Goal: Task Accomplishment & Management: Manage account settings

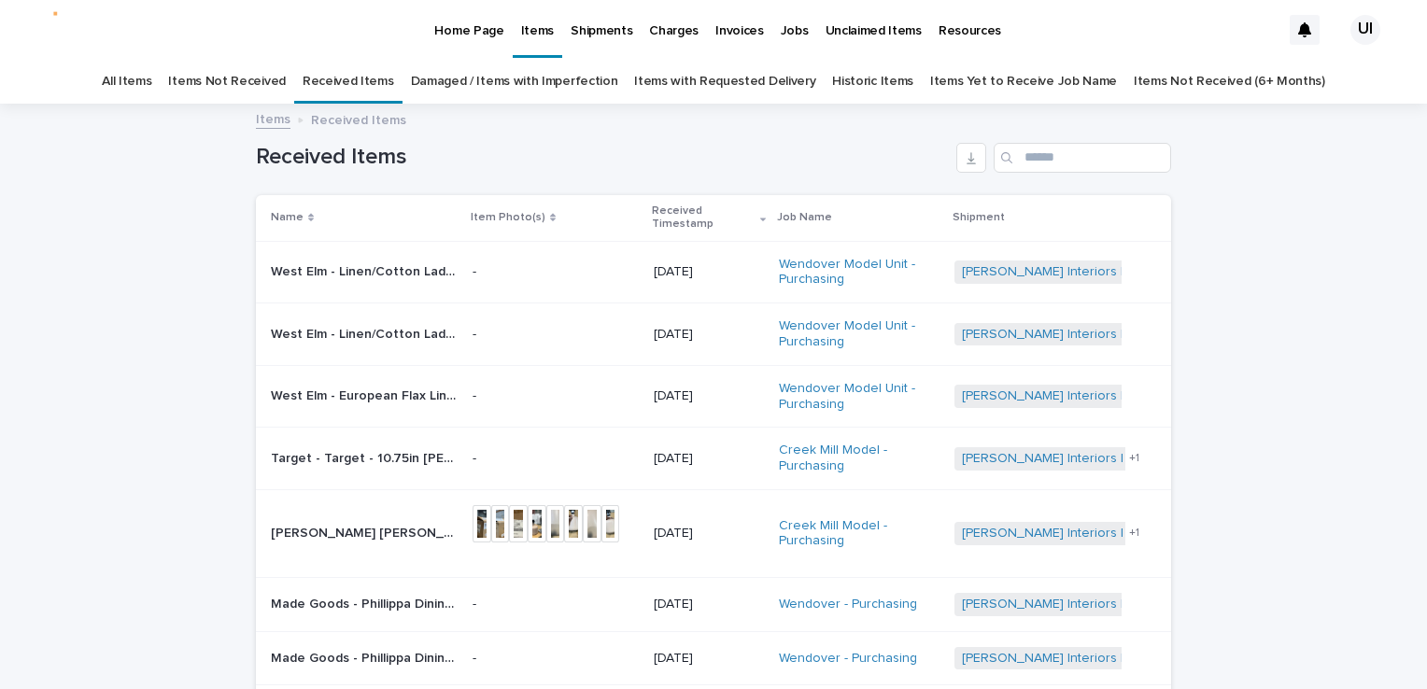
click at [455, 27] on p "Home Page" at bounding box center [468, 19] width 69 height 39
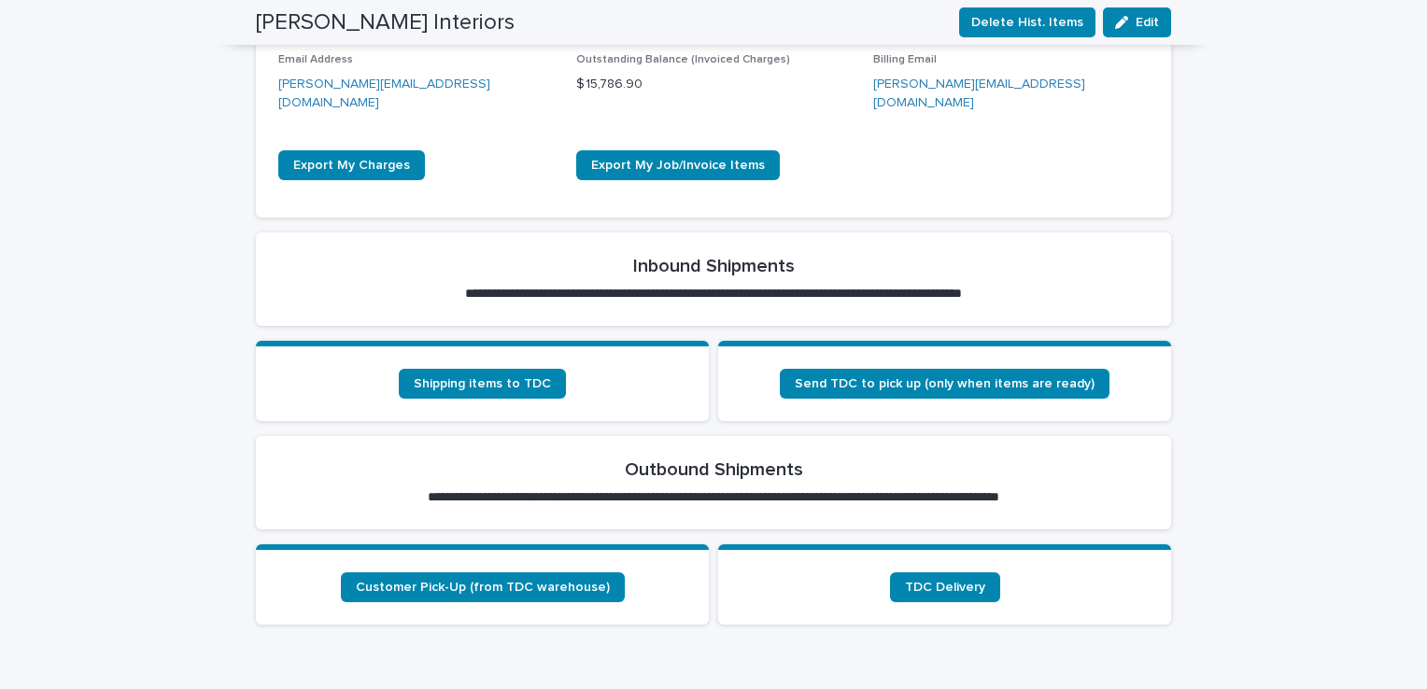
scroll to position [560, 0]
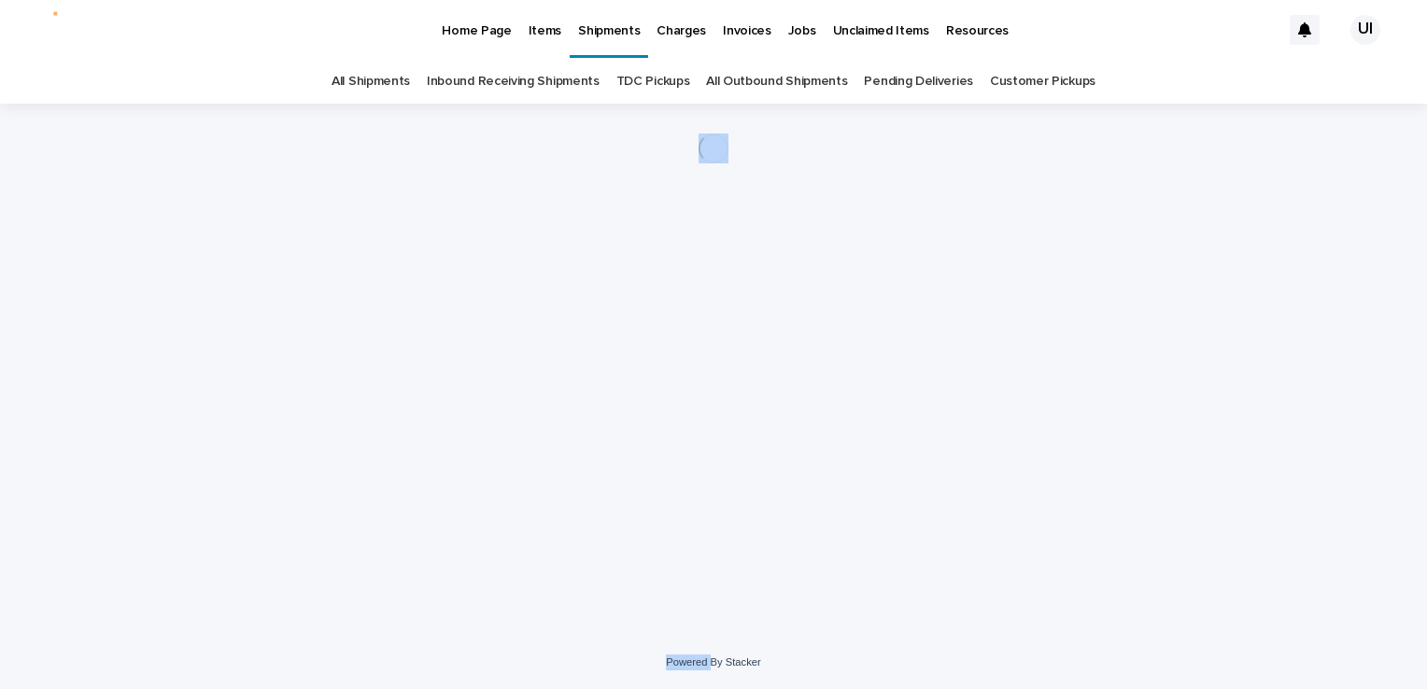
click at [904, 460] on div "Loading... Saving… Loading... Saving…" at bounding box center [714, 347] width 934 height 486
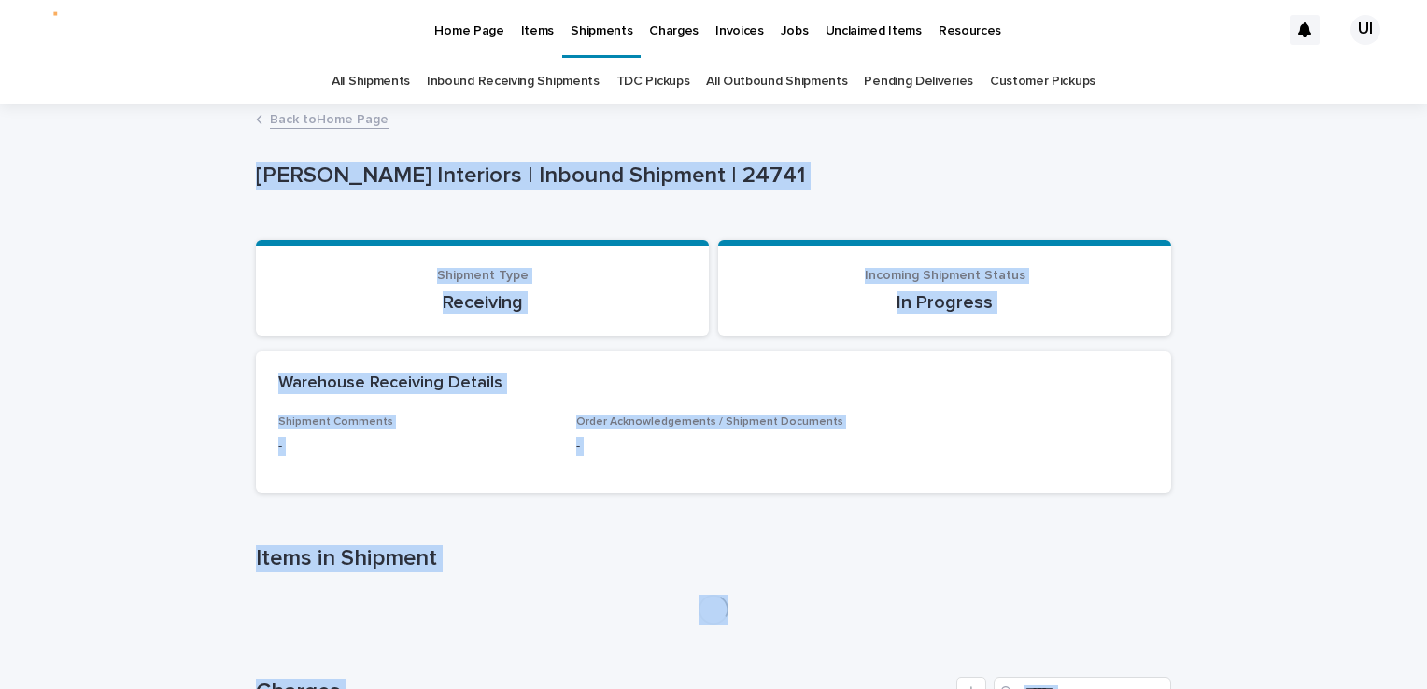
scroll to position [93, 0]
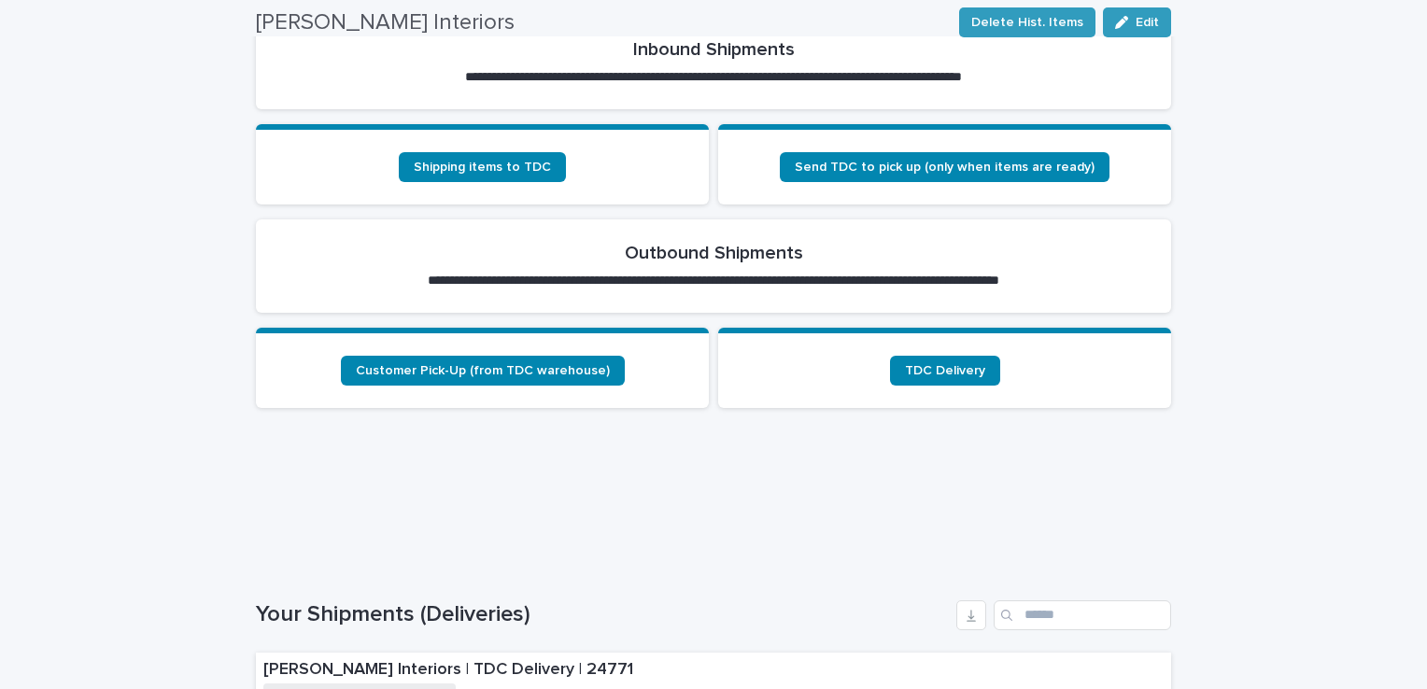
scroll to position [691, 0]
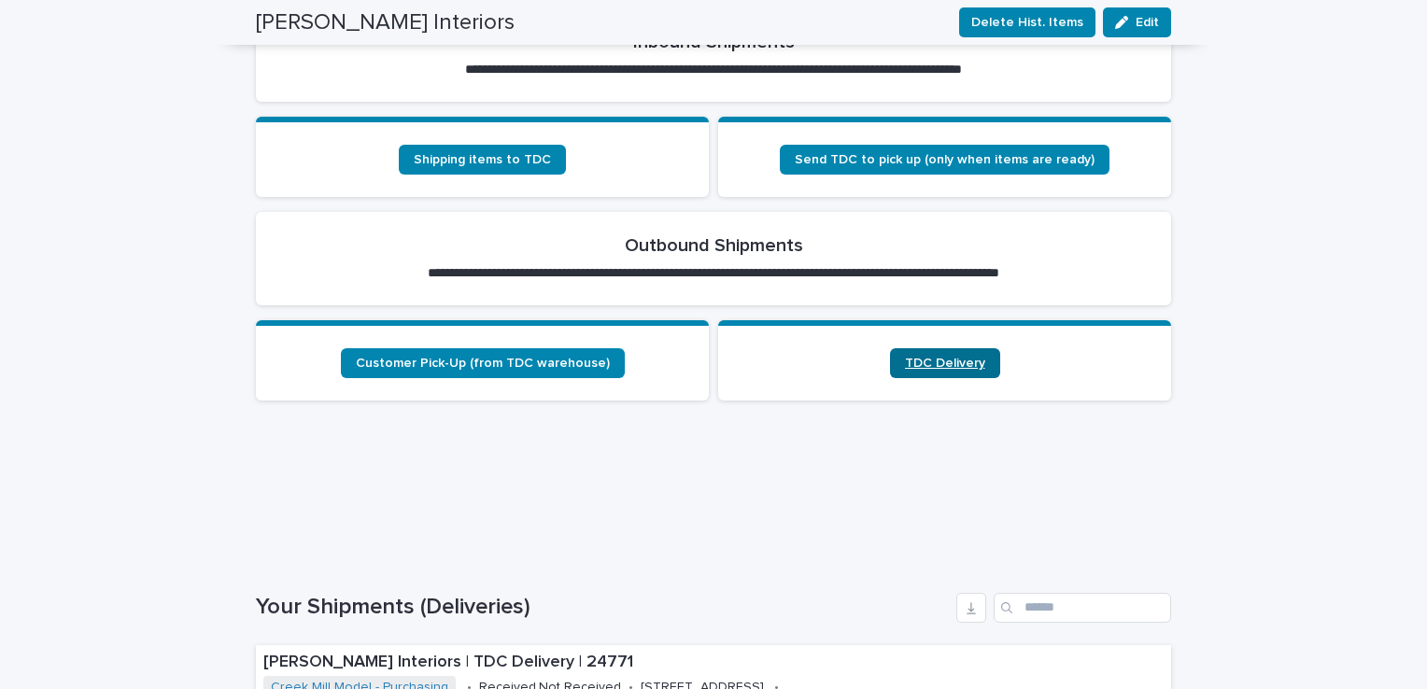
click at [945, 349] on link "TDC Delivery" at bounding box center [945, 363] width 110 height 30
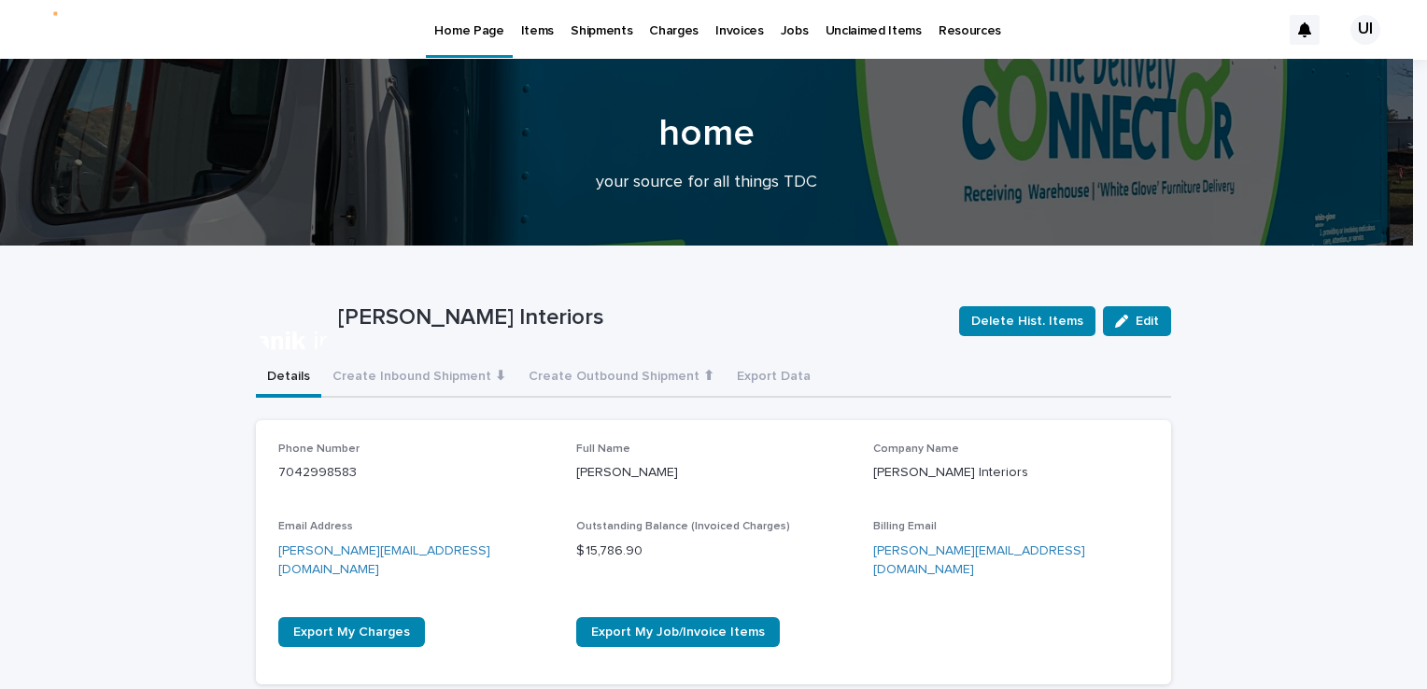
click at [521, 29] on p "Items" at bounding box center [537, 19] width 33 height 39
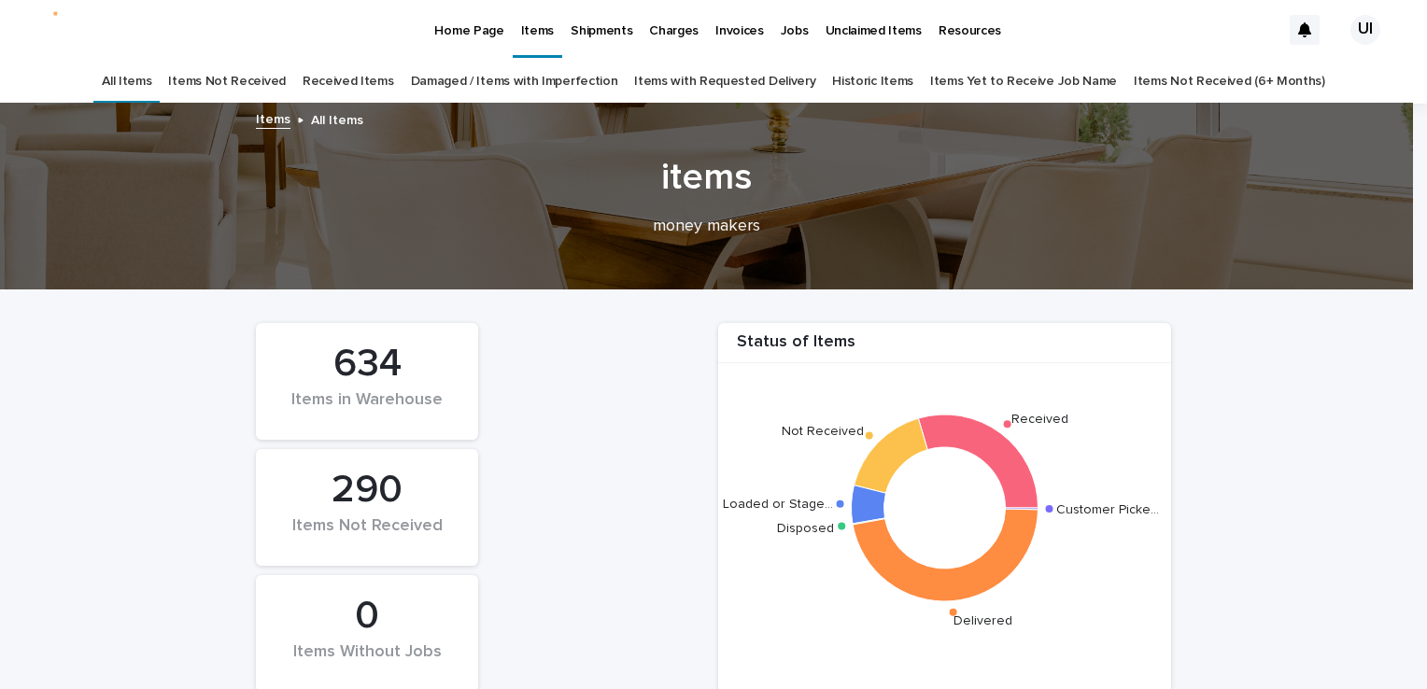
click at [353, 81] on link "Received Items" at bounding box center [349, 82] width 92 height 44
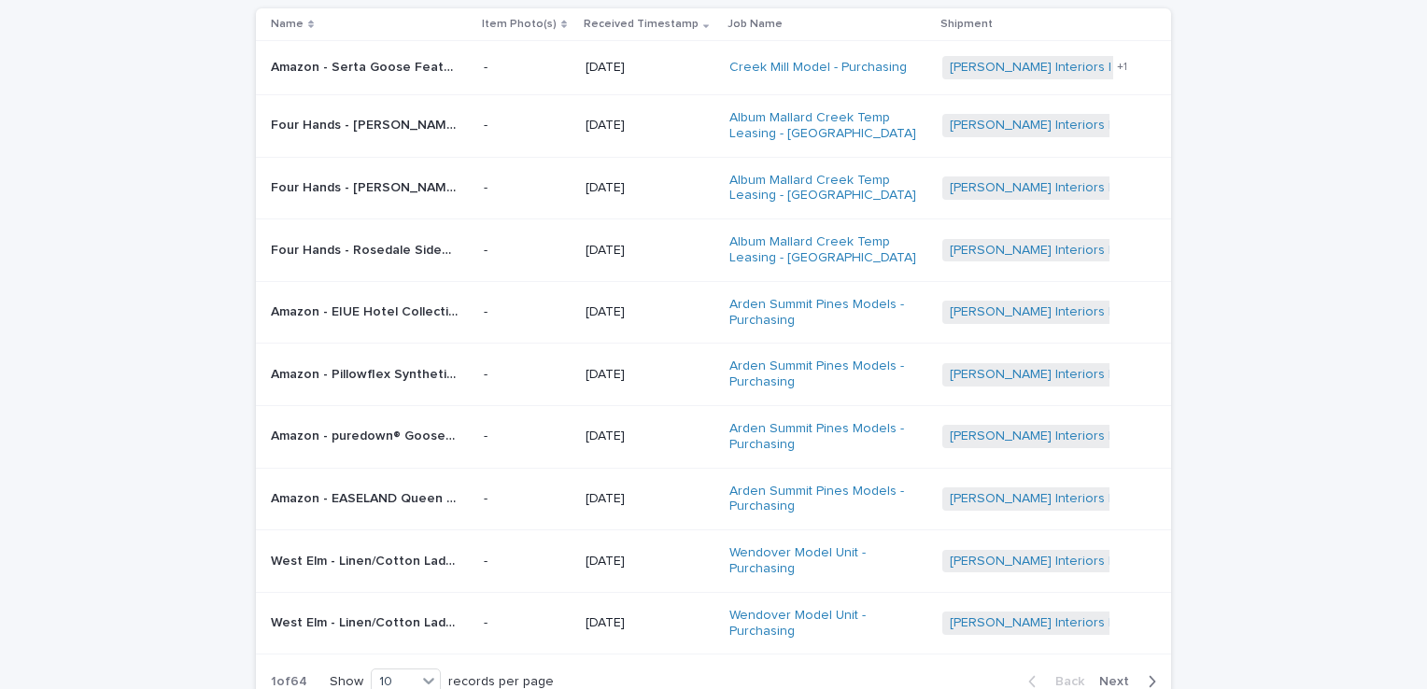
scroll to position [93, 0]
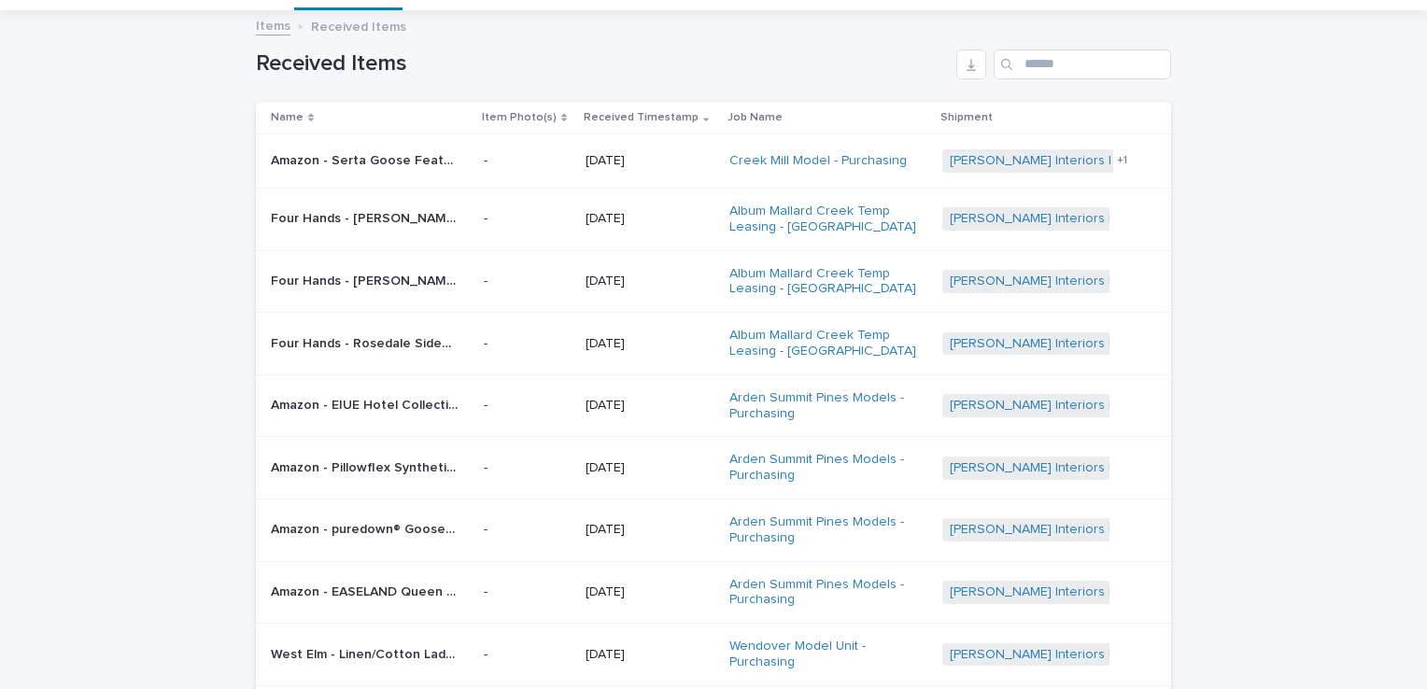
click at [363, 163] on p "Amazon - Serta Goose Feather Down Fiber Cotton Comforter Queen Size - 100% Cott…" at bounding box center [366, 159] width 191 height 20
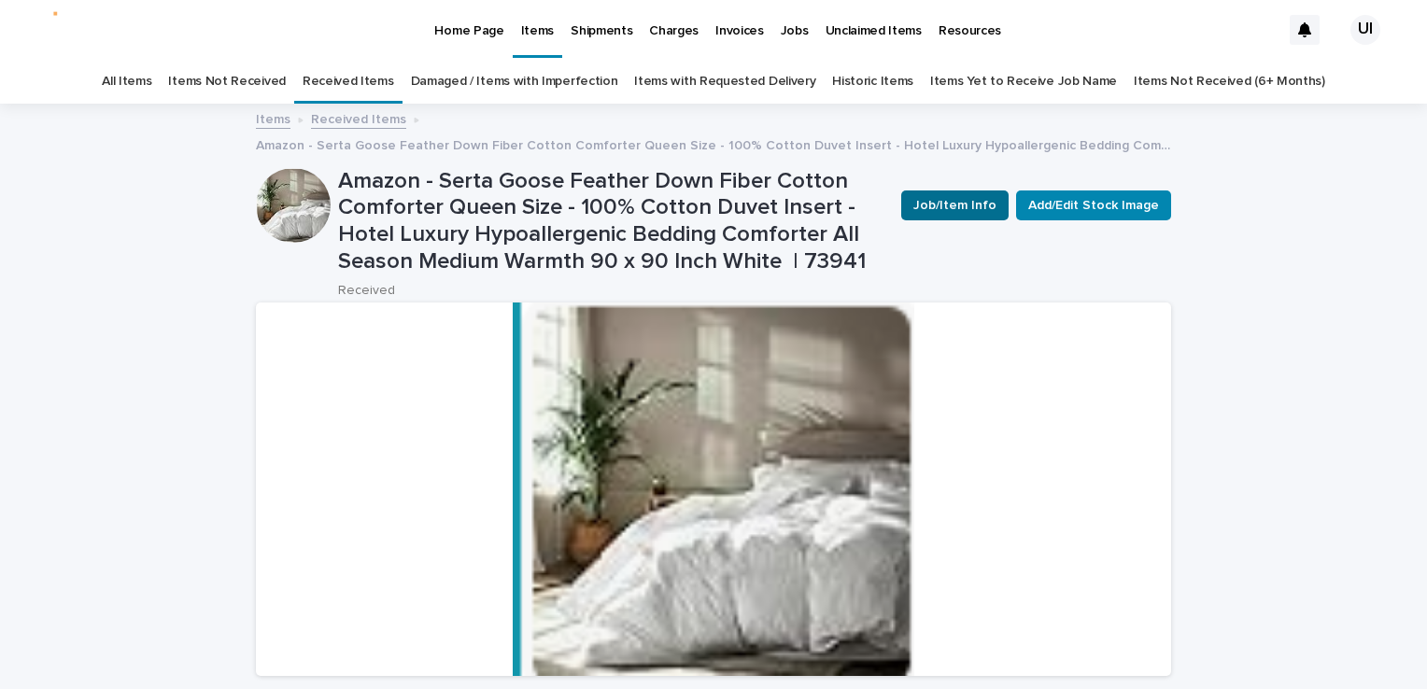
click at [959, 197] on span "Job/Item Info" at bounding box center [954, 205] width 83 height 19
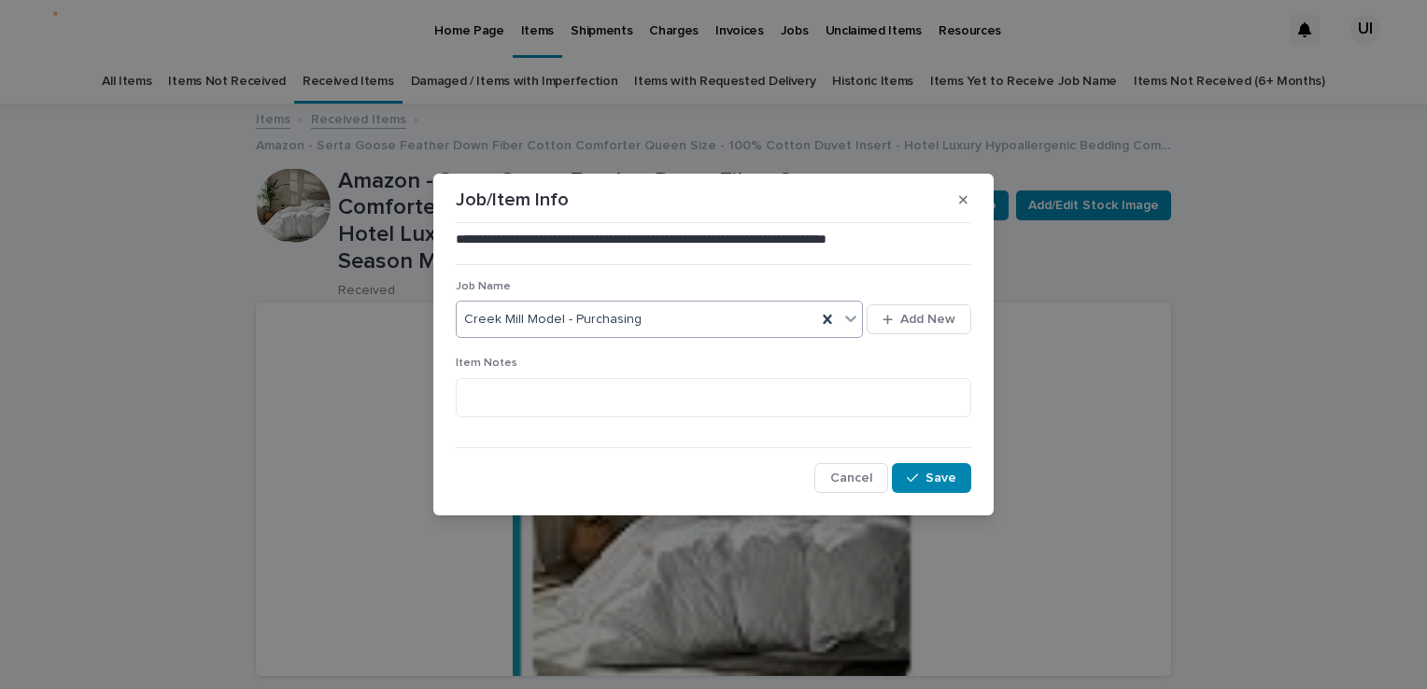
click at [661, 308] on div "Creek Mill Model - Purchasing" at bounding box center [637, 319] width 360 height 31
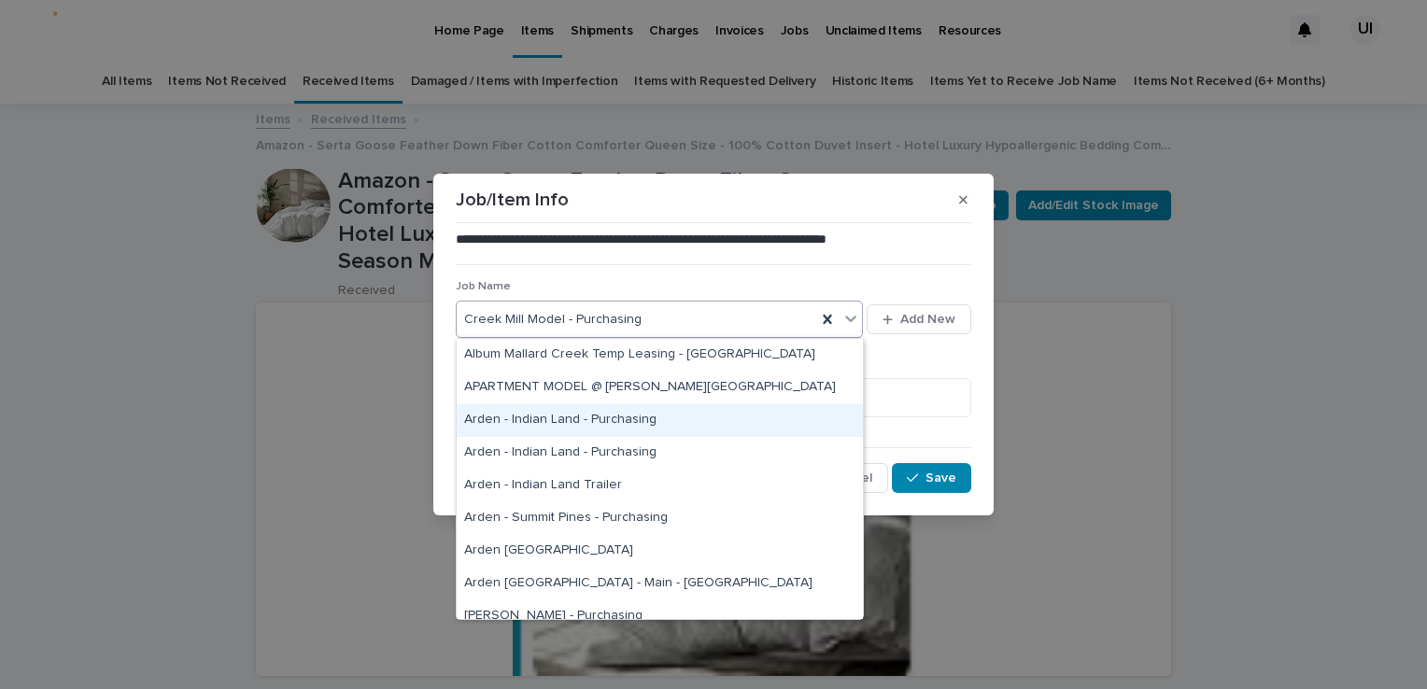
scroll to position [93, 0]
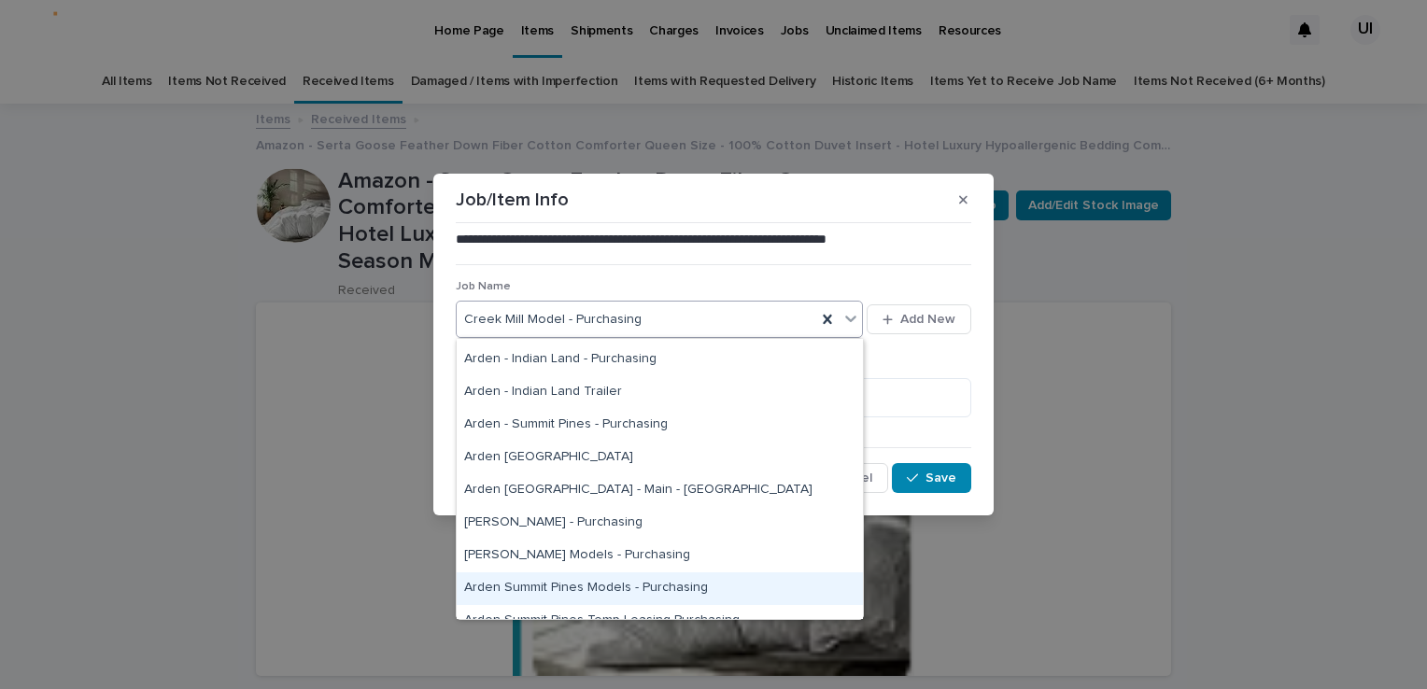
click at [560, 580] on div "Arden Summit Pines Models - Purchasing" at bounding box center [660, 588] width 406 height 33
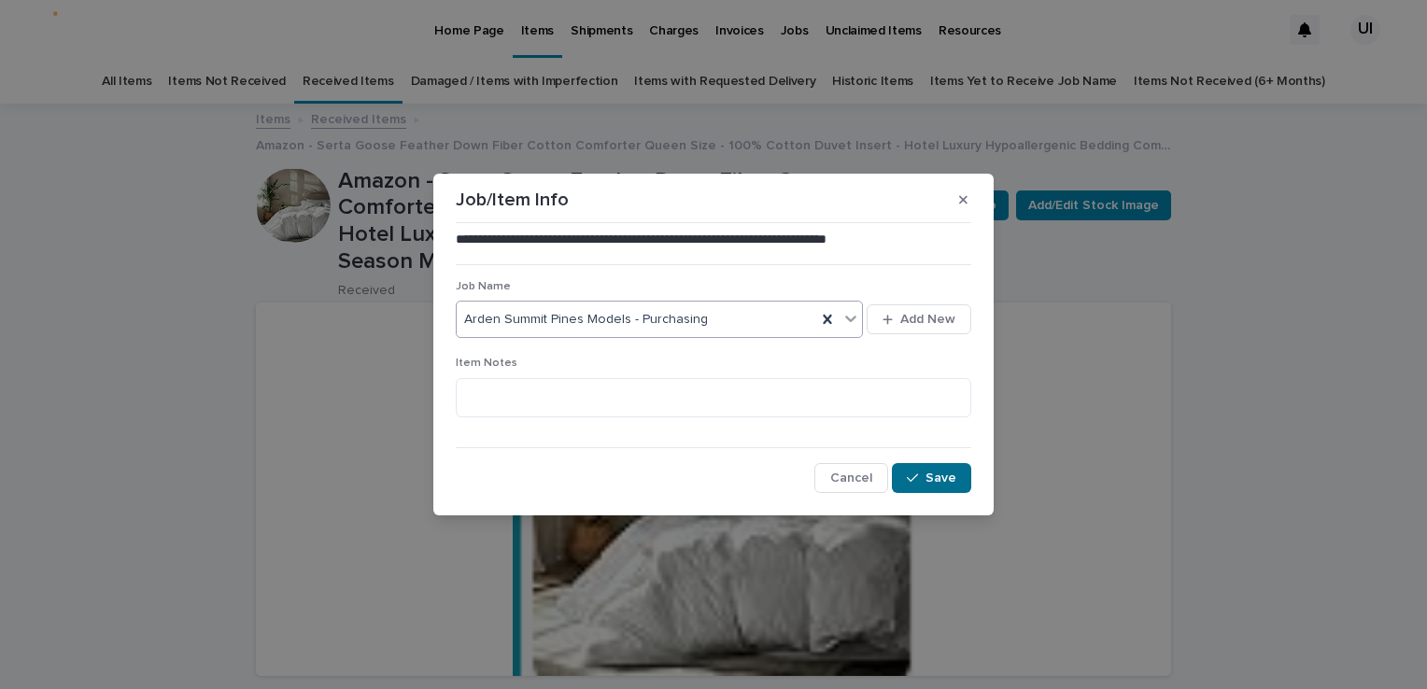
click at [956, 473] on button "Save" at bounding box center [931, 478] width 79 height 30
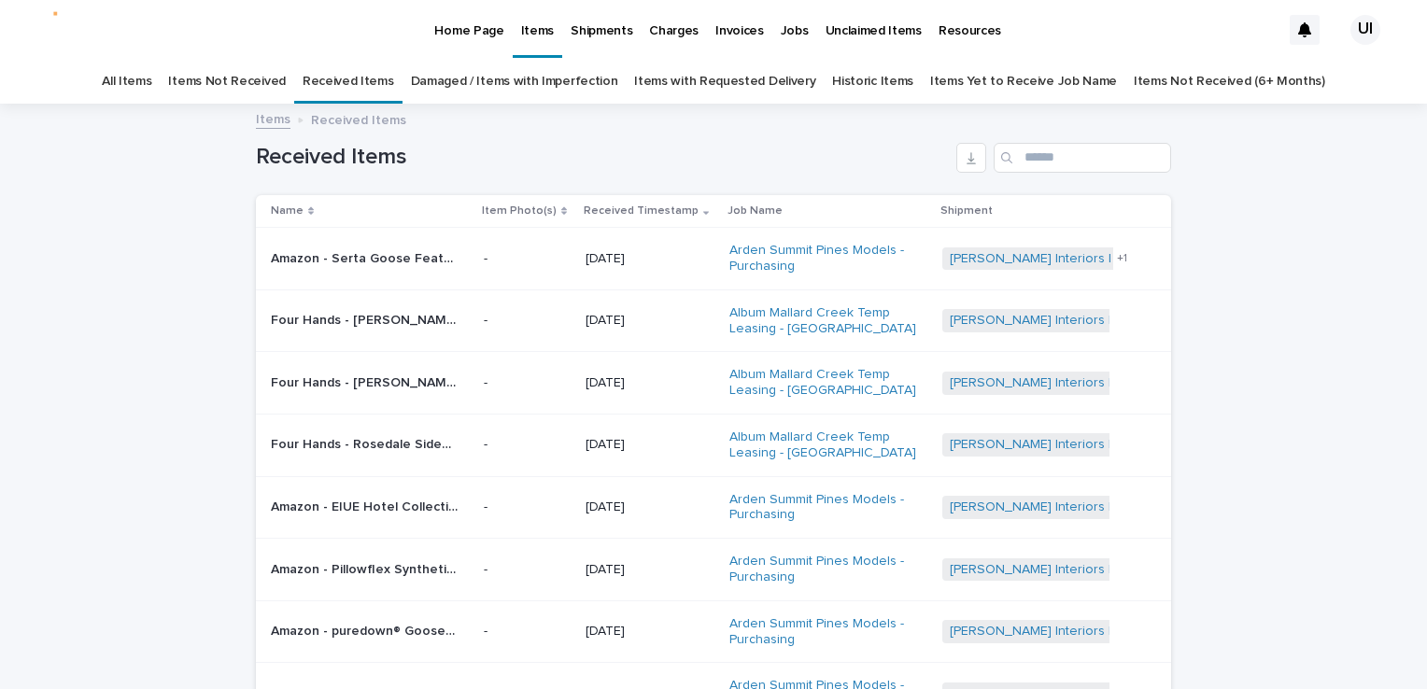
scroll to position [60, 0]
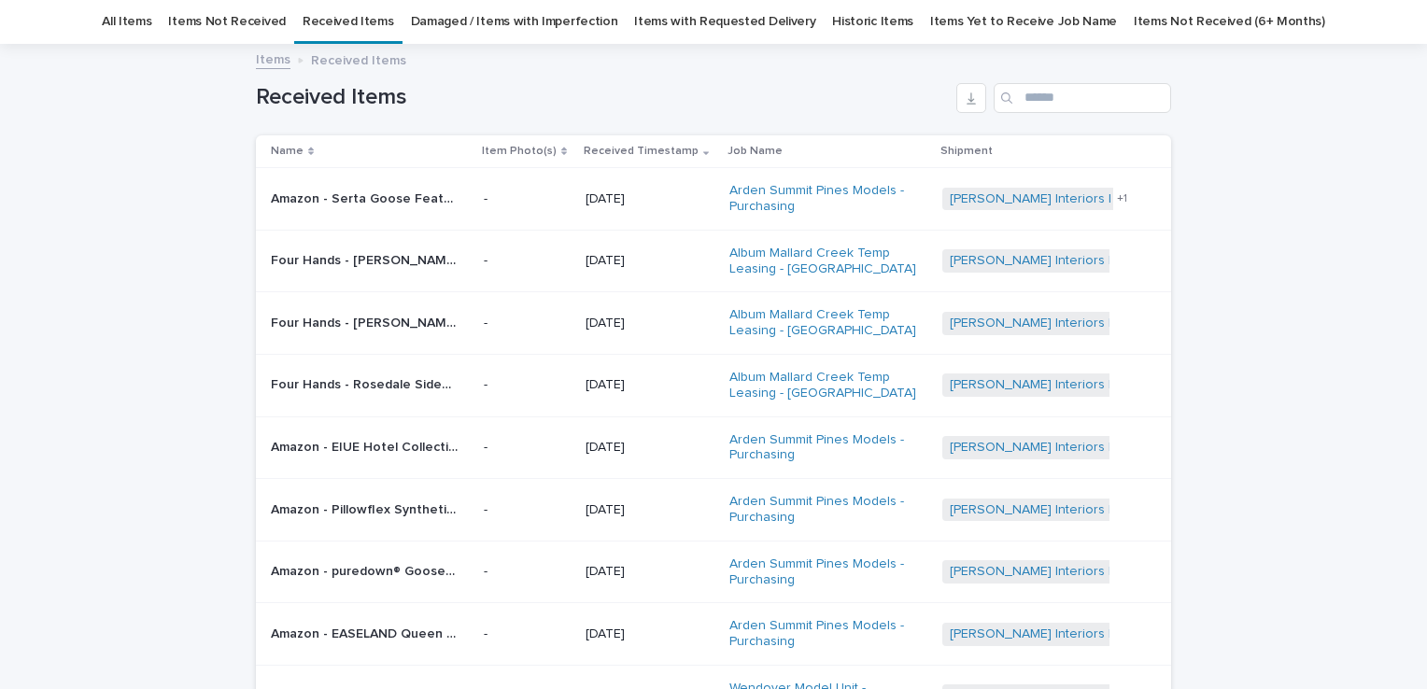
click at [0, 250] on html "Home Page Items Shipments Charges Invoices Jobs Unclaimed Items Resources UI Al…" at bounding box center [713, 344] width 1427 height 689
click at [0, 394] on html "Home Page Items Shipments Charges Invoices Jobs Unclaimed Items Resources UI Al…" at bounding box center [713, 344] width 1427 height 689
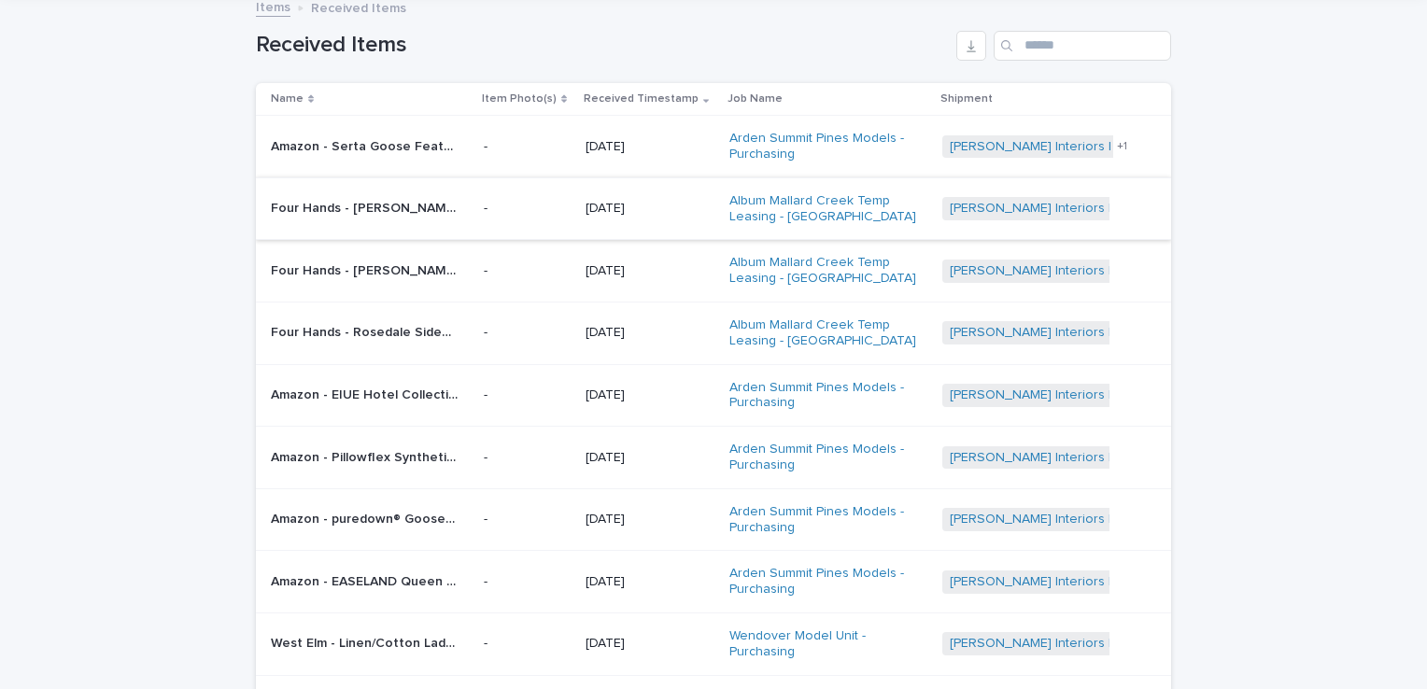
scroll to position [153, 0]
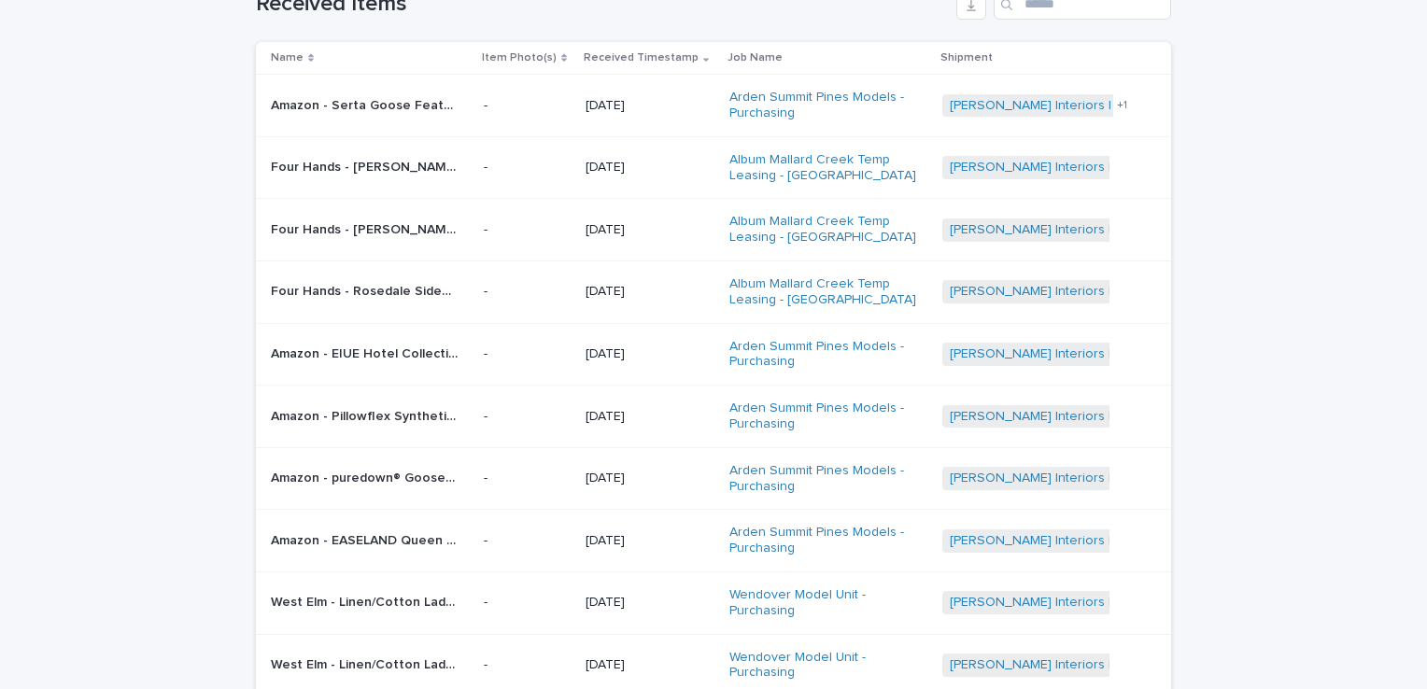
click at [41, 373] on div "Loading... Saving… Loading... Saving… Received Items Name Item Photo(s) Receive…" at bounding box center [713, 403] width 1427 height 903
click at [0, 390] on html "Home Page Items Shipments Charges Invoices Jobs Unclaimed Items Resources UI Al…" at bounding box center [713, 344] width 1427 height 689
click at [7, 402] on div "Loading... Saving… Loading... Saving… Received Items Name Item Photo(s) Receive…" at bounding box center [713, 403] width 1427 height 903
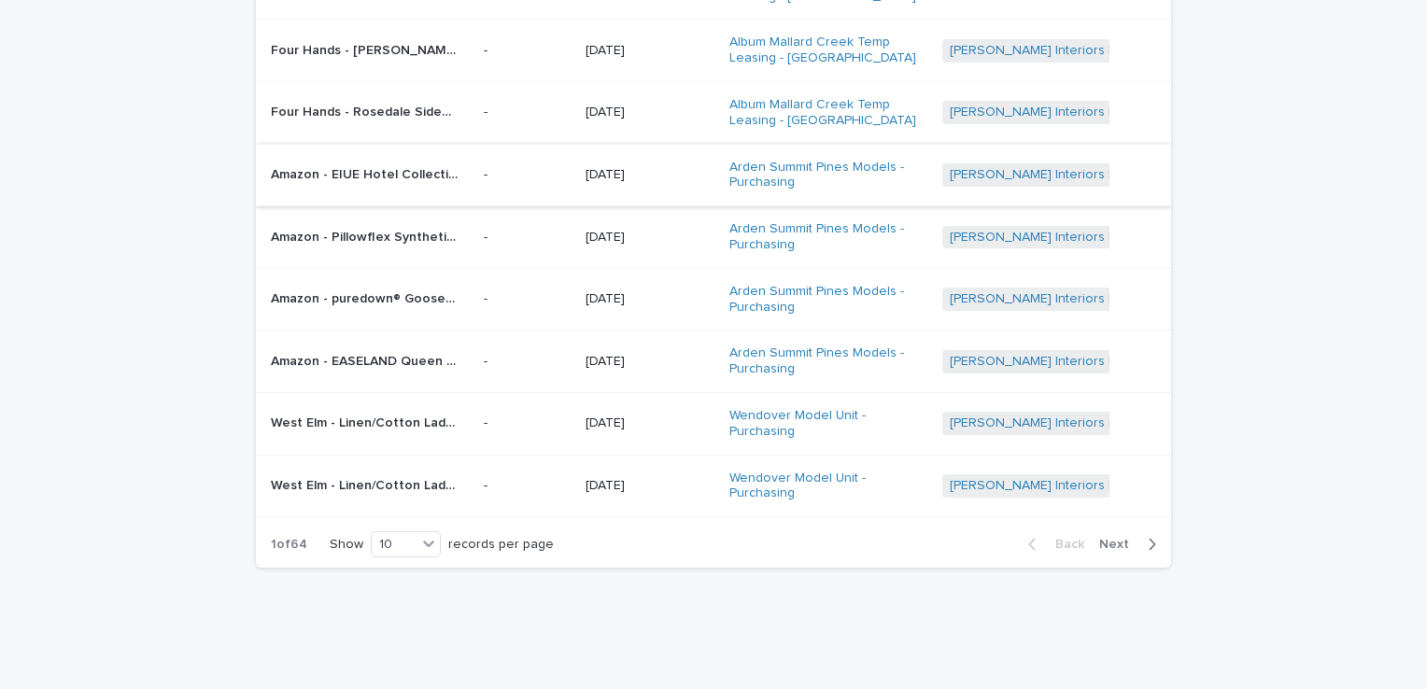
scroll to position [340, 0]
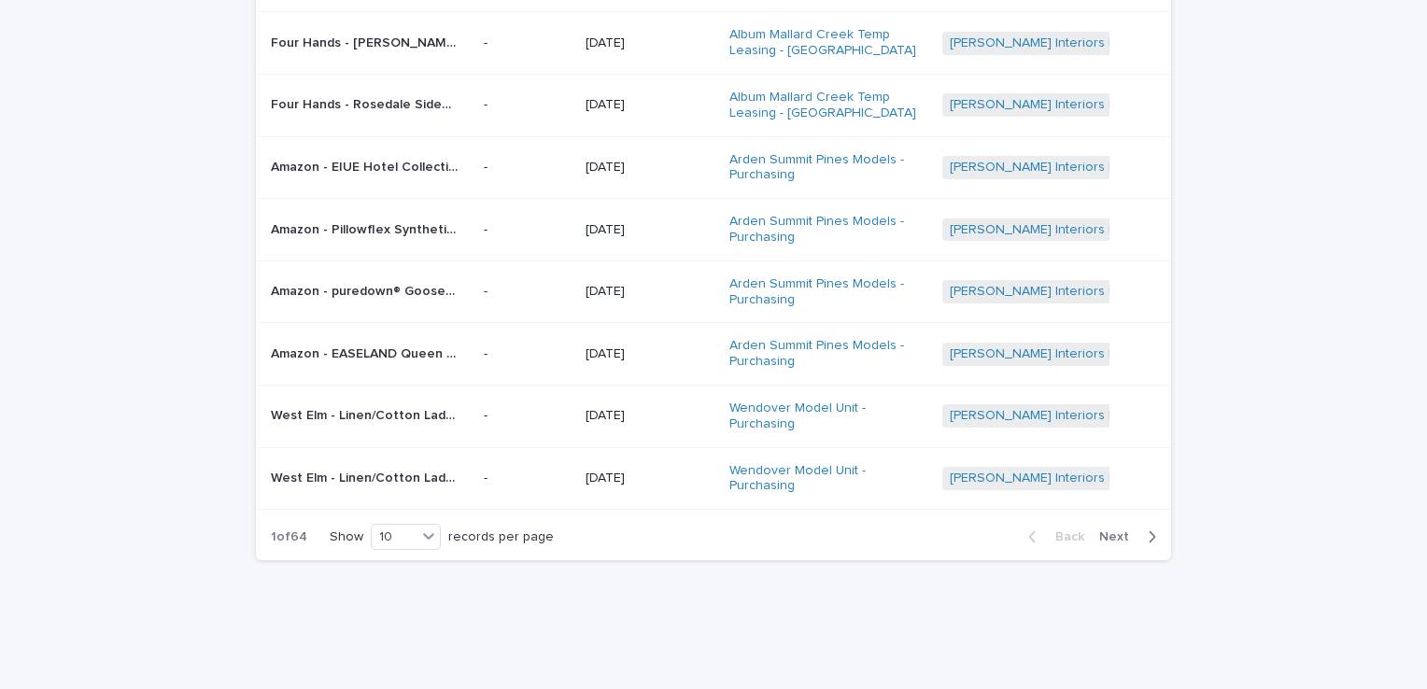
click at [28, 189] on div "Loading... Saving… Loading... Saving… Received Items Name Item Photo(s) Receive…" at bounding box center [713, 217] width 1427 height 903
click at [12, 251] on div "Loading... Saving… Loading... Saving… Received Items Name Item Photo(s) Receive…" at bounding box center [713, 217] width 1427 height 903
click at [1106, 530] on span "Next" at bounding box center [1119, 536] width 41 height 13
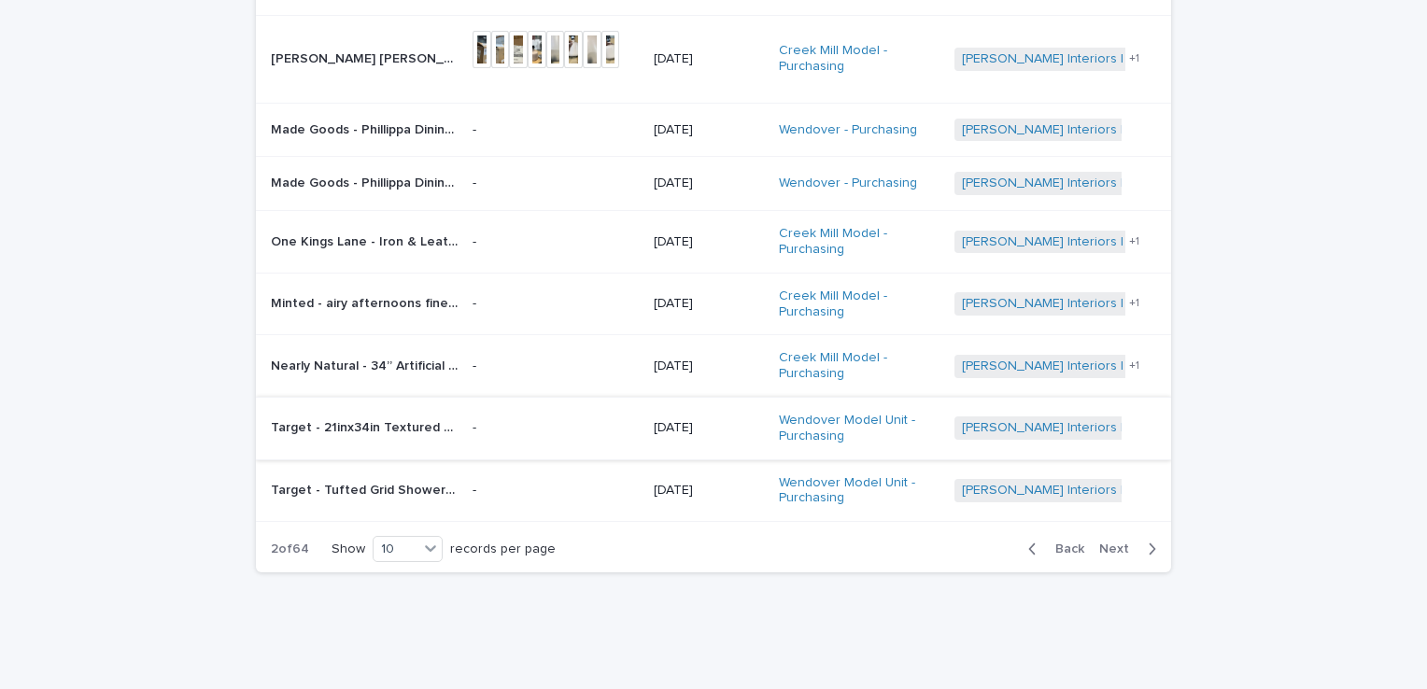
scroll to position [351, 0]
click at [1109, 542] on span "Next" at bounding box center [1119, 548] width 41 height 13
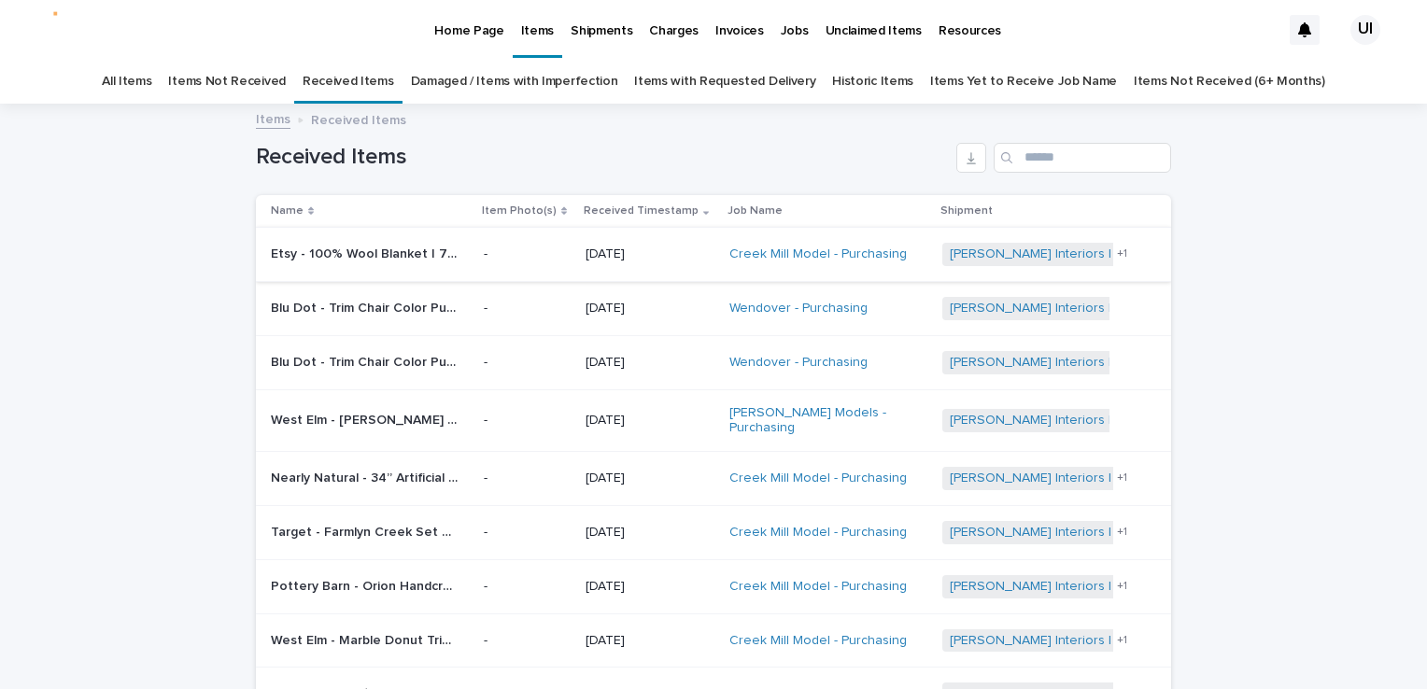
scroll to position [187, 0]
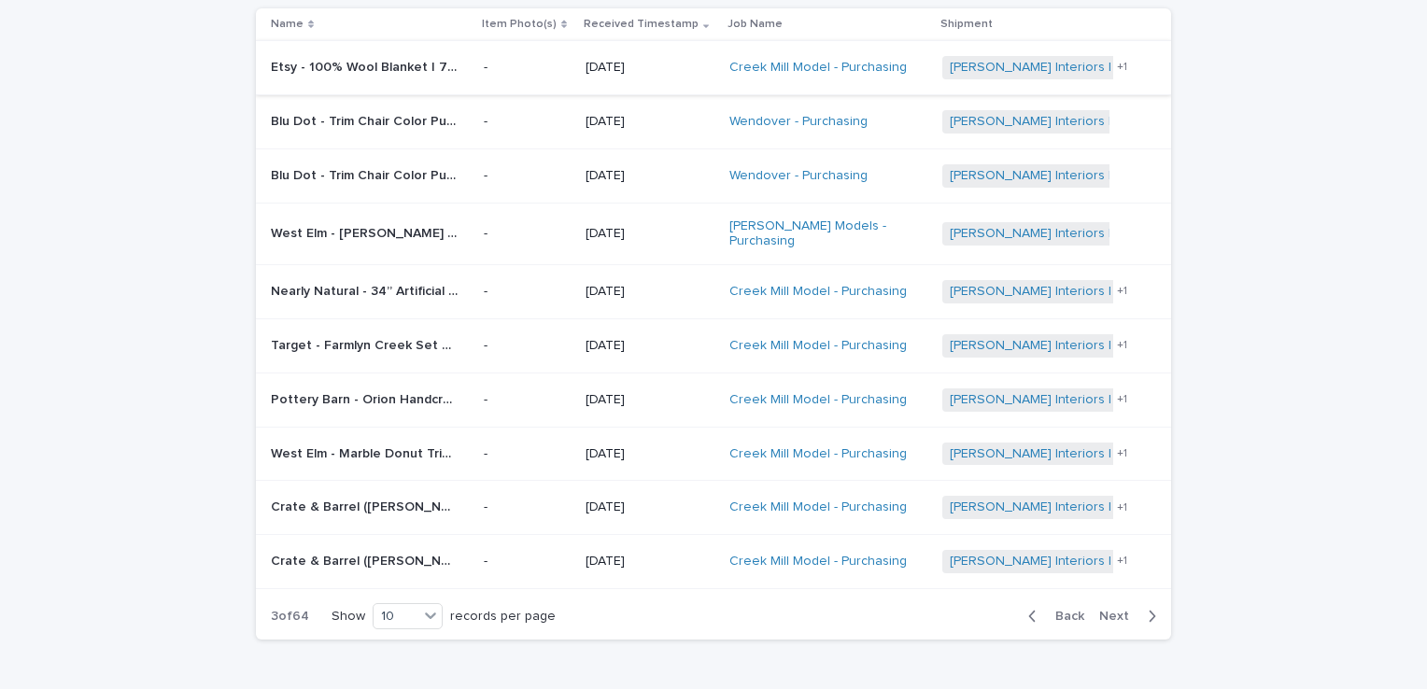
click at [0, 208] on html "Home Page Items Shipments Charges Invoices Jobs Unclaimed Items Resources UI Al…" at bounding box center [713, 344] width 1427 height 689
drag, startPoint x: 1061, startPoint y: 615, endPoint x: 965, endPoint y: 637, distance: 98.6
click at [1061, 615] on span "Back" at bounding box center [1064, 616] width 40 height 13
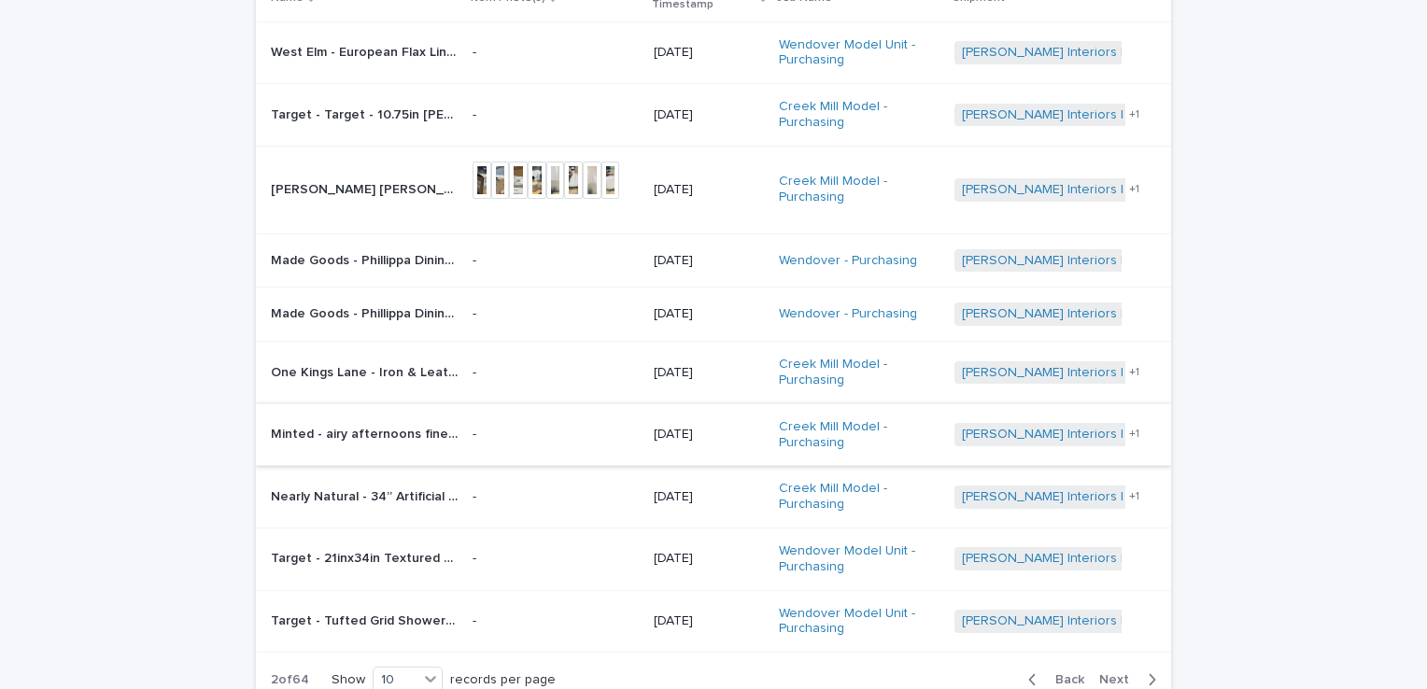
scroll to position [328, 0]
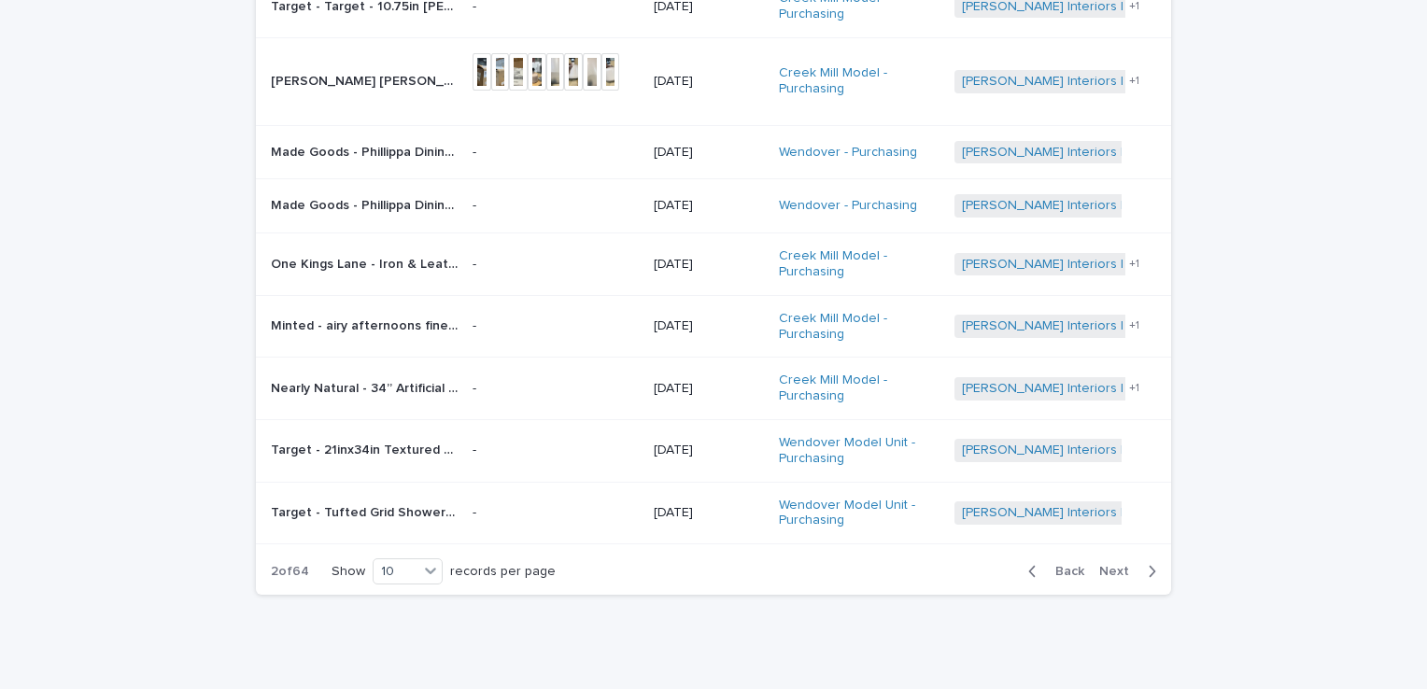
click at [1070, 565] on span "Back" at bounding box center [1064, 571] width 40 height 13
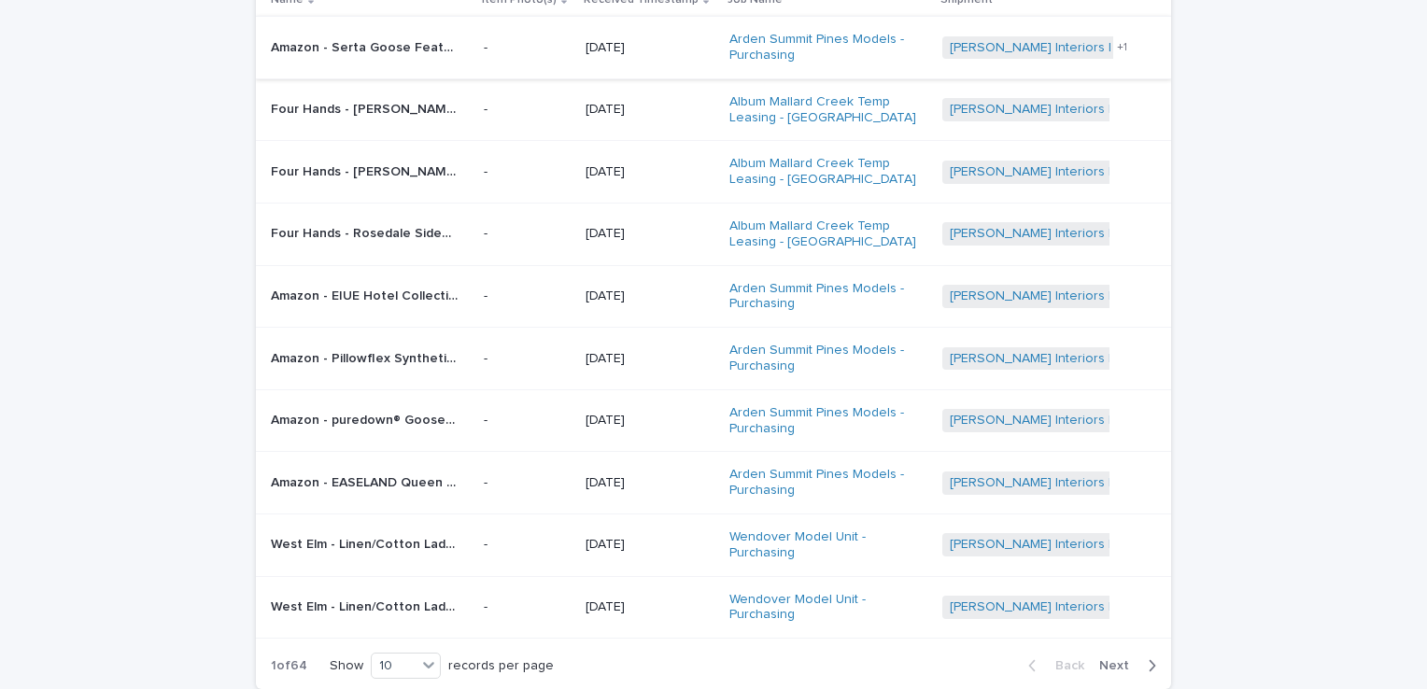
scroll to position [223, 0]
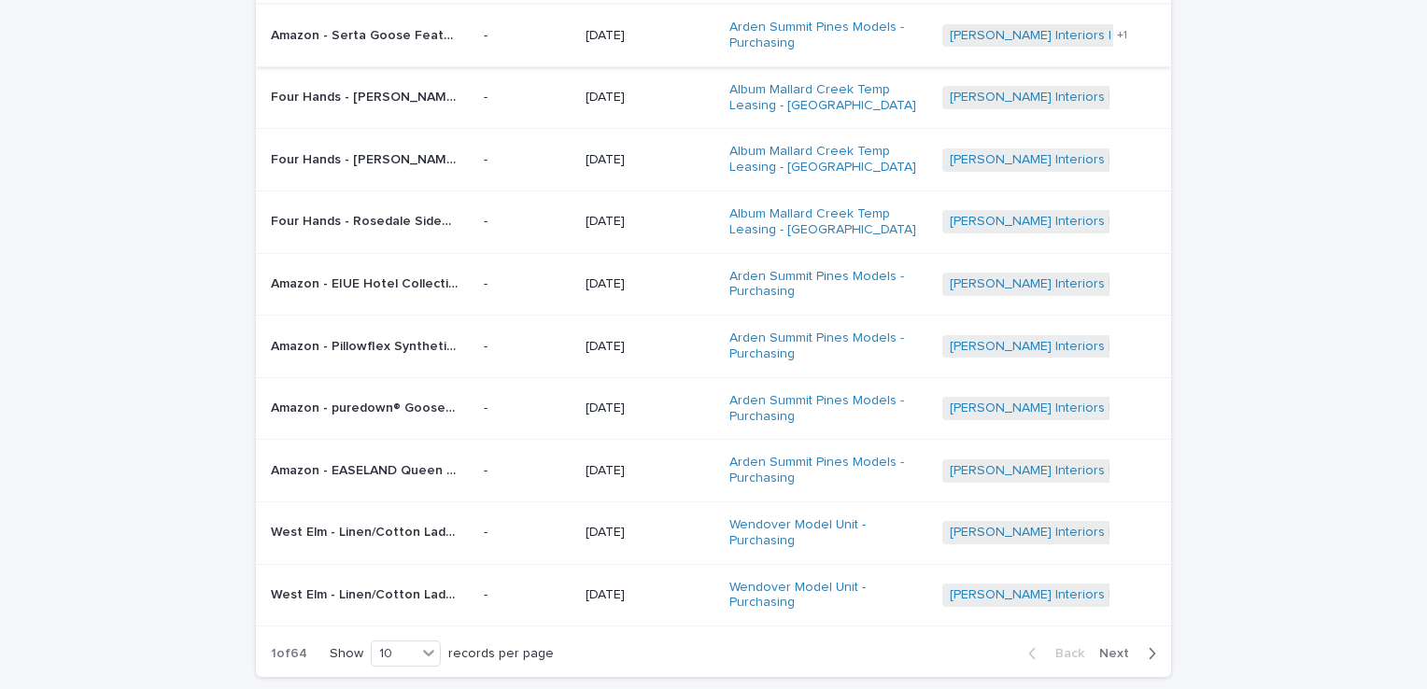
click at [1215, 134] on div "Loading... Saving… Loading... Saving… Received Items Name Item Photo(s) Receive…" at bounding box center [713, 333] width 1427 height 903
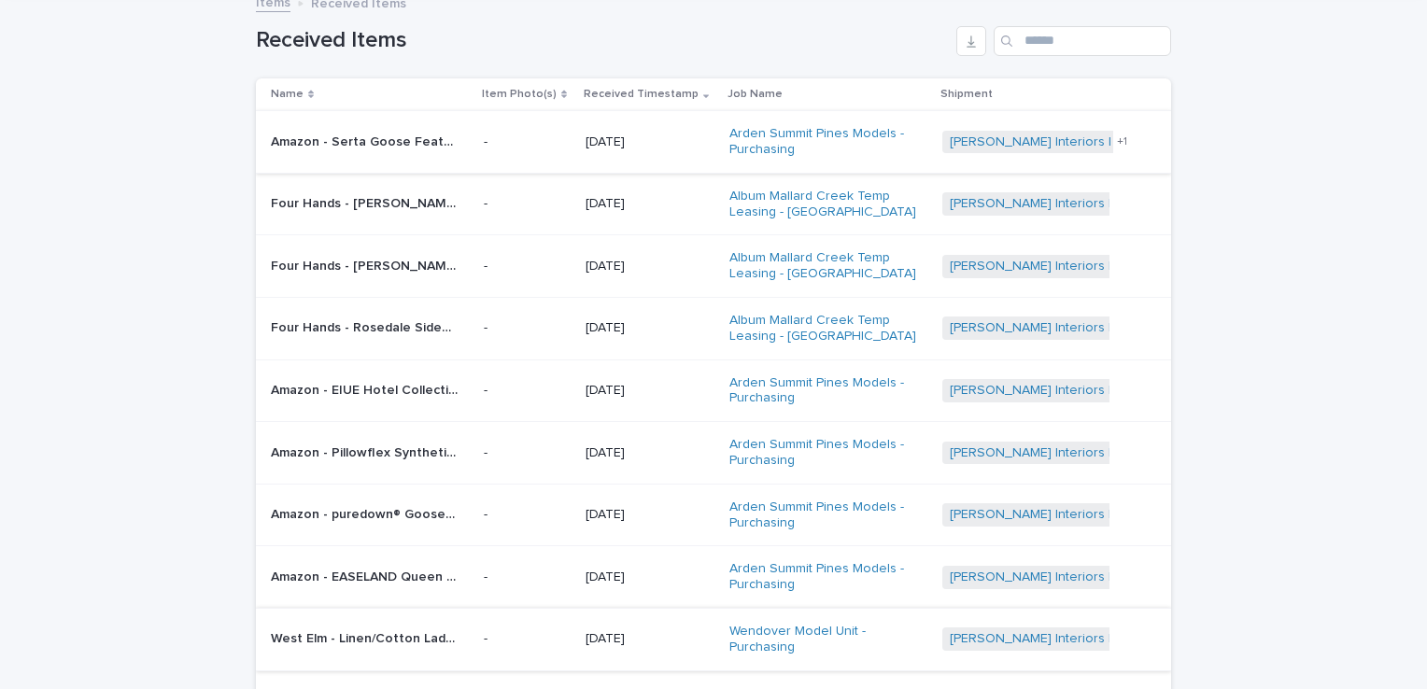
scroll to position [0, 0]
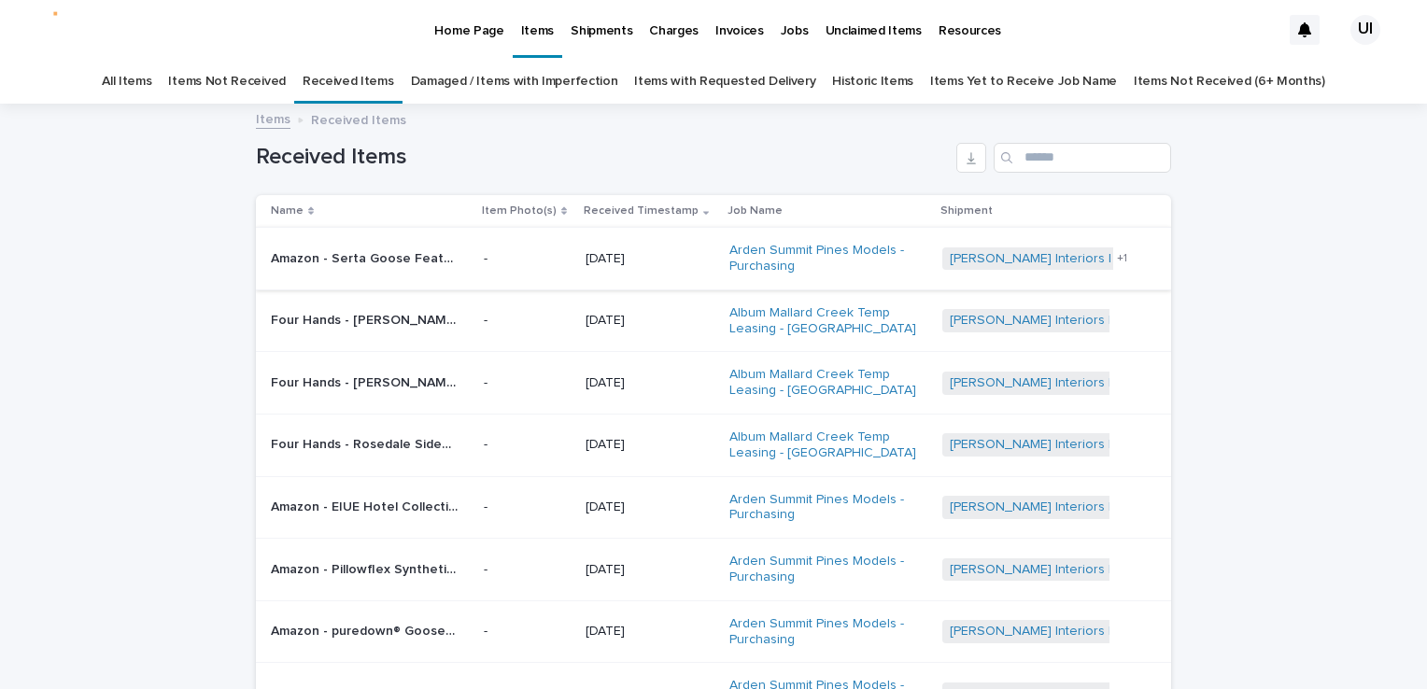
click at [0, 218] on html "Home Page Items Shipments Charges Invoices Jobs Unclaimed Items Resources UI Al…" at bounding box center [713, 344] width 1427 height 689
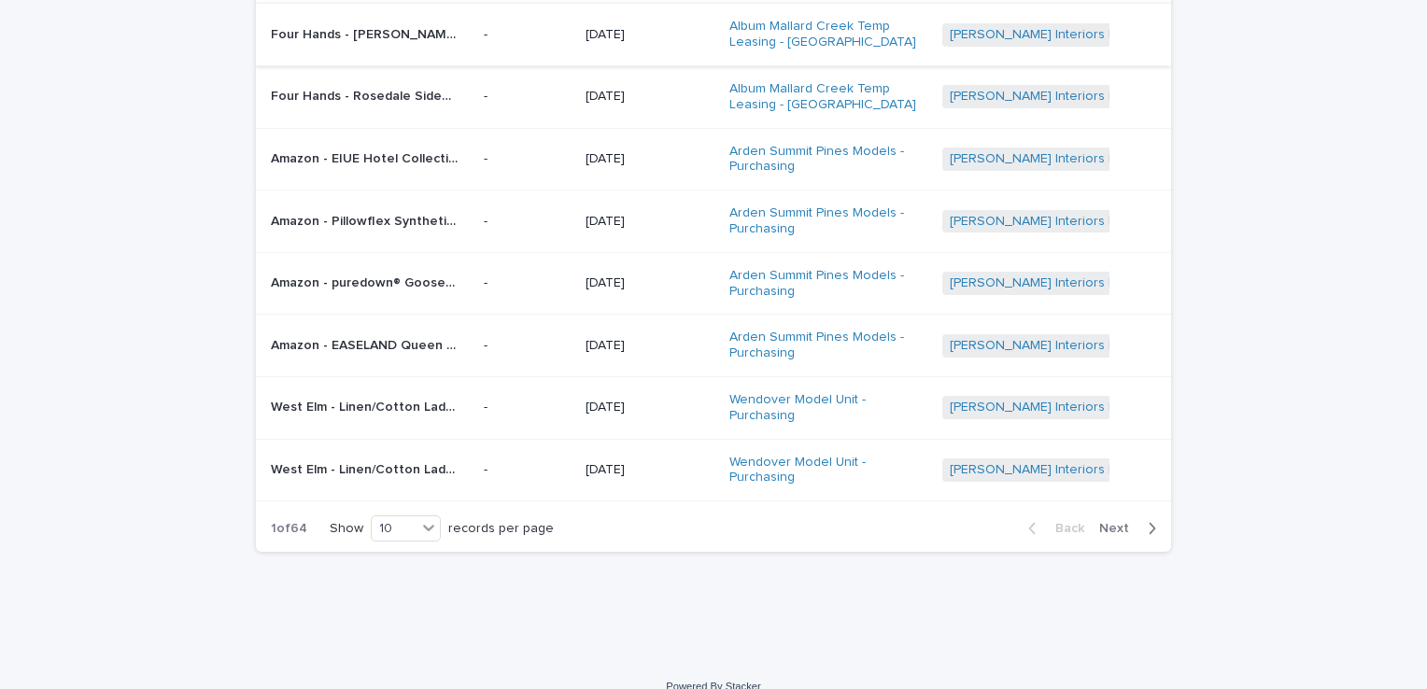
scroll to position [370, 0]
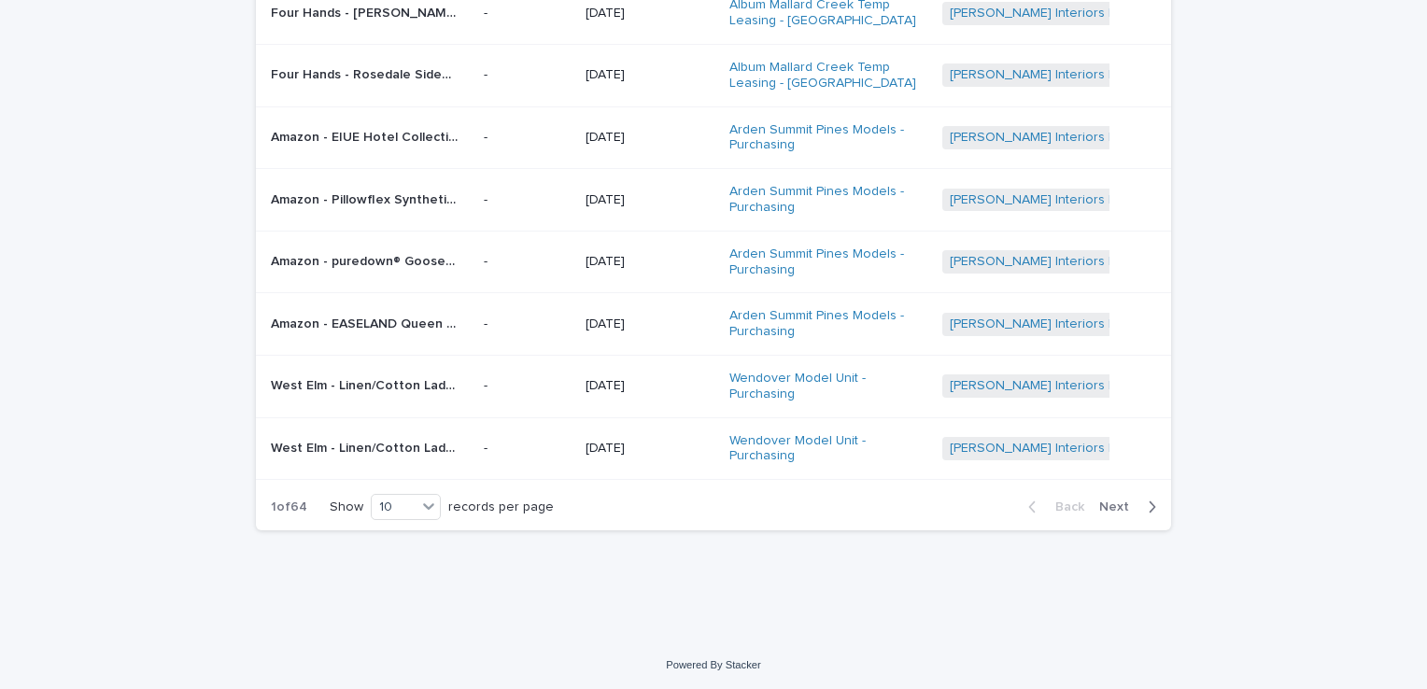
click at [1100, 501] on span "Next" at bounding box center [1119, 507] width 41 height 13
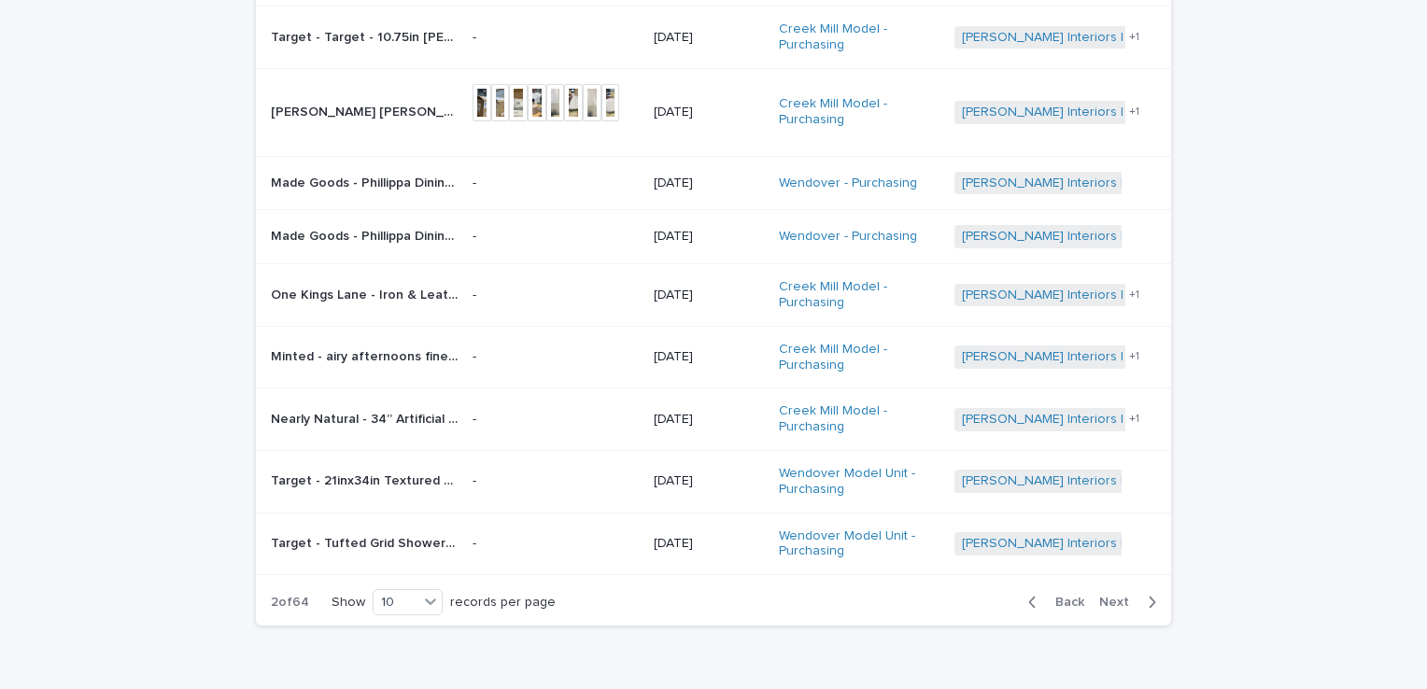
scroll to position [299, 0]
click at [1109, 592] on button "Next" at bounding box center [1131, 600] width 79 height 17
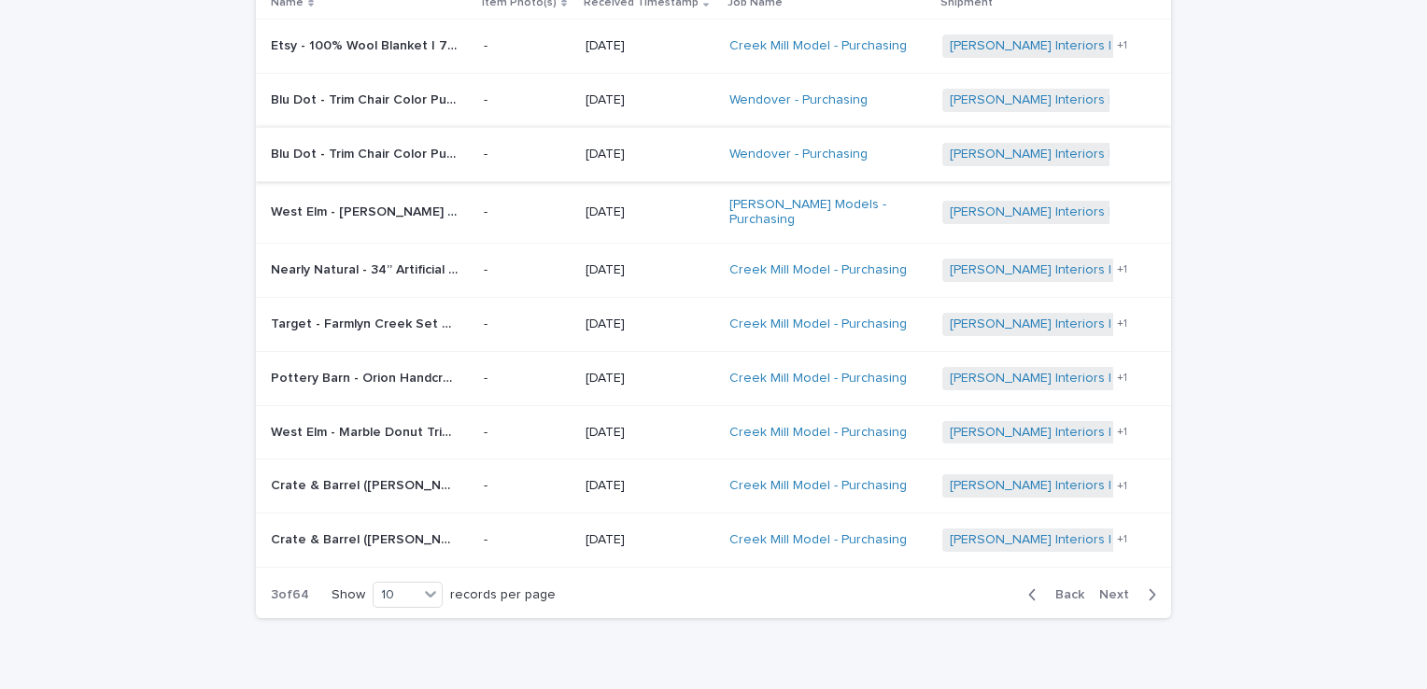
scroll to position [295, 0]
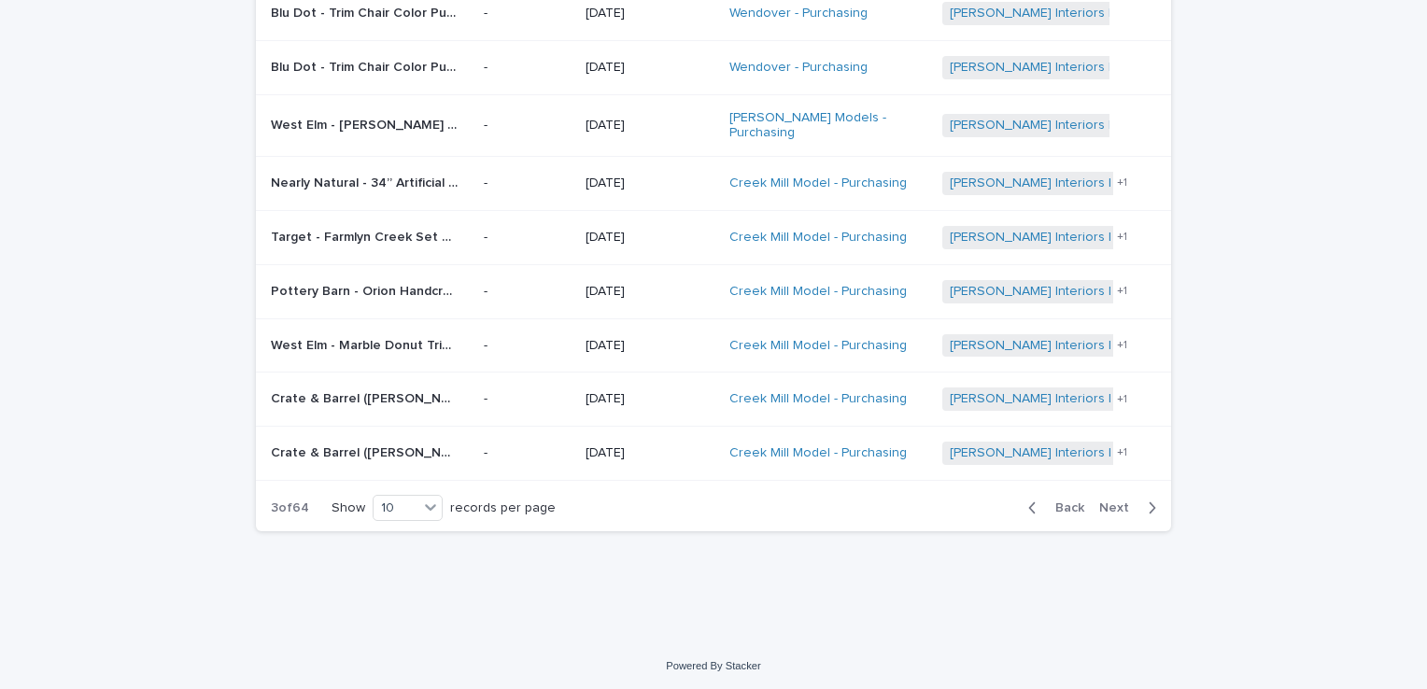
click at [1109, 501] on span "Next" at bounding box center [1119, 507] width 41 height 13
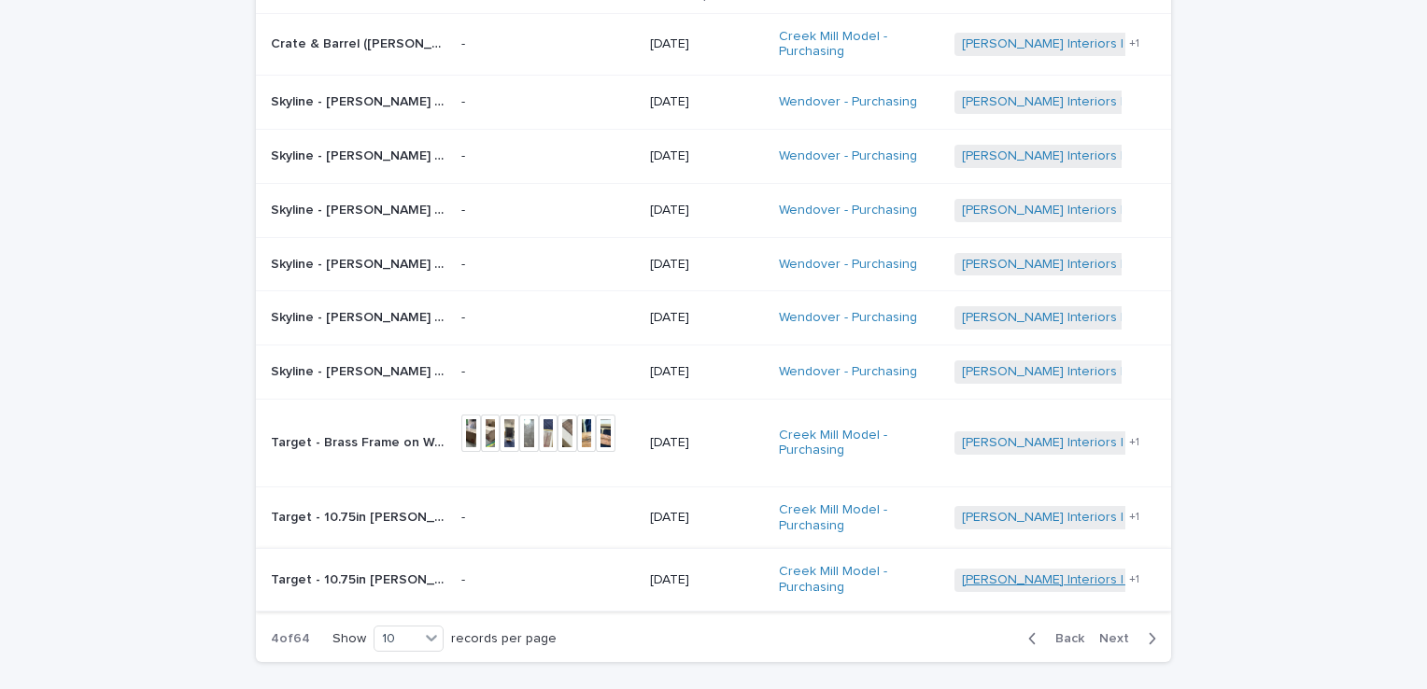
scroll to position [327, 0]
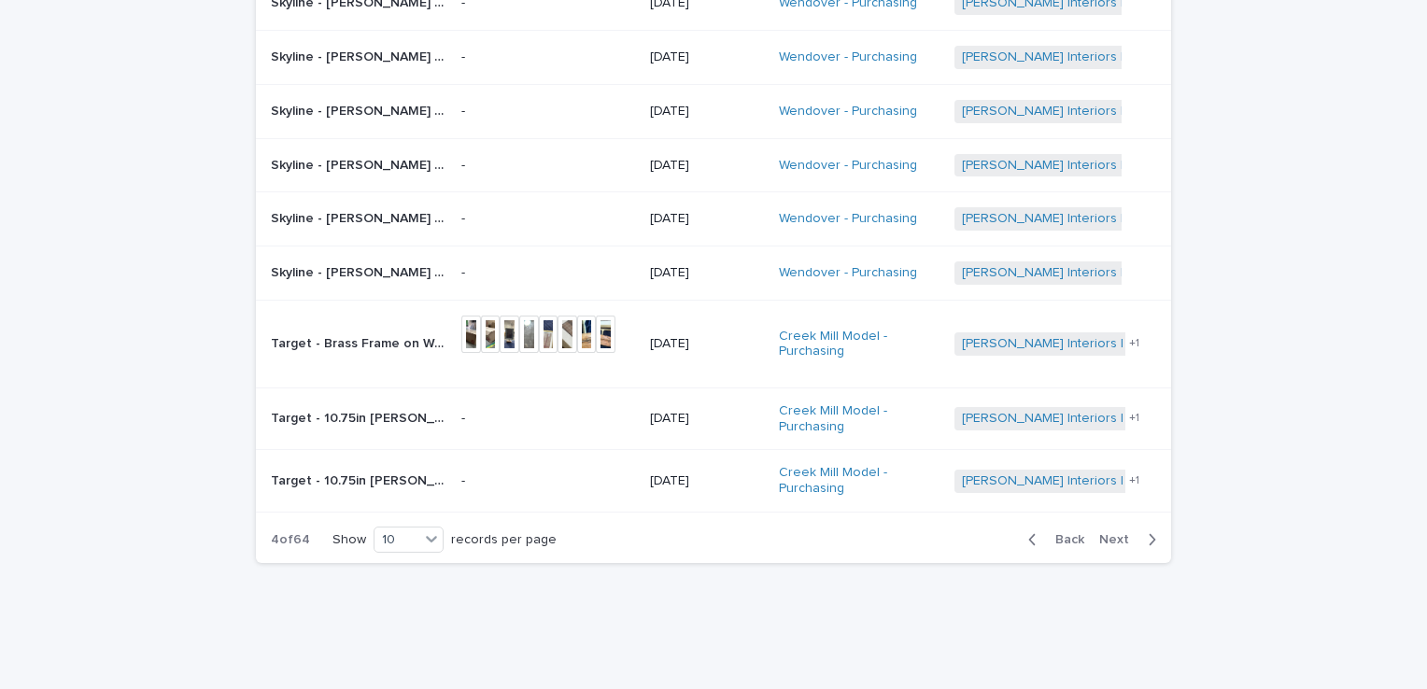
click at [1116, 533] on span "Next" at bounding box center [1119, 539] width 41 height 13
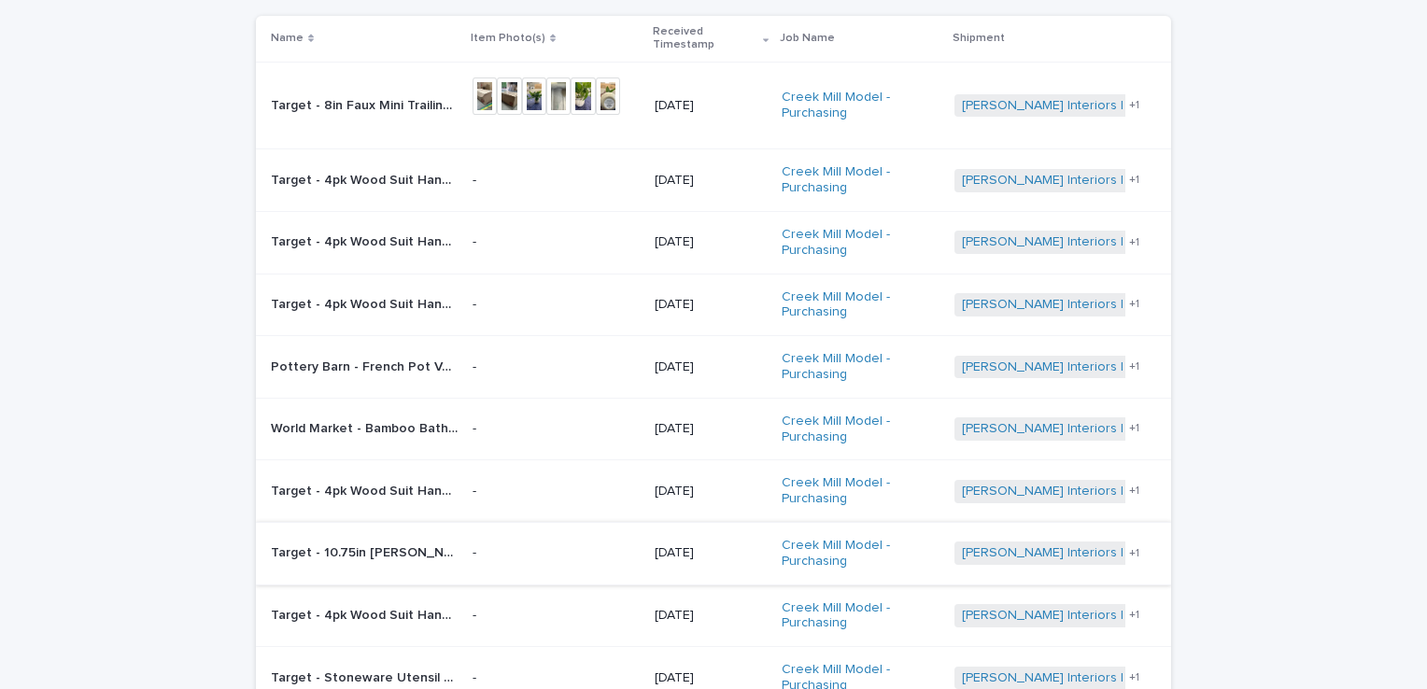
scroll to position [408, 0]
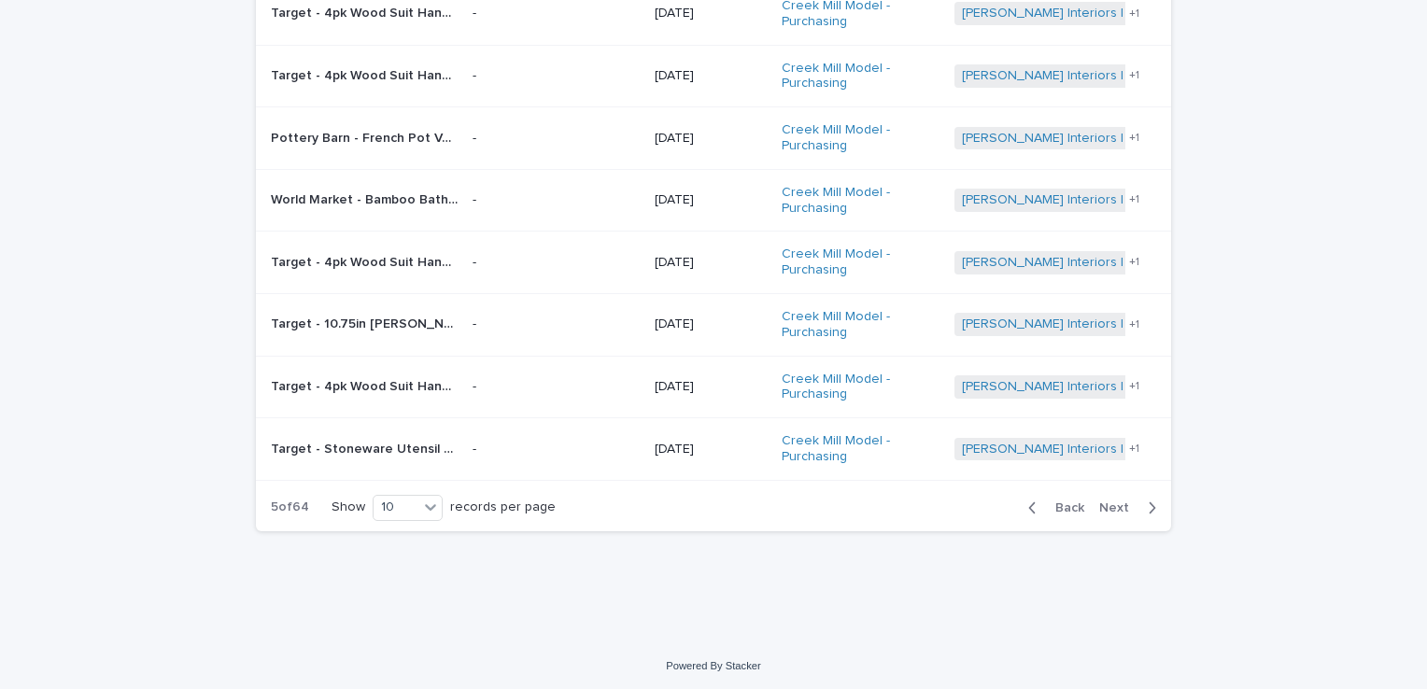
drag, startPoint x: 1061, startPoint y: 497, endPoint x: 1003, endPoint y: 546, distance: 76.2
click at [1061, 501] on span "Back" at bounding box center [1064, 507] width 40 height 13
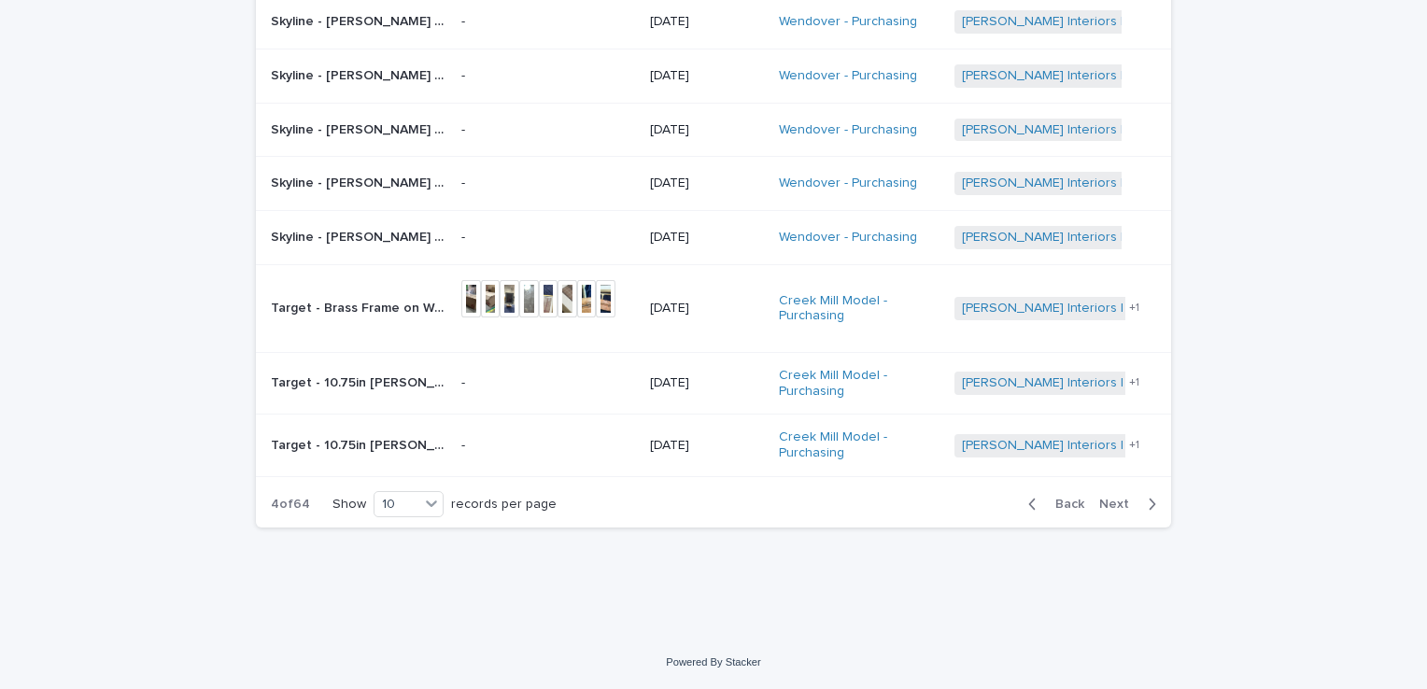
scroll to position [359, 0]
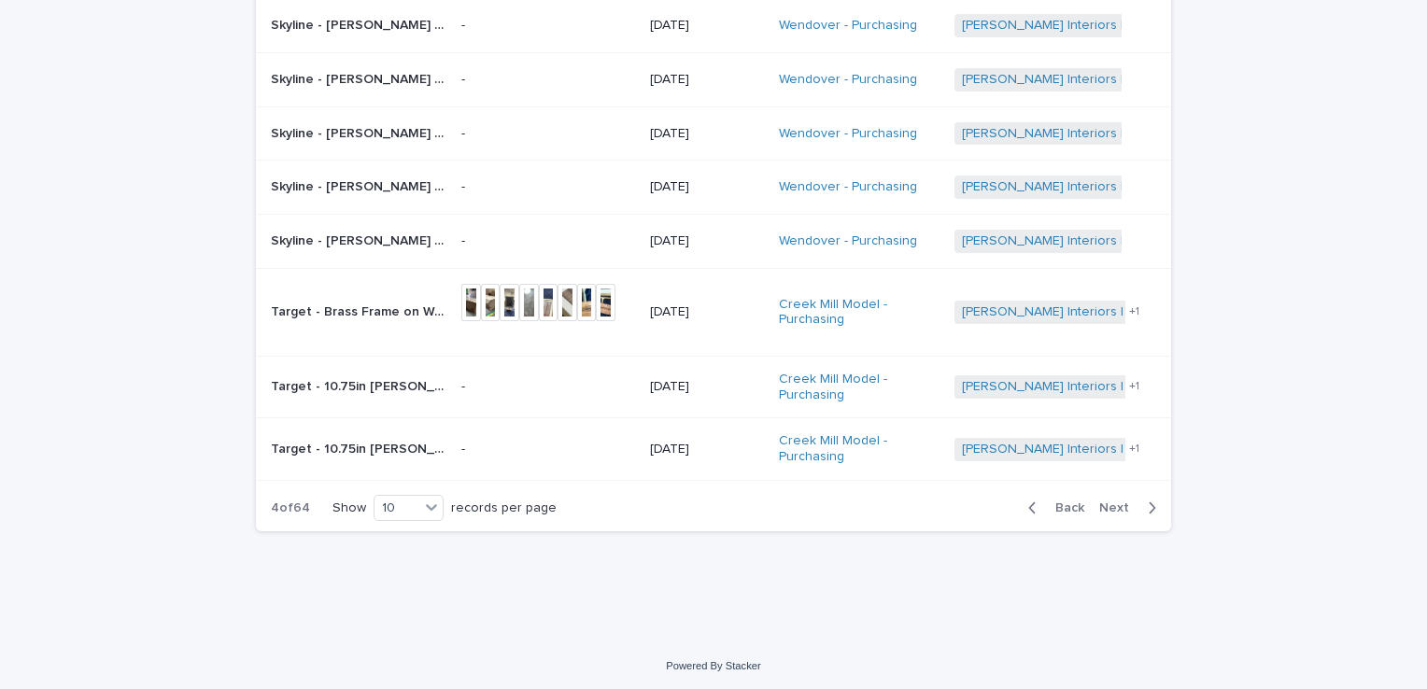
click at [1065, 504] on span "Back" at bounding box center [1064, 507] width 40 height 13
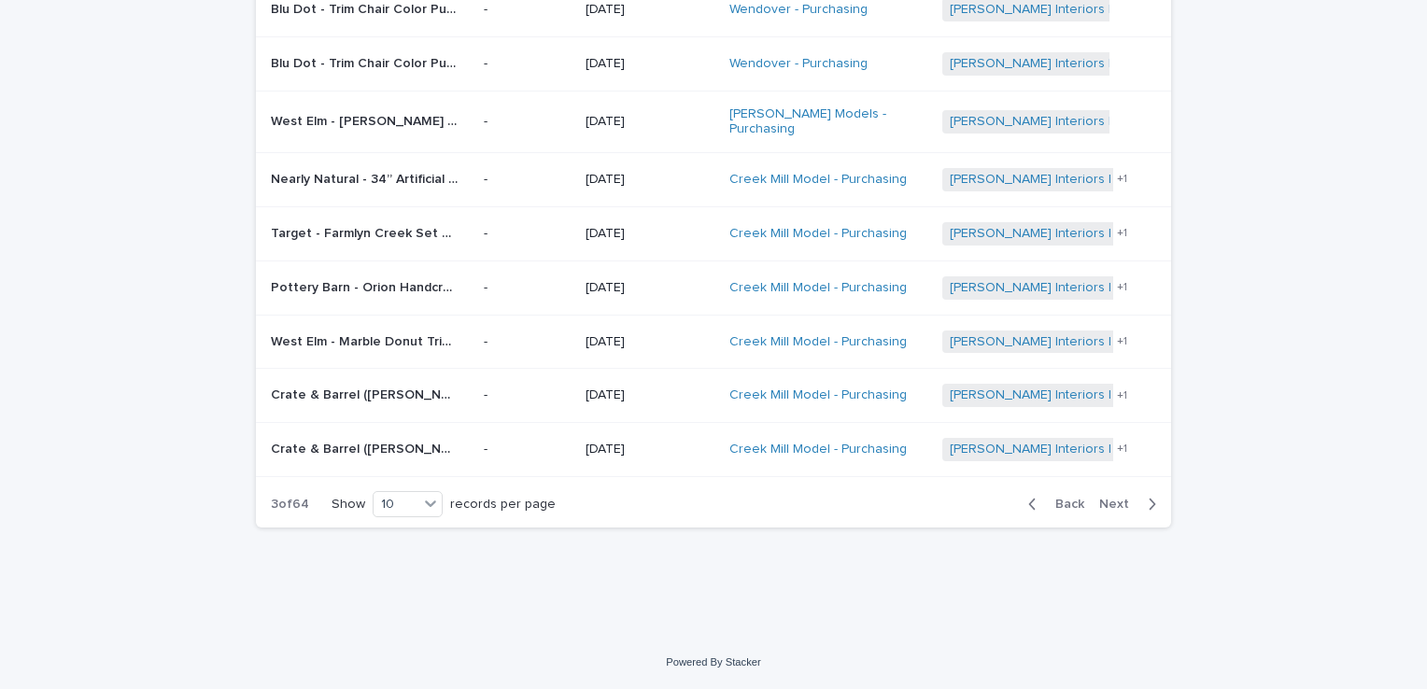
scroll to position [295, 0]
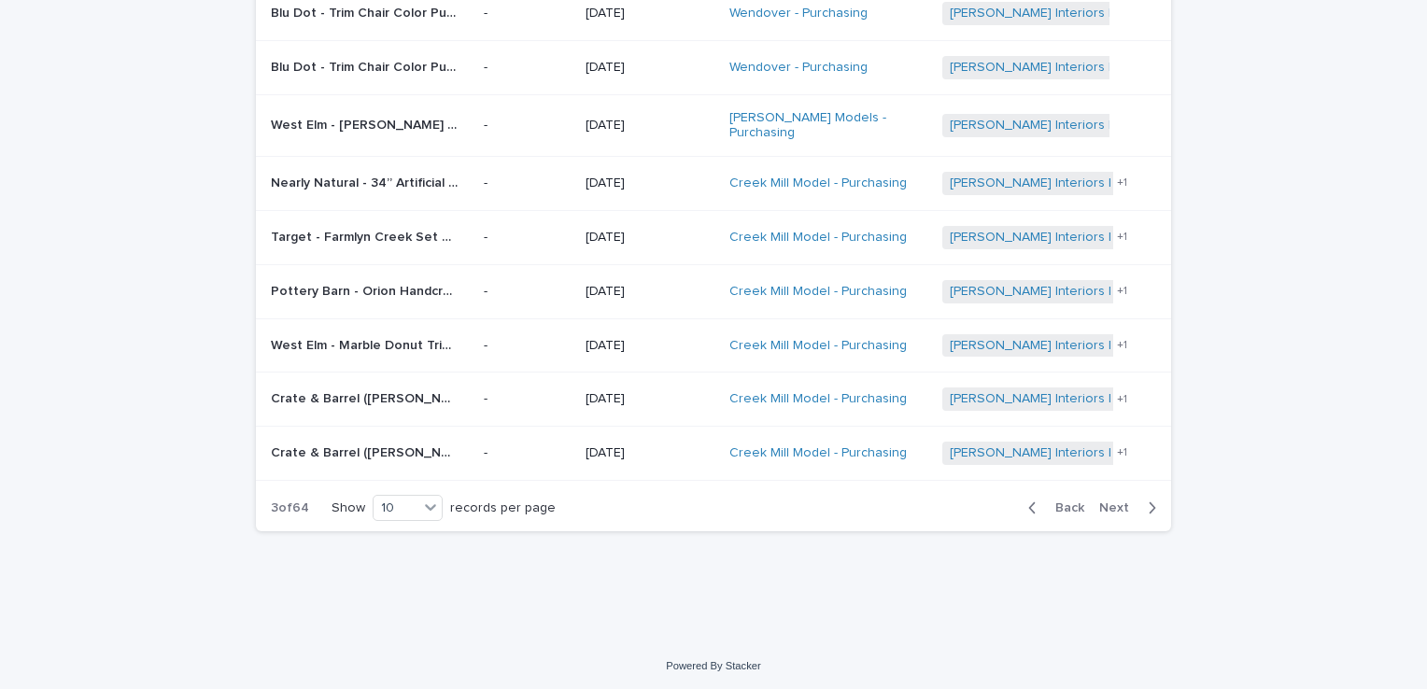
click at [1065, 504] on span "Back" at bounding box center [1064, 507] width 40 height 13
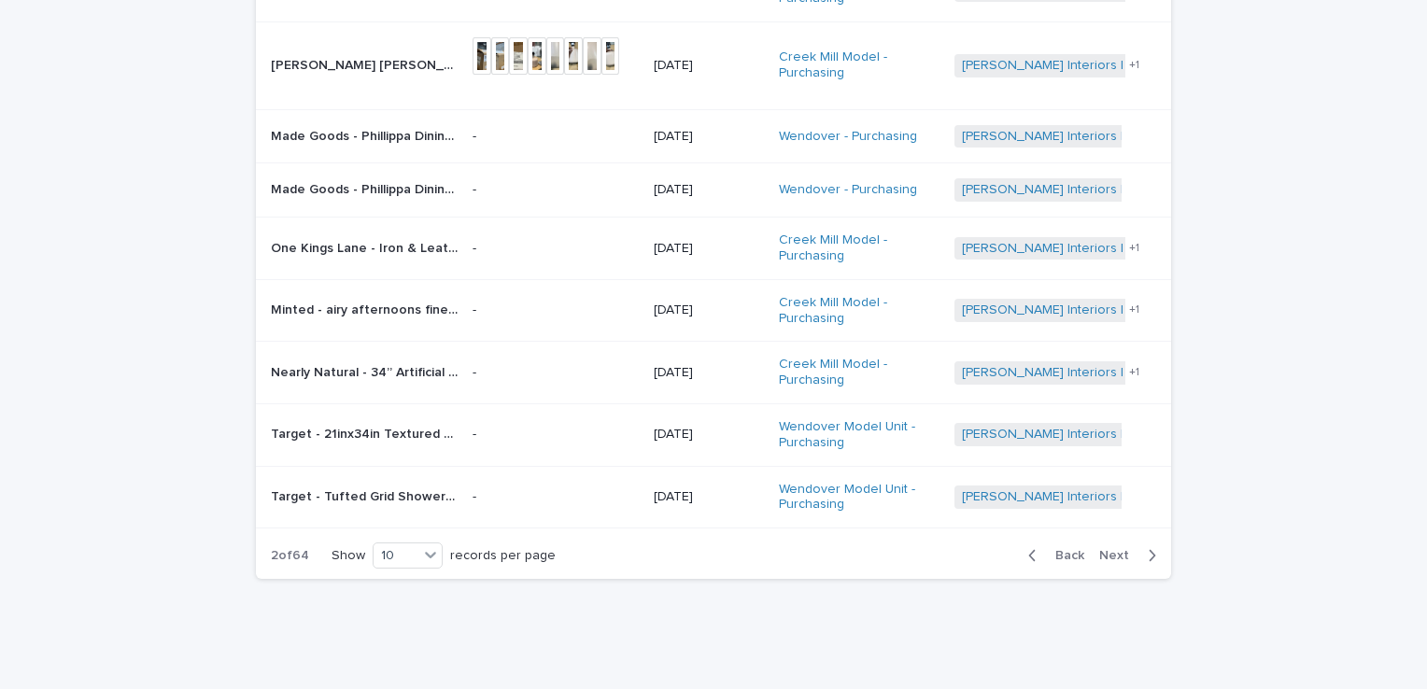
click at [1075, 549] on span "Back" at bounding box center [1064, 555] width 40 height 13
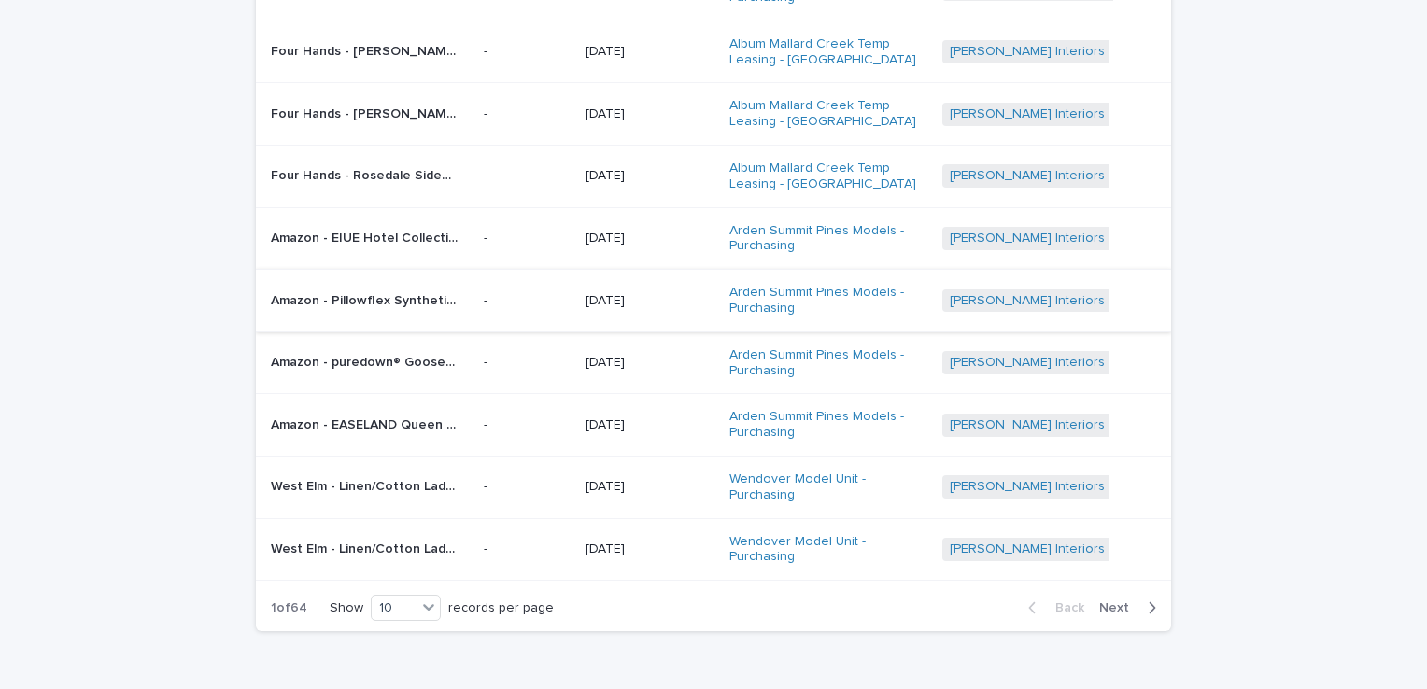
scroll to position [280, 0]
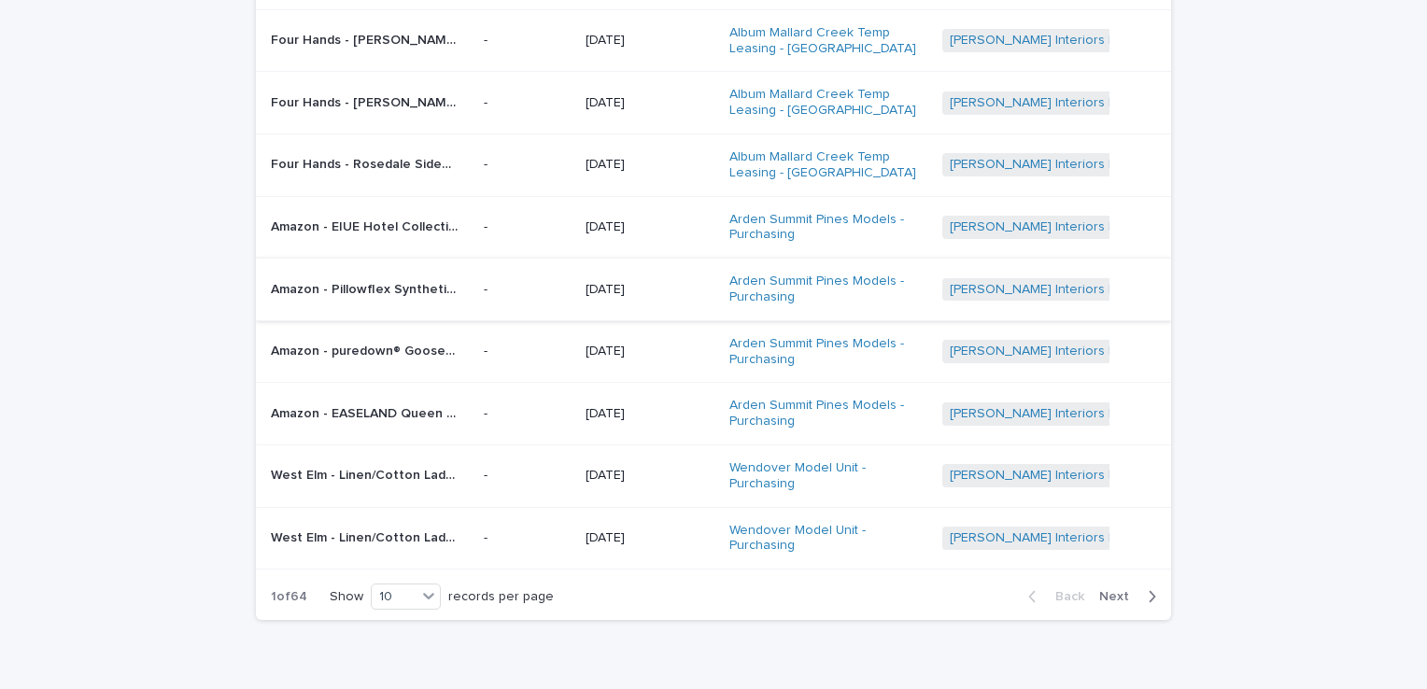
click at [1205, 323] on div "Loading... Saving… Loading... Saving… Received Items Name Item Photo(s) Receive…" at bounding box center [713, 276] width 1427 height 903
click at [1108, 597] on span "Next" at bounding box center [1119, 596] width 41 height 13
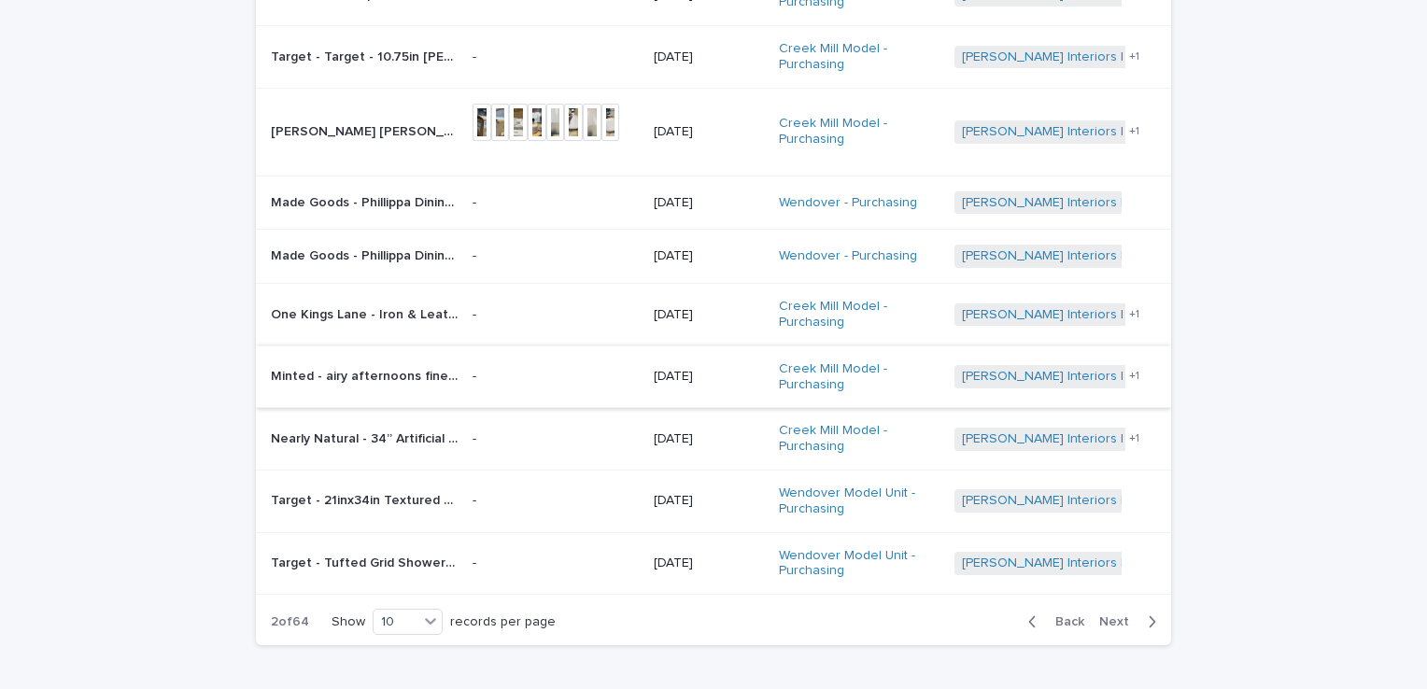
scroll to position [291, 0]
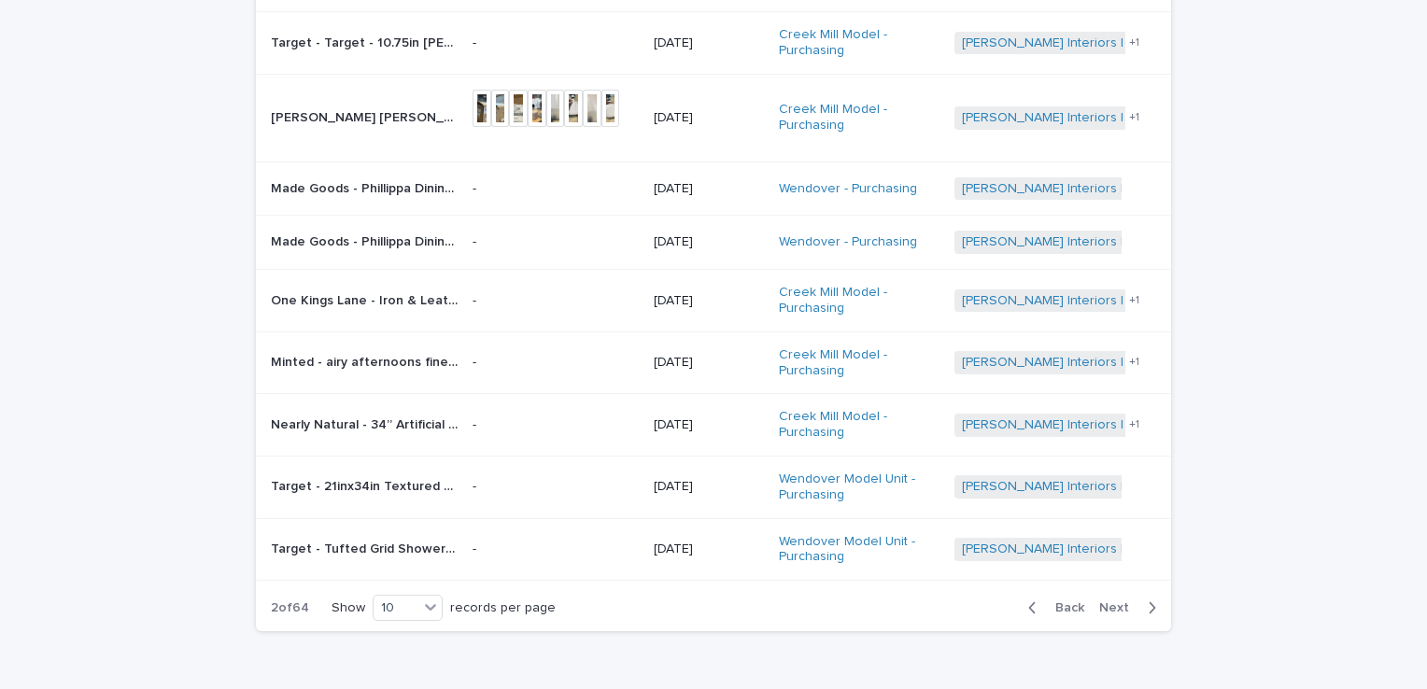
click at [1065, 594] on div "Back Next" at bounding box center [1092, 608] width 158 height 47
click at [1058, 607] on span "Back" at bounding box center [1064, 607] width 40 height 13
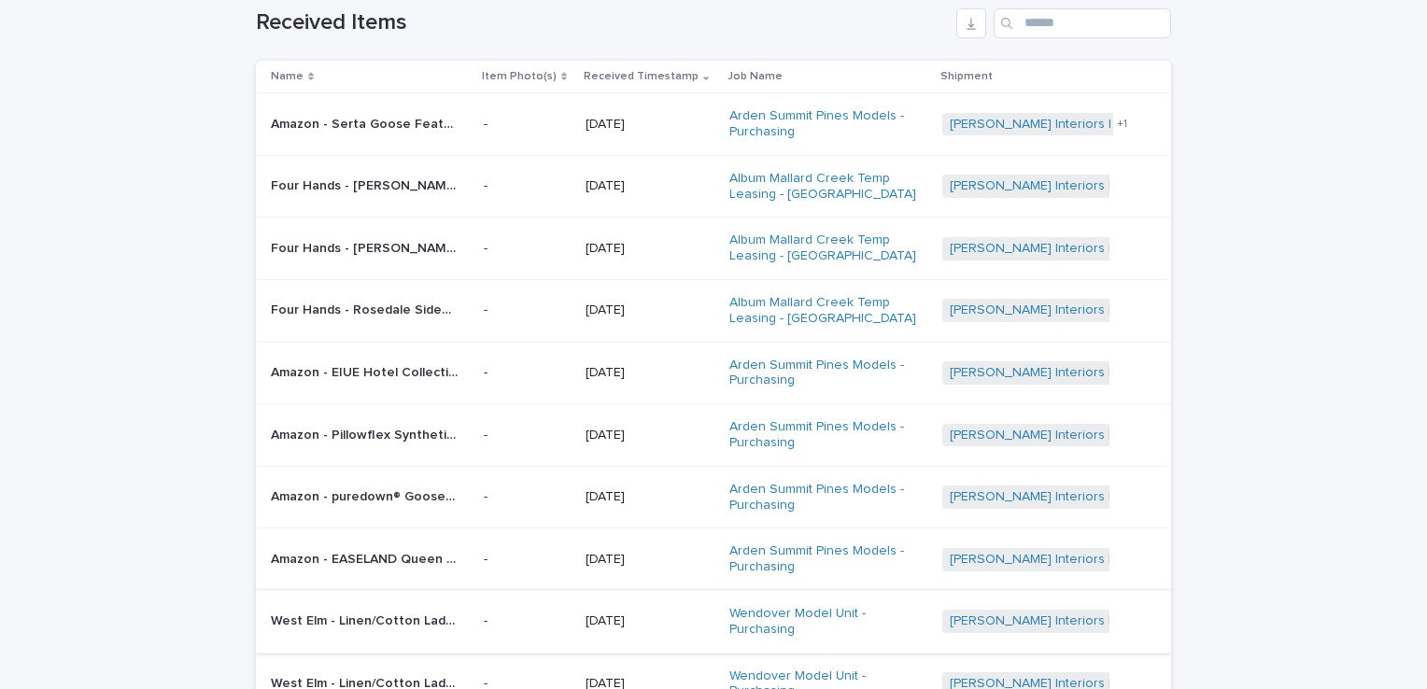
scroll to position [93, 0]
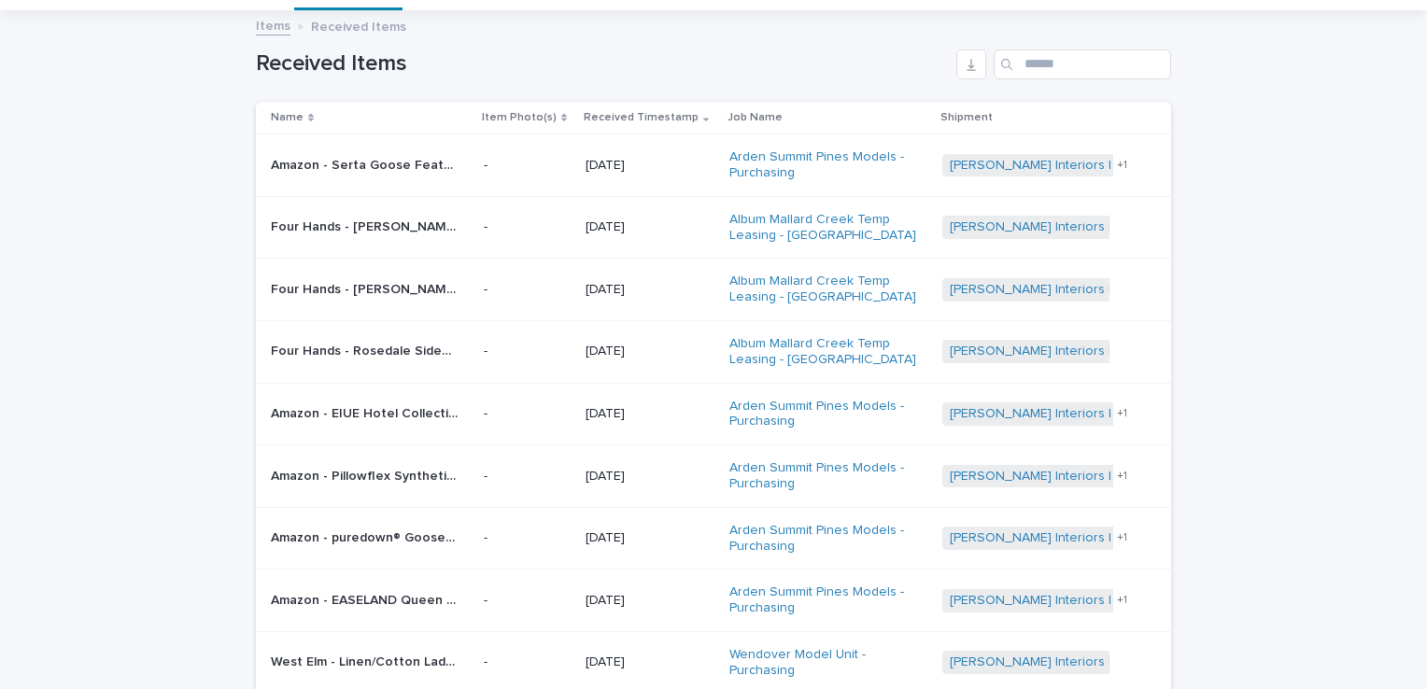
click at [385, 155] on p "Amazon - Serta Goose Feather Down Fiber Cotton Comforter Queen Size - 100% Cott…" at bounding box center [366, 164] width 191 height 20
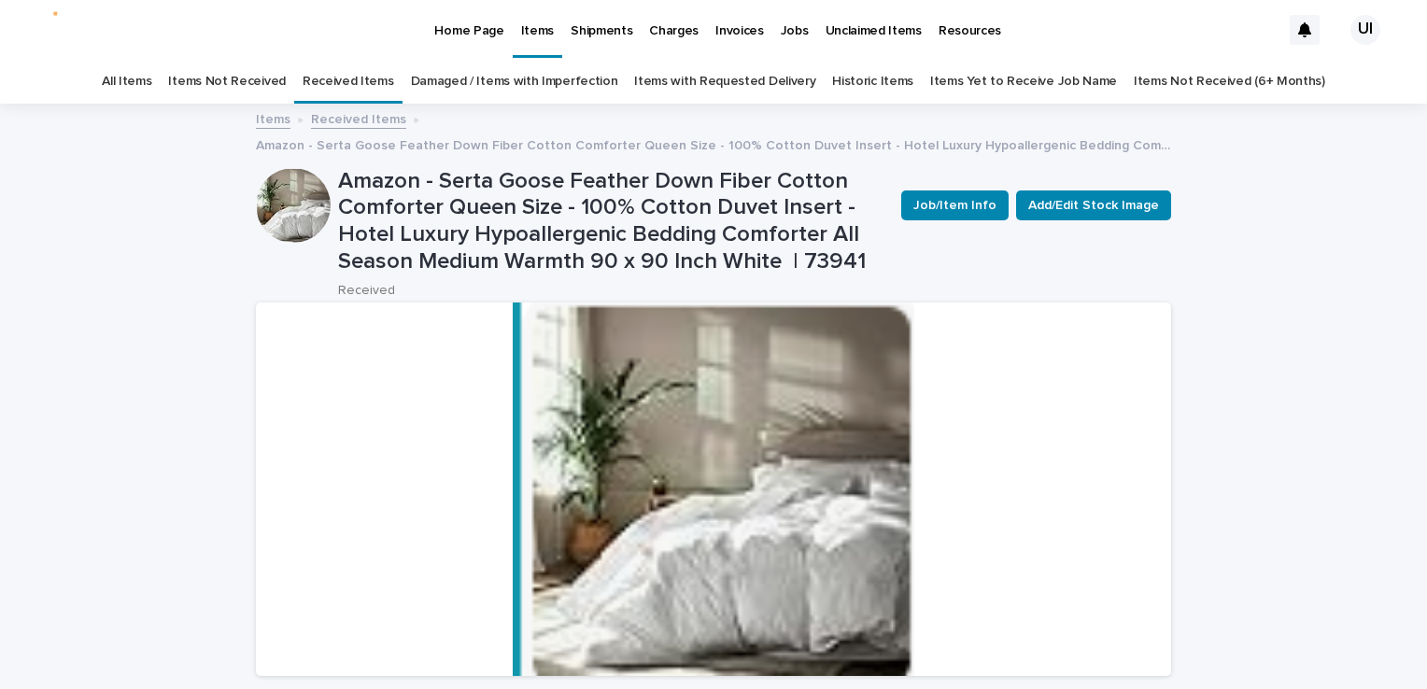
click at [452, 35] on p "Home Page" at bounding box center [468, 19] width 69 height 39
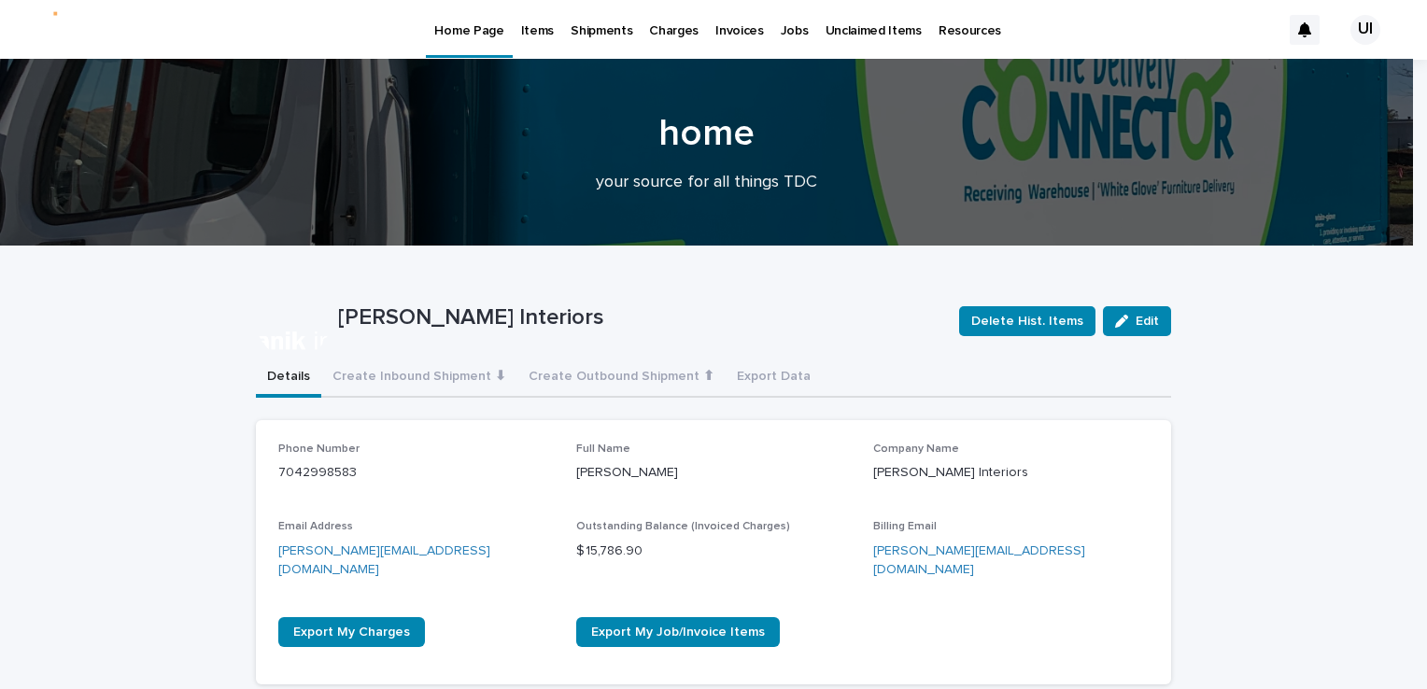
click at [562, 21] on div "Shipments" at bounding box center [601, 19] width 78 height 39
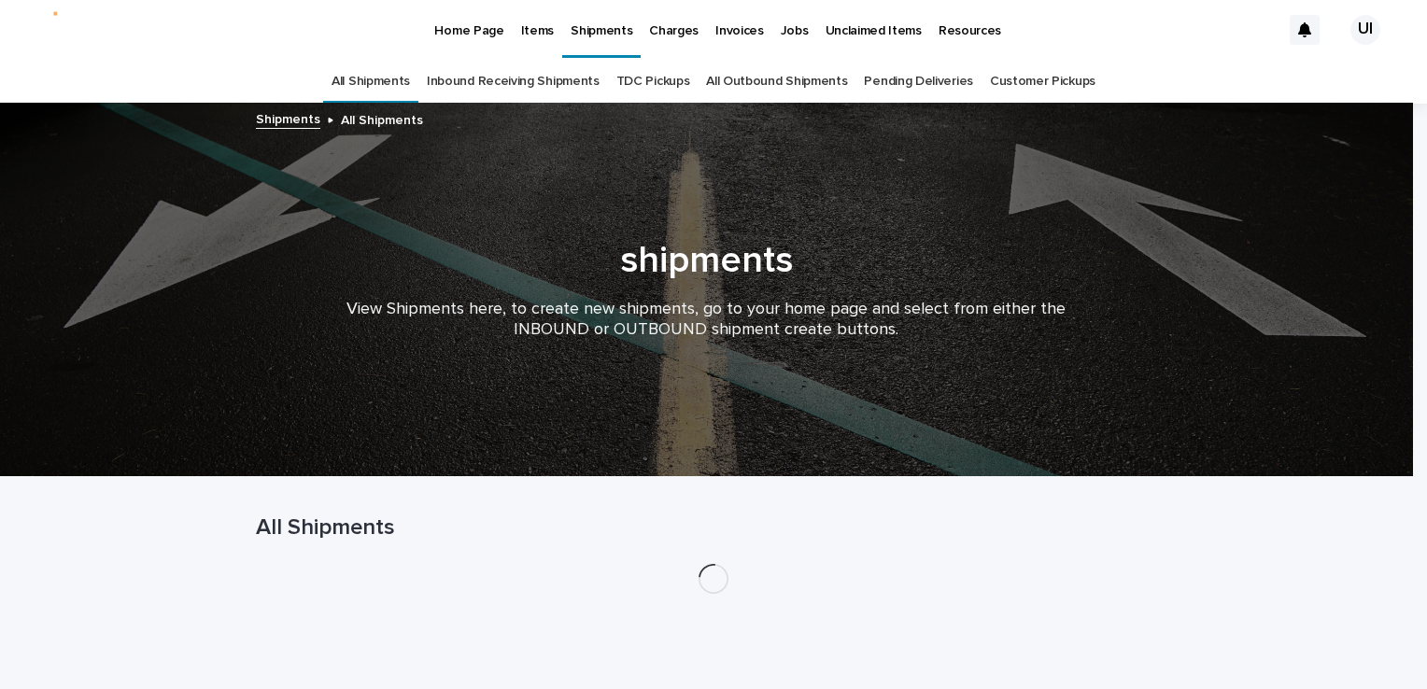
click at [543, 24] on p "Items" at bounding box center [537, 19] width 33 height 39
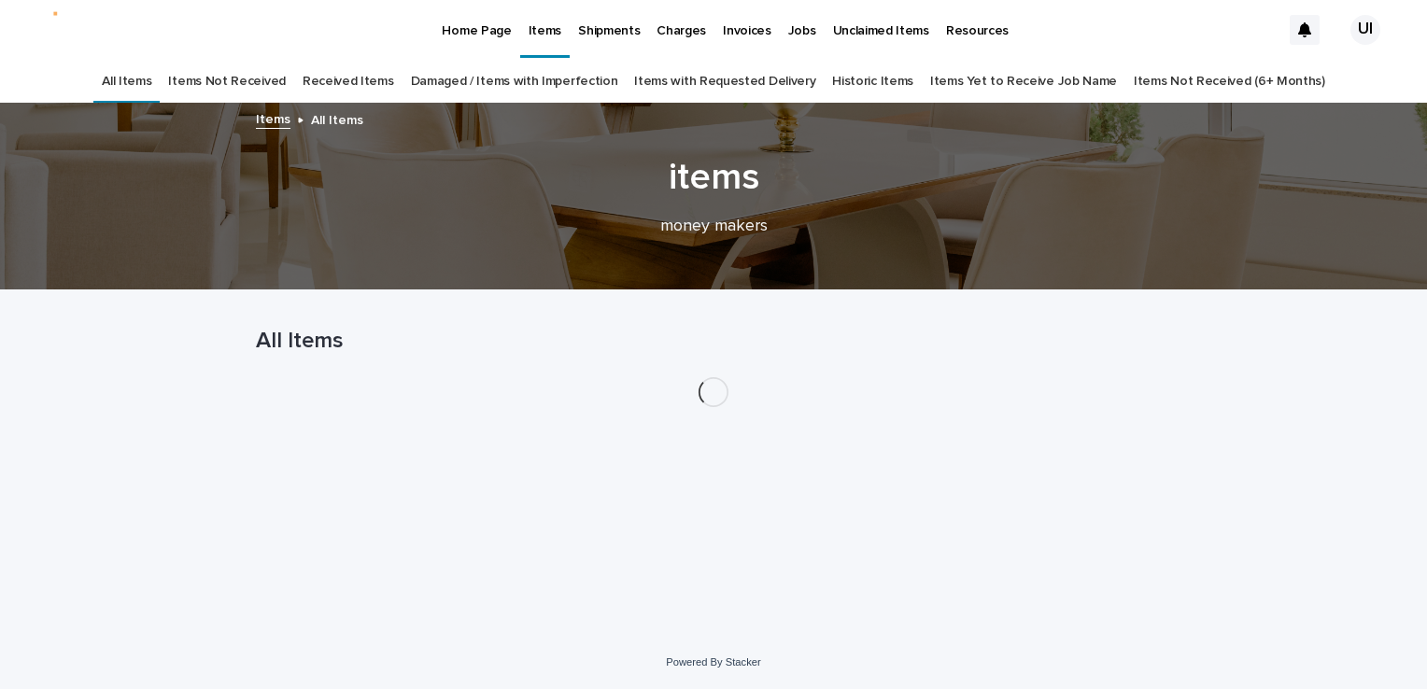
click at [392, 89] on link "Received Items" at bounding box center [349, 82] width 92 height 44
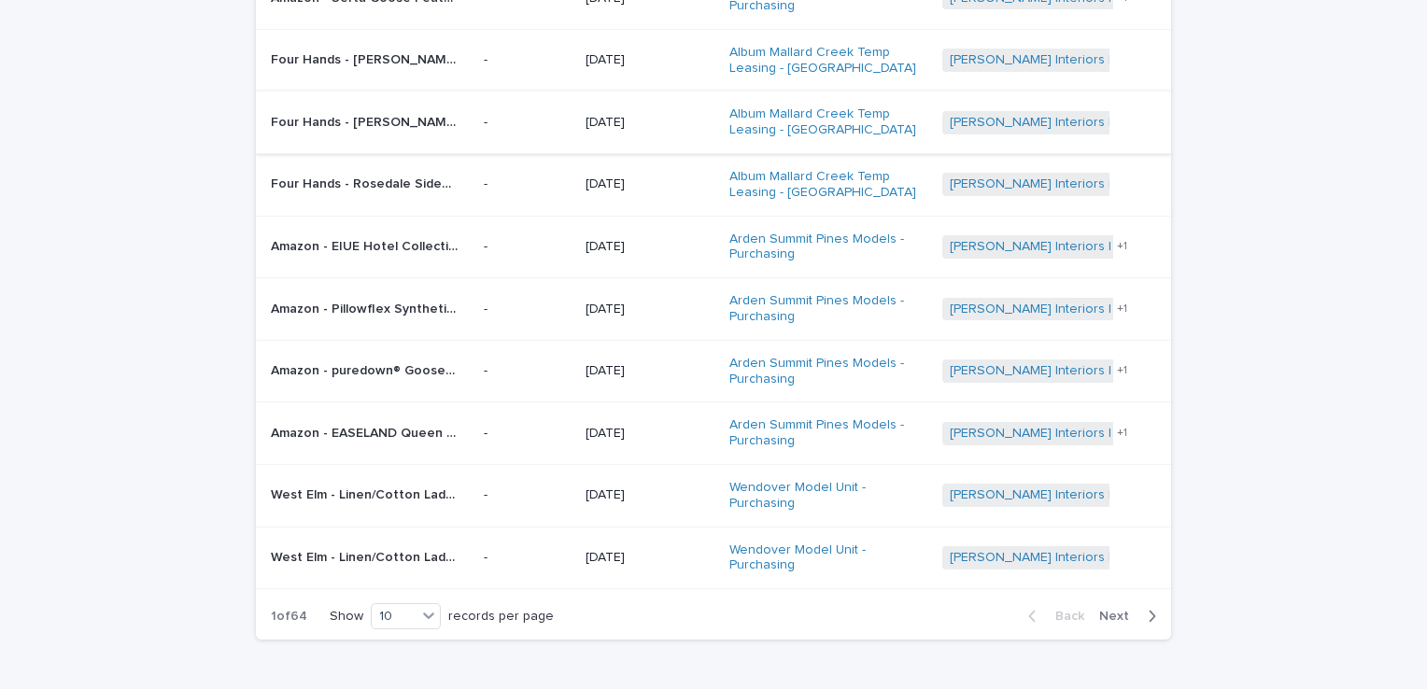
scroll to position [280, 0]
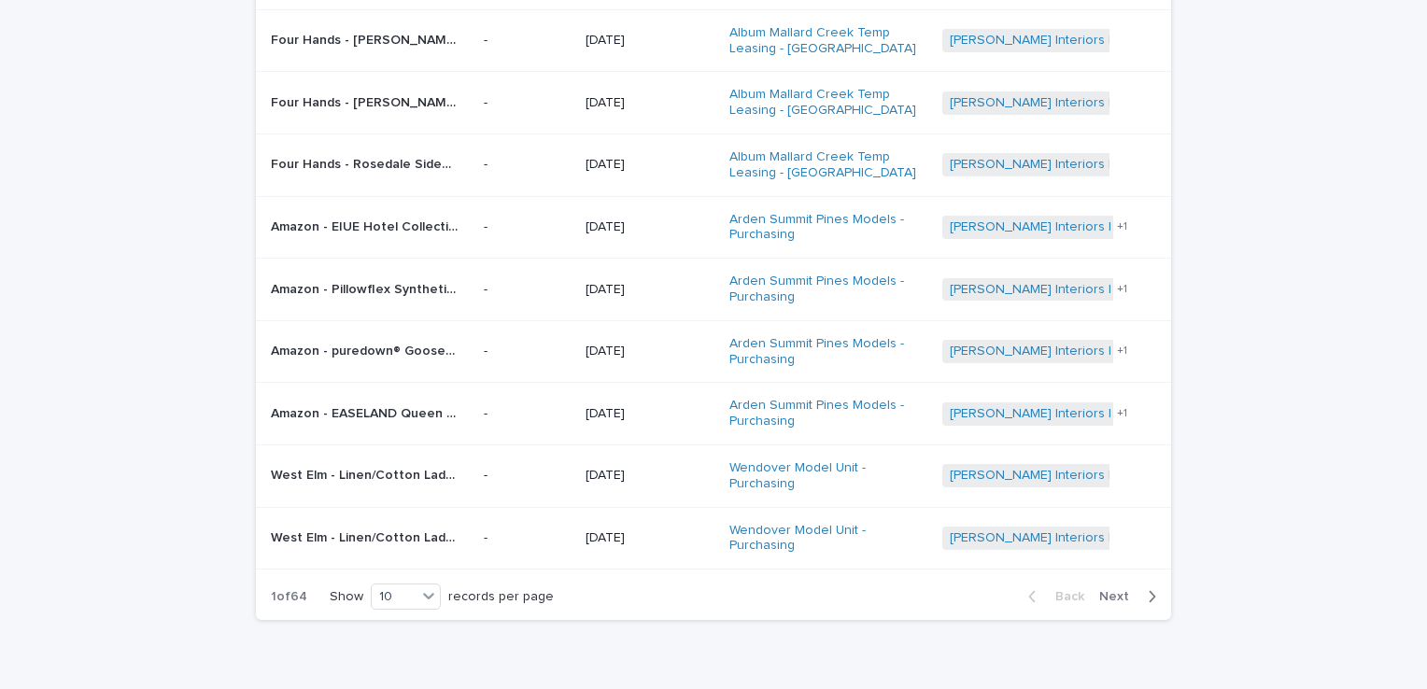
click at [1106, 590] on span "Next" at bounding box center [1119, 596] width 41 height 13
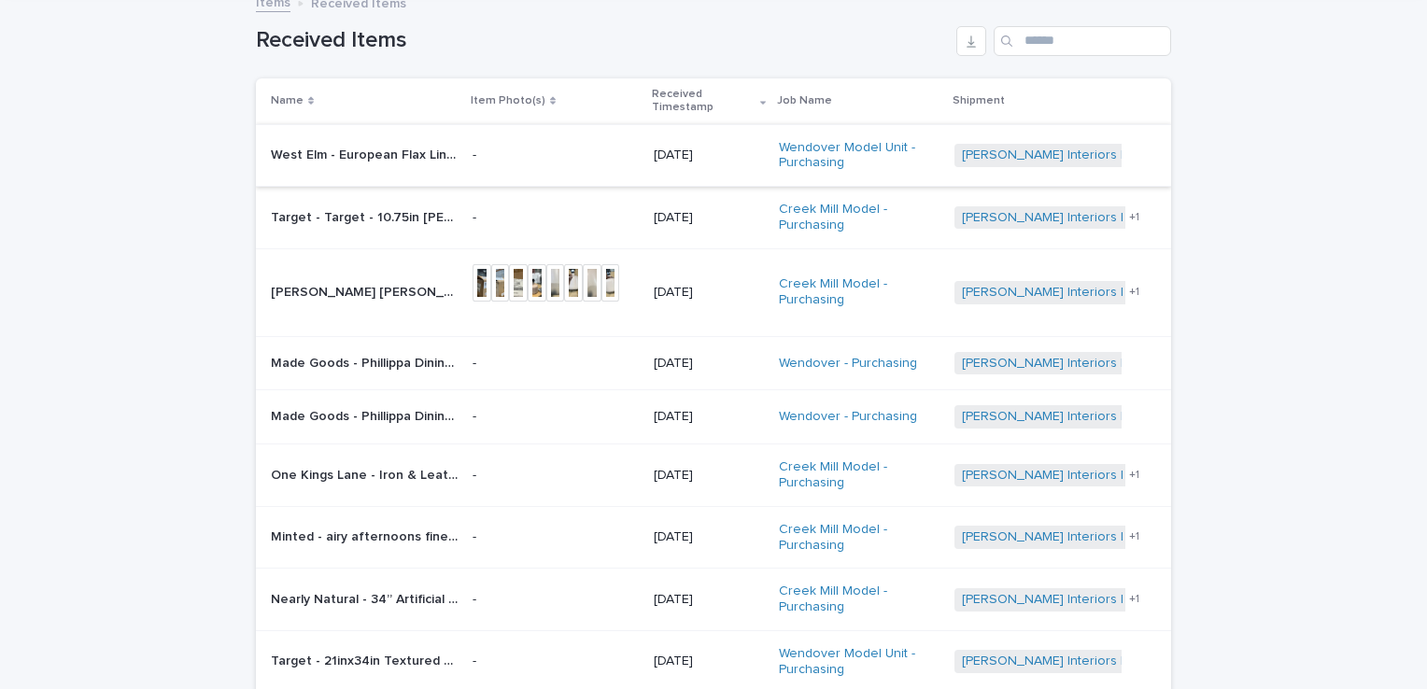
scroll to position [198, 0]
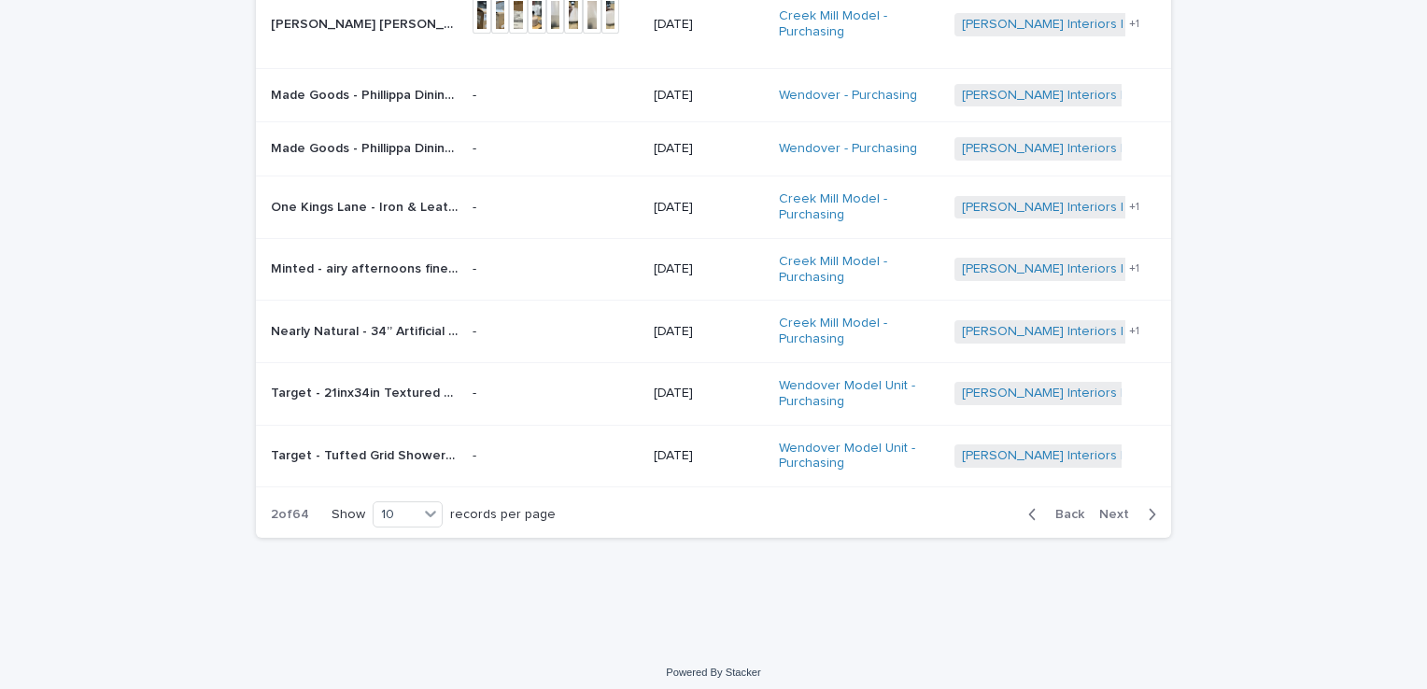
drag, startPoint x: 1062, startPoint y: 507, endPoint x: 942, endPoint y: 528, distance: 121.3
click at [1062, 508] on span "Back" at bounding box center [1064, 514] width 40 height 13
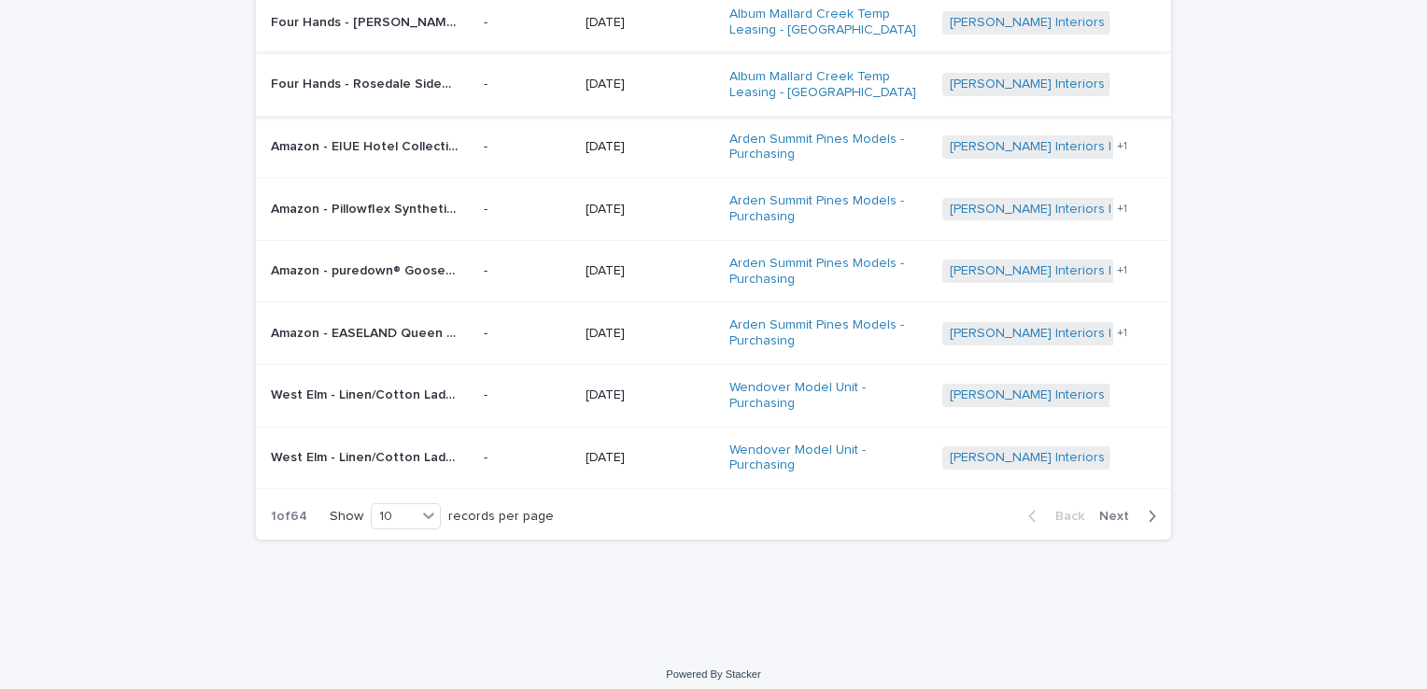
scroll to position [370, 0]
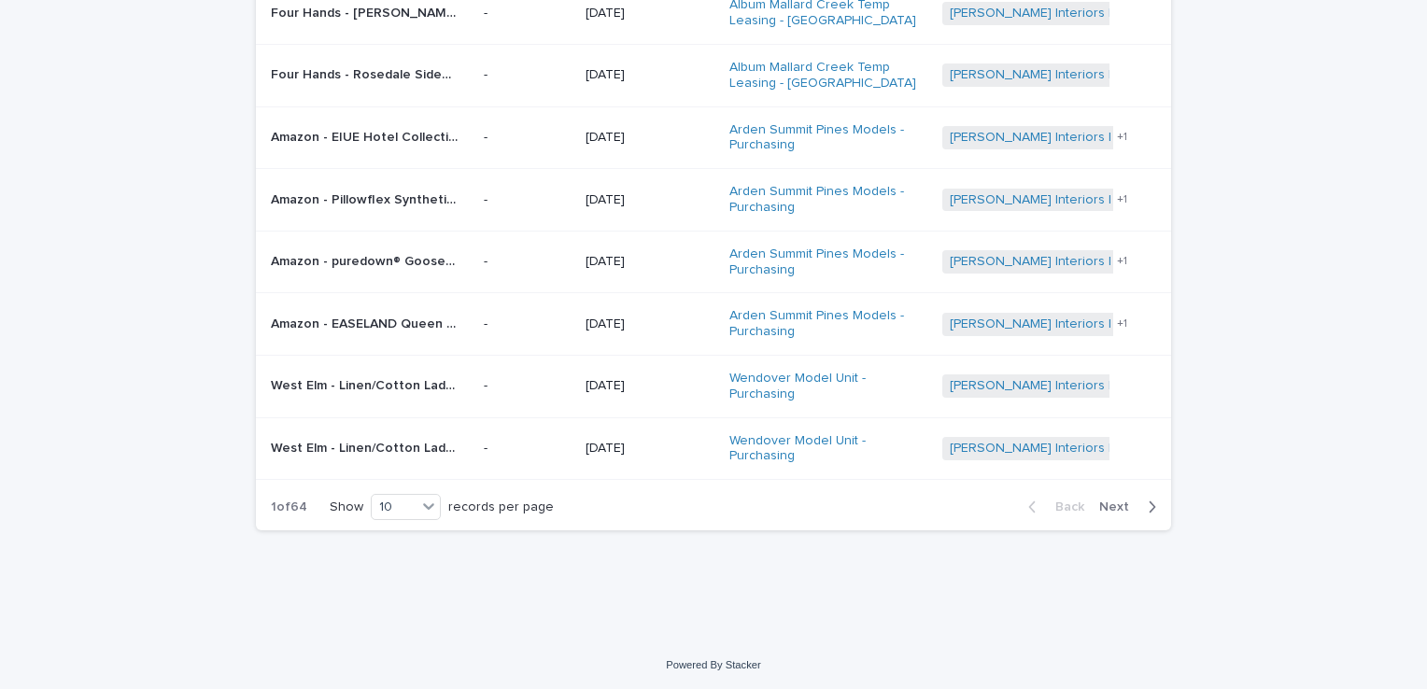
click at [1107, 510] on span "Next" at bounding box center [1119, 507] width 41 height 13
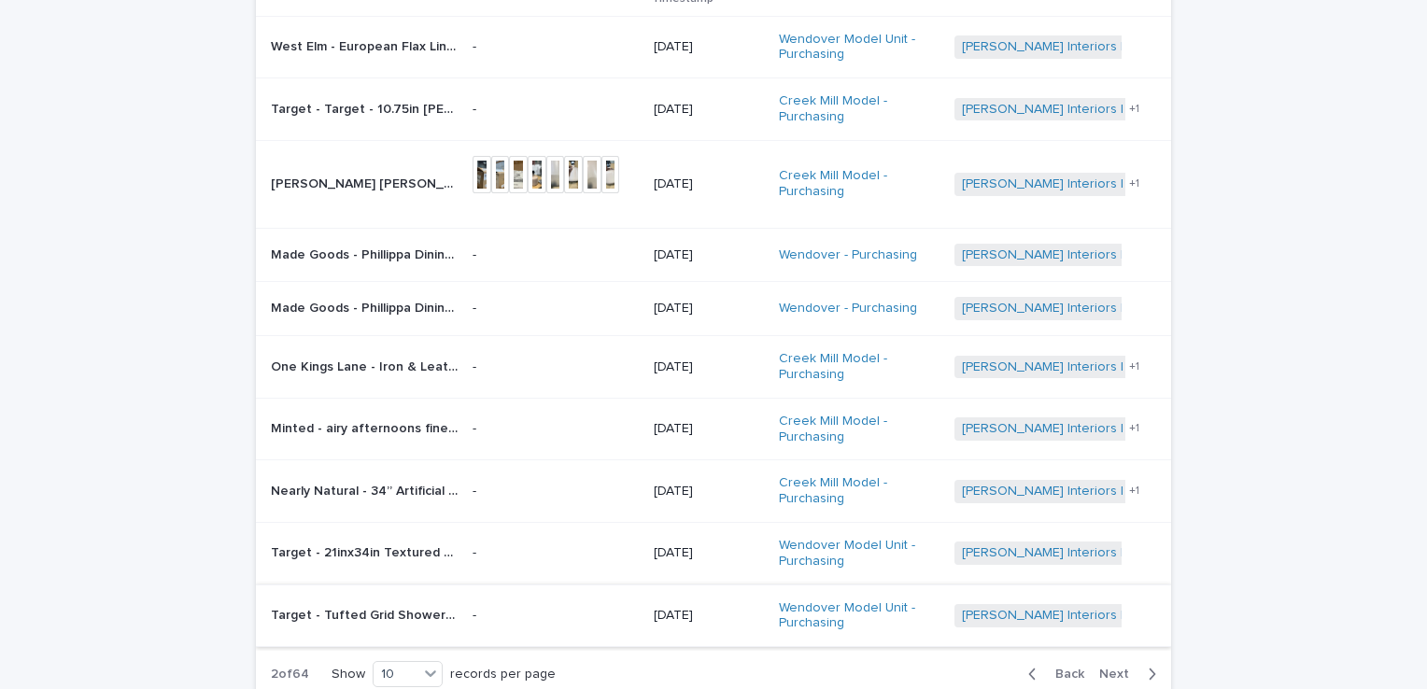
scroll to position [374, 0]
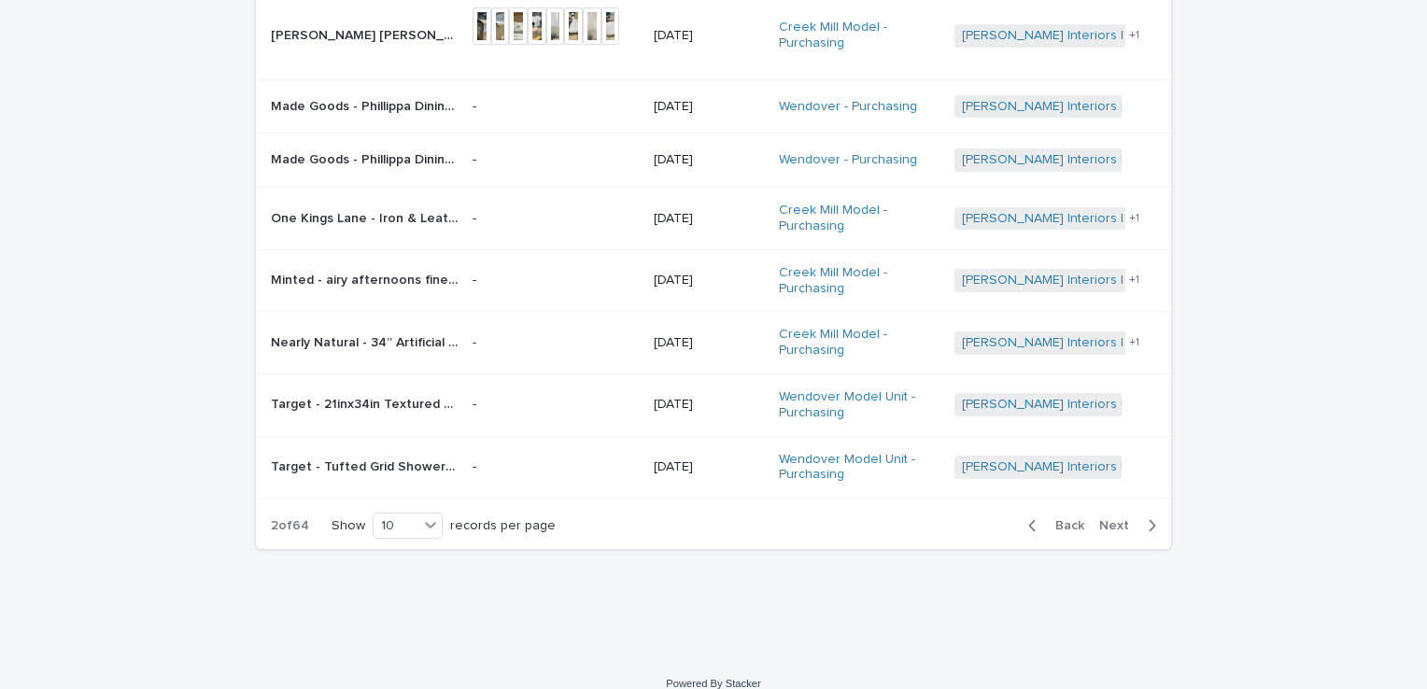
click at [1051, 514] on div "Back Next" at bounding box center [1092, 525] width 158 height 47
click at [1061, 519] on span "Back" at bounding box center [1064, 525] width 40 height 13
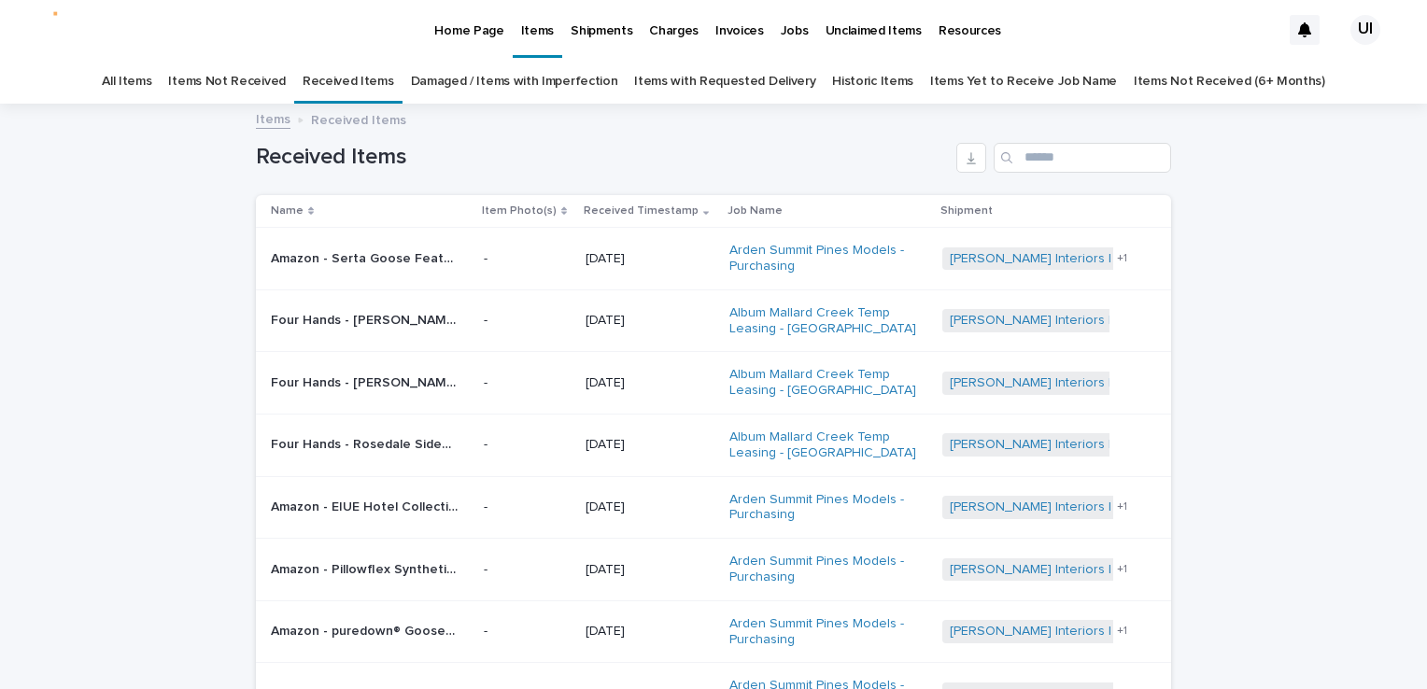
click at [462, 82] on link "Damaged / Items with Imperfection" at bounding box center [514, 82] width 207 height 44
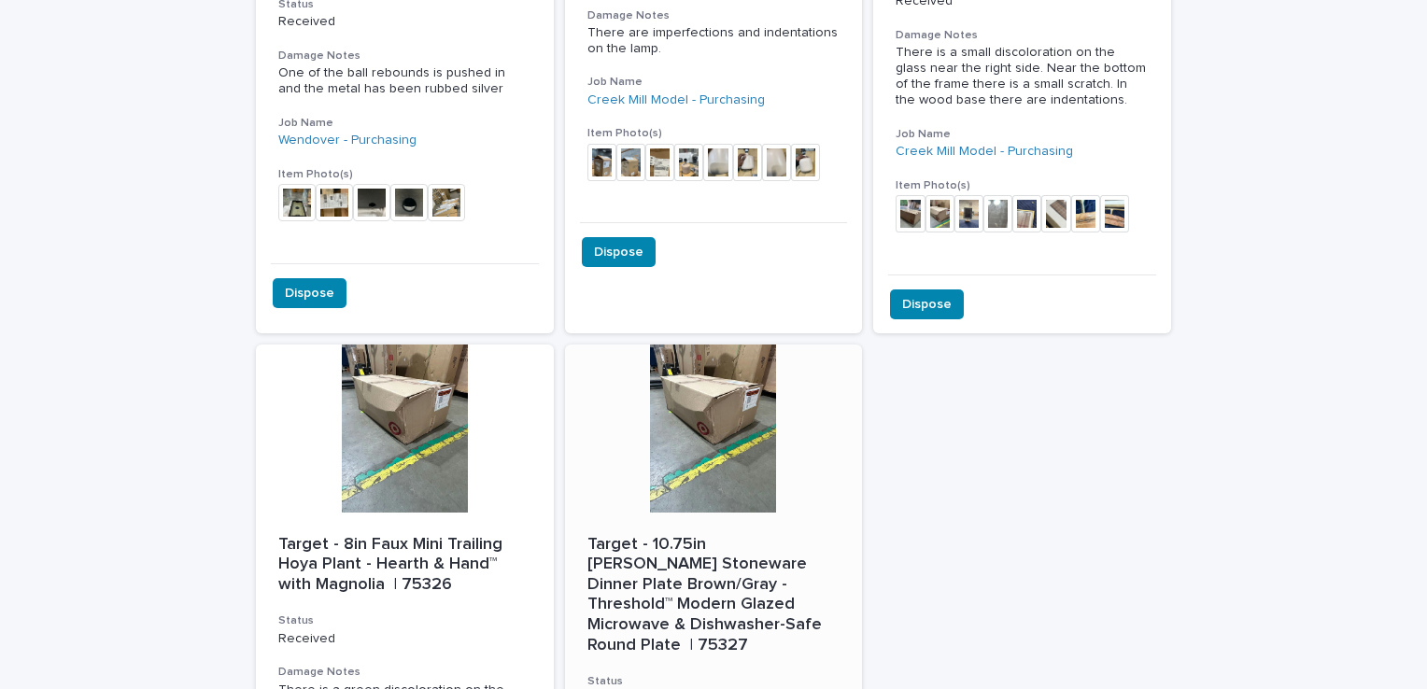
scroll to position [2637, 0]
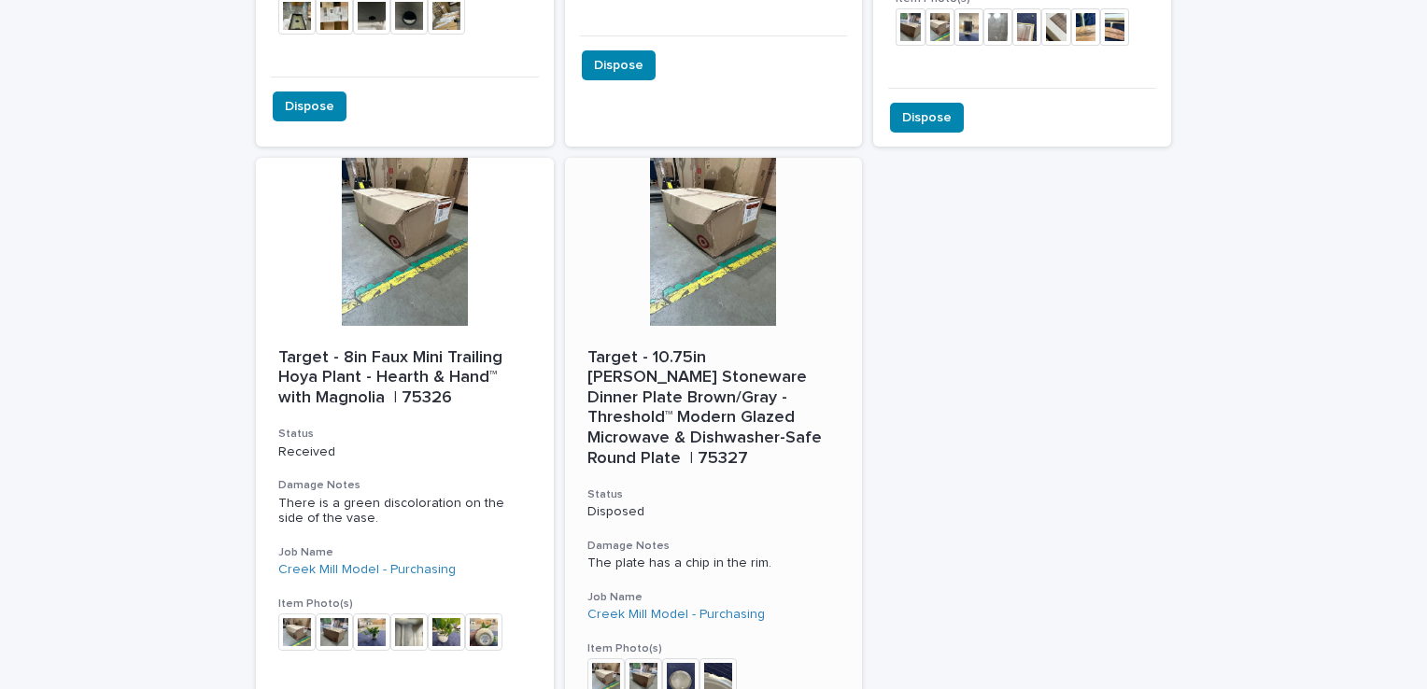
click at [677, 227] on div at bounding box center [714, 242] width 298 height 168
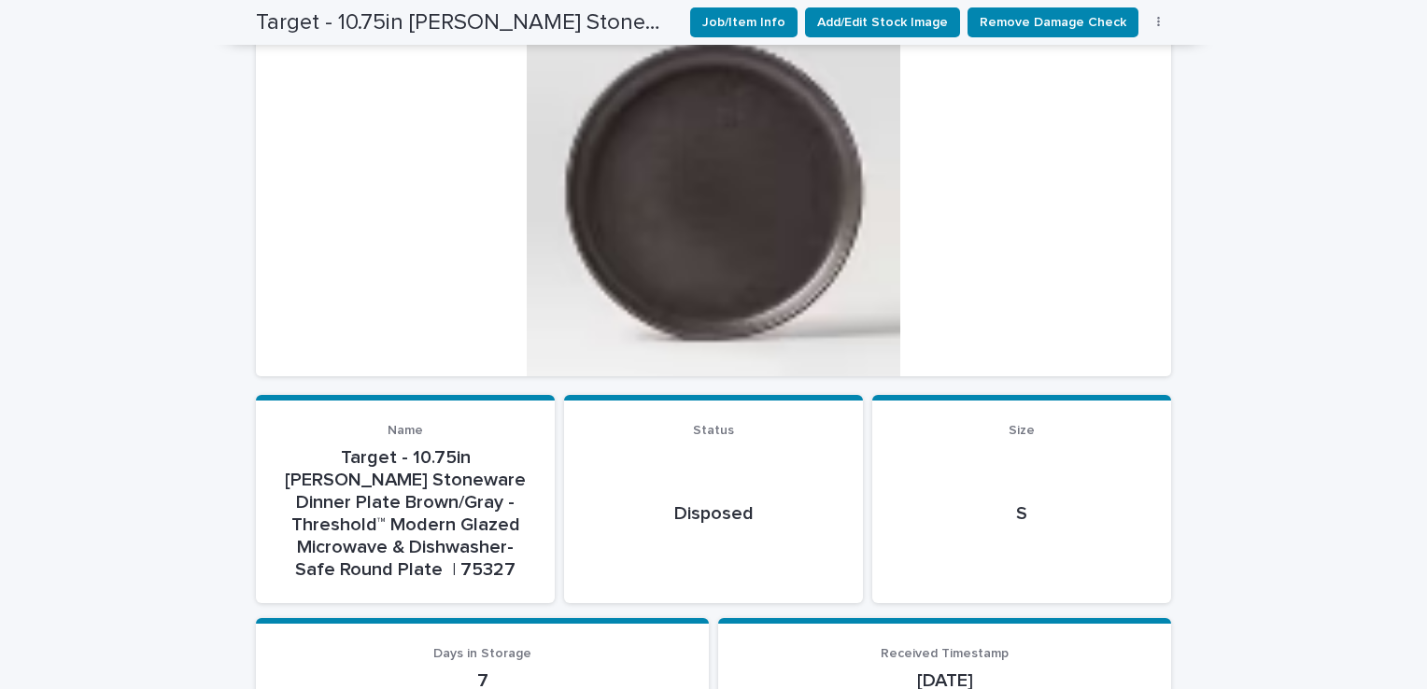
scroll to position [280, 0]
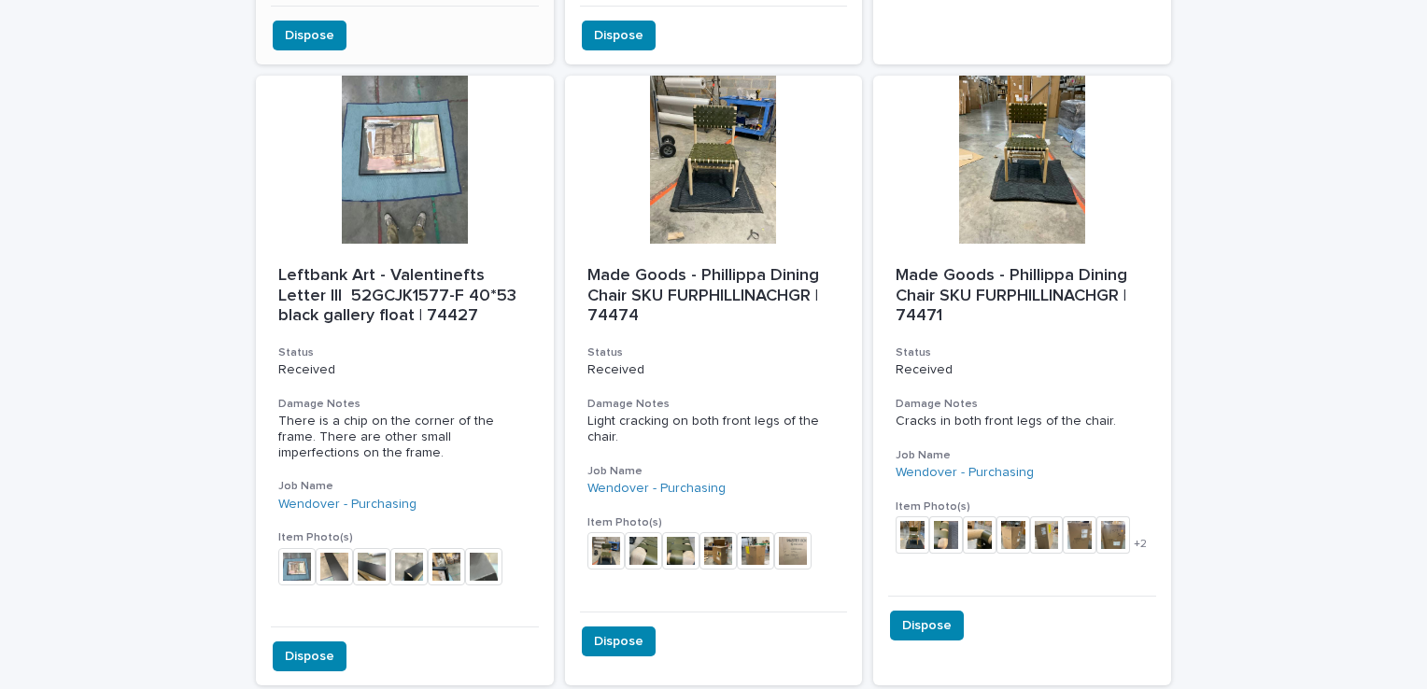
scroll to position [1647, 0]
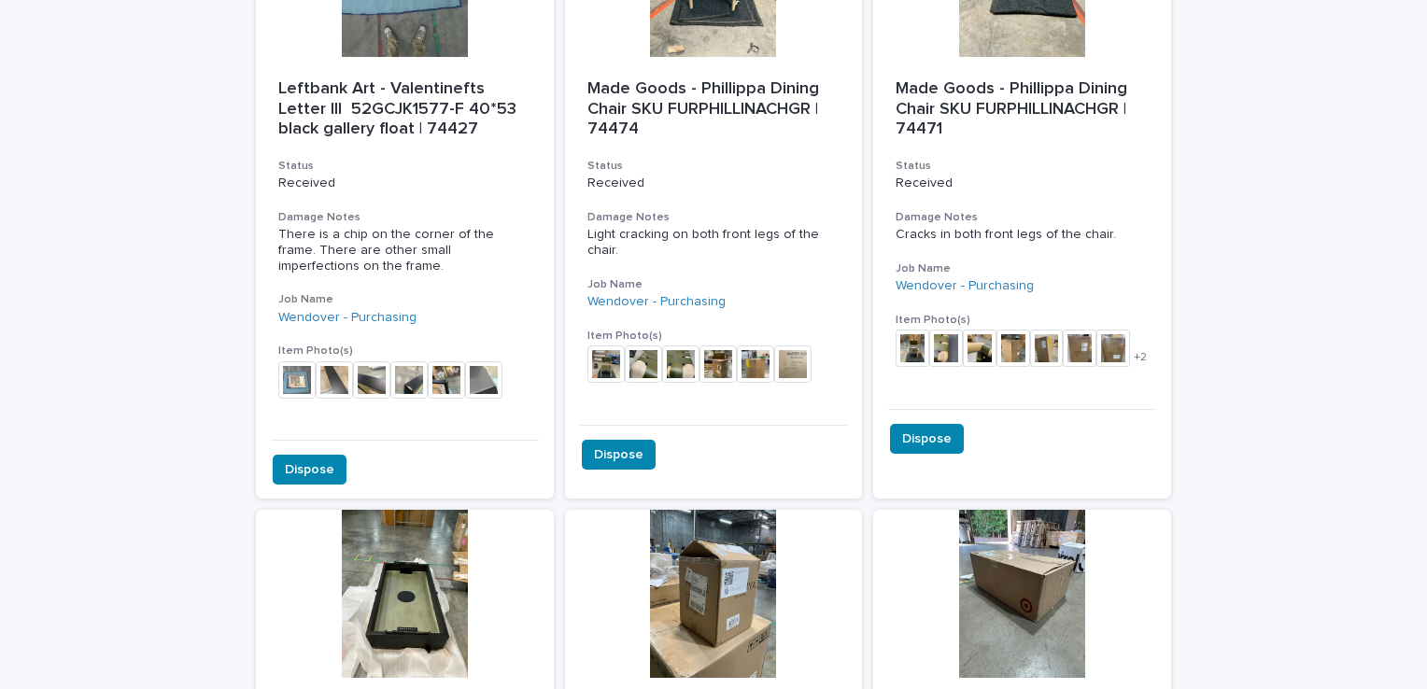
click at [163, 305] on div "Loading... Saving… Loading... Saving… Damaged / Items with Imperfection Four Ha…" at bounding box center [713, 192] width 1427 height 3468
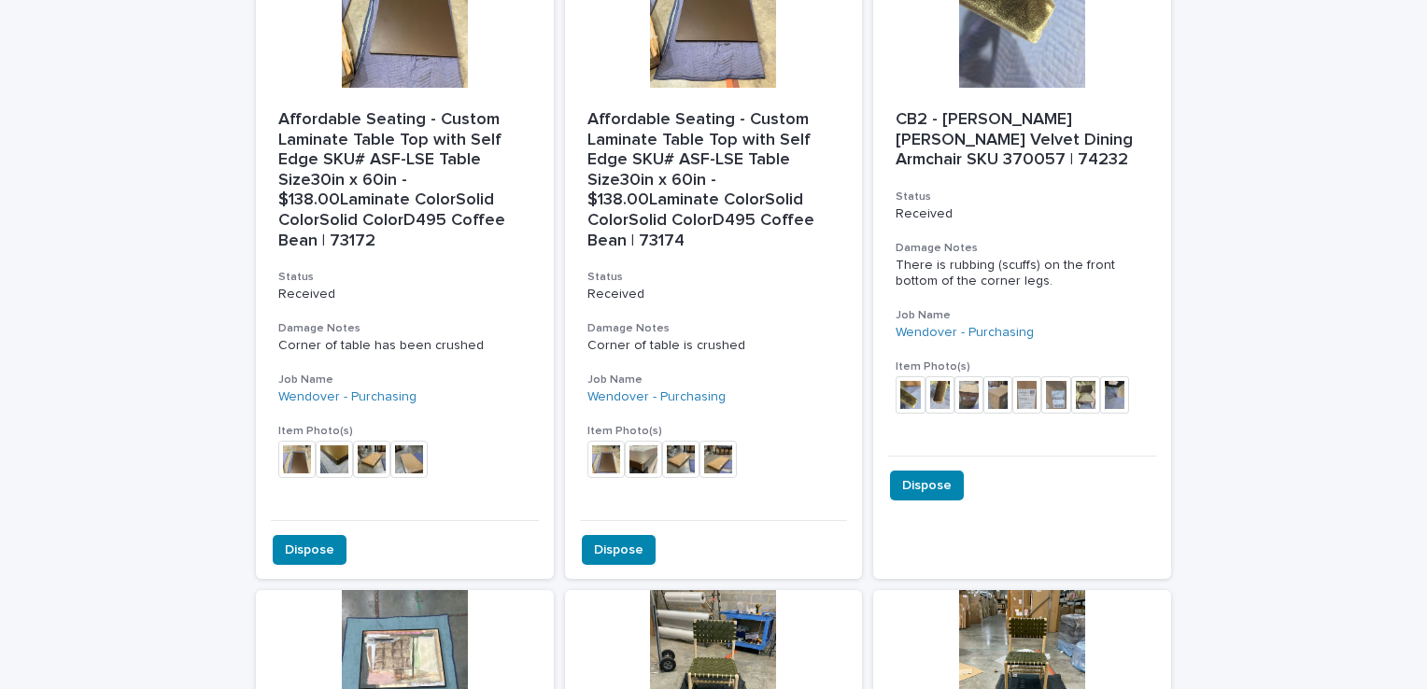
scroll to position [713, 0]
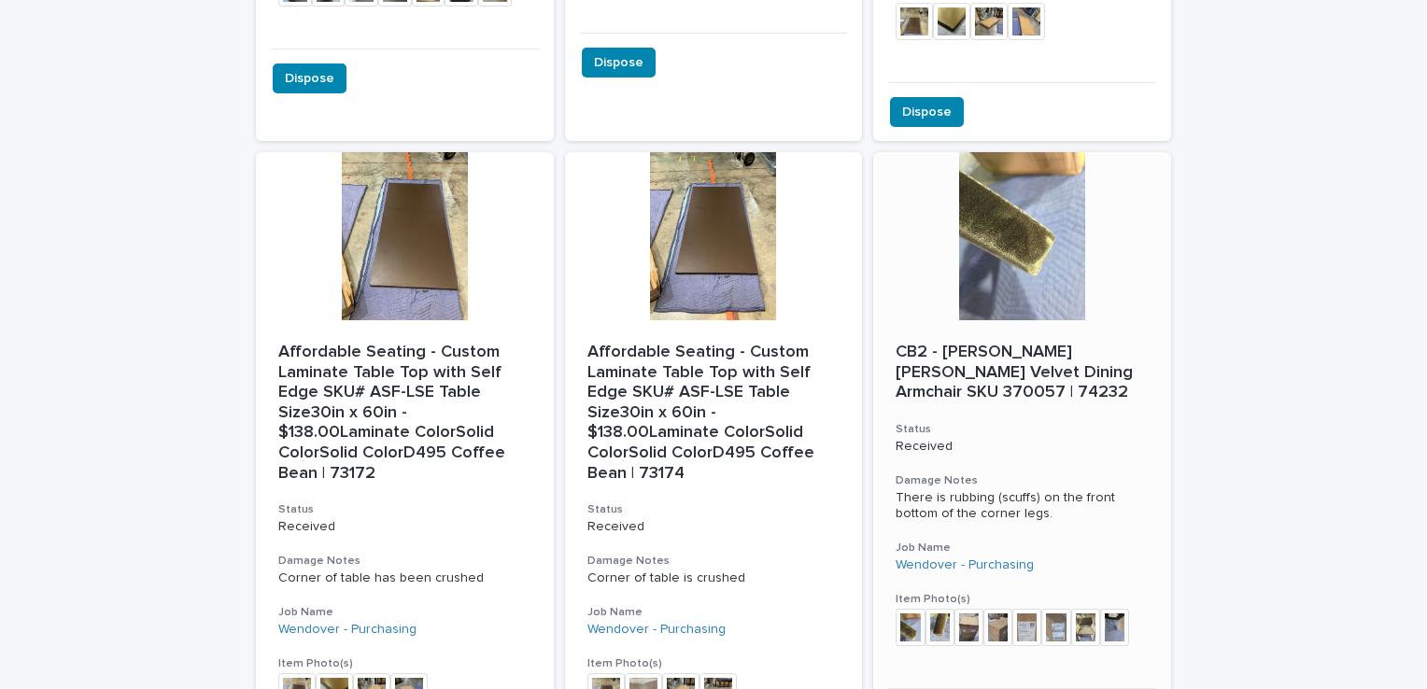
click at [1047, 207] on div at bounding box center [1022, 236] width 298 height 168
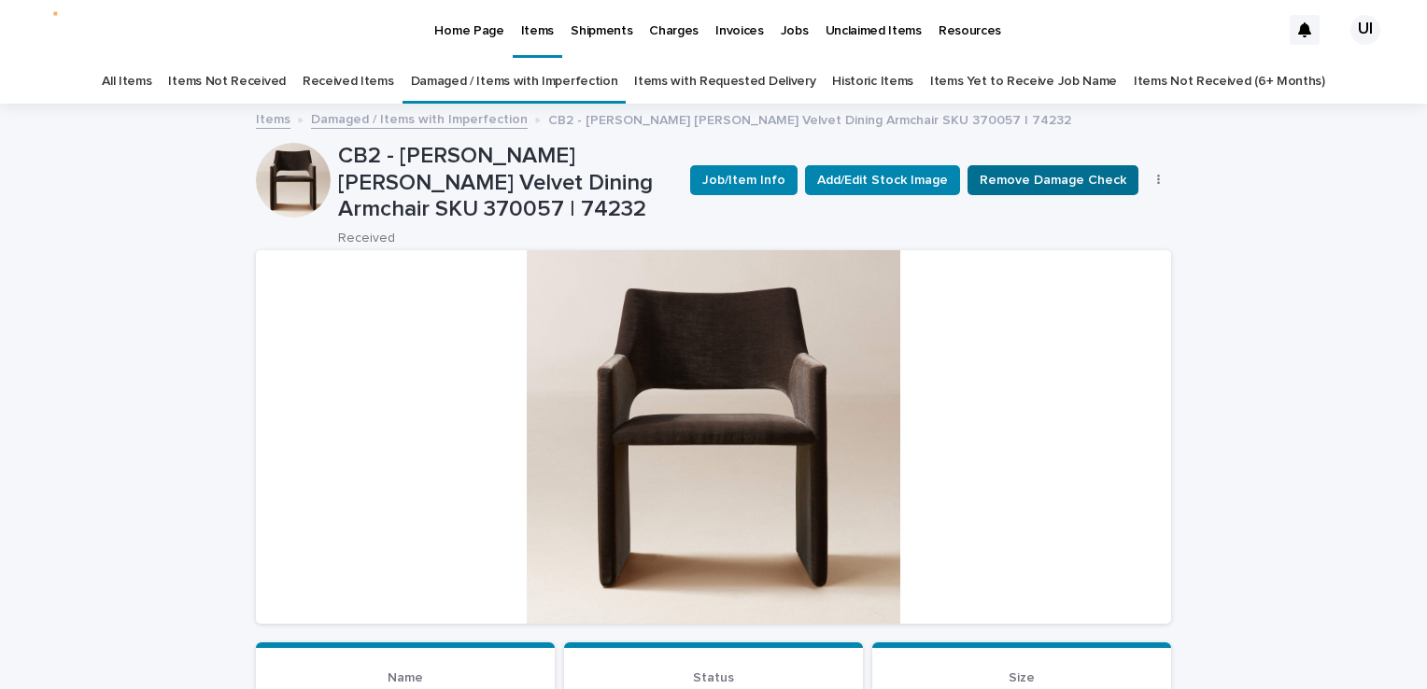
click at [1042, 174] on span "Remove Damage Check" at bounding box center [1053, 180] width 147 height 19
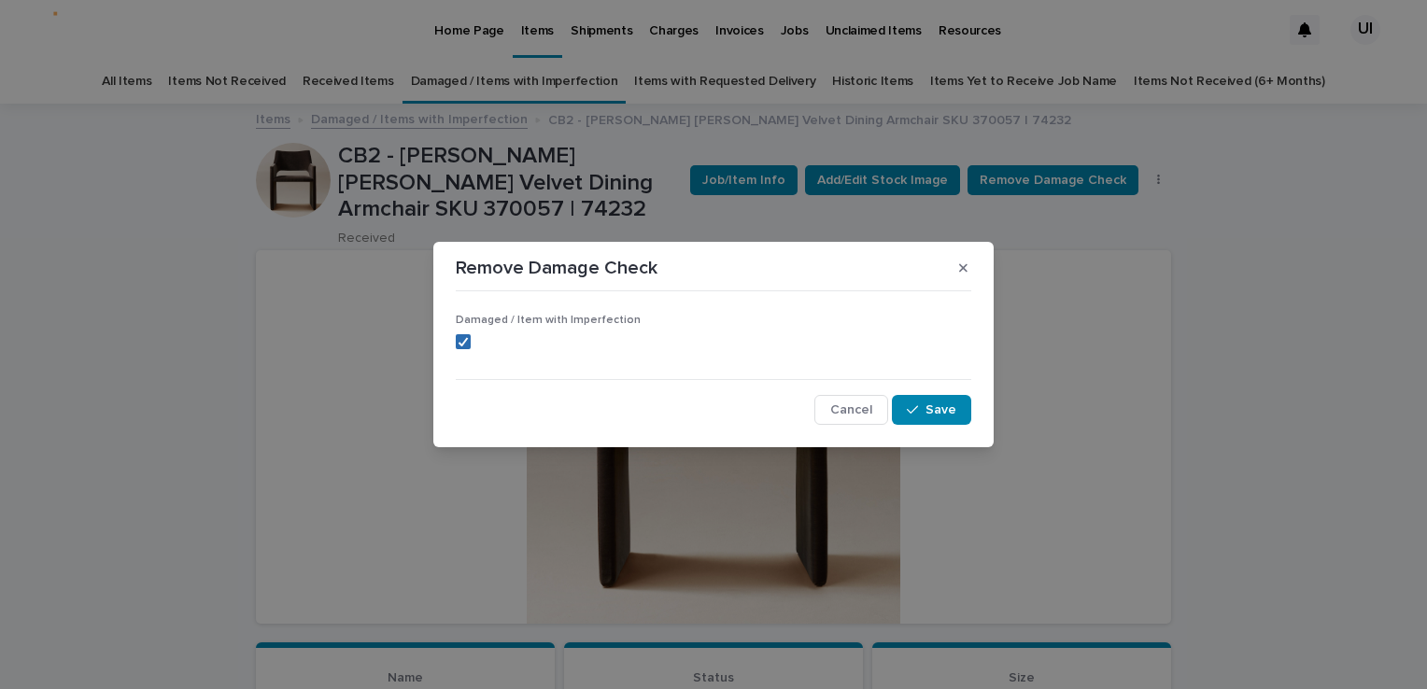
click at [463, 347] on div at bounding box center [463, 341] width 11 height 11
click at [947, 396] on button "Save" at bounding box center [931, 410] width 79 height 30
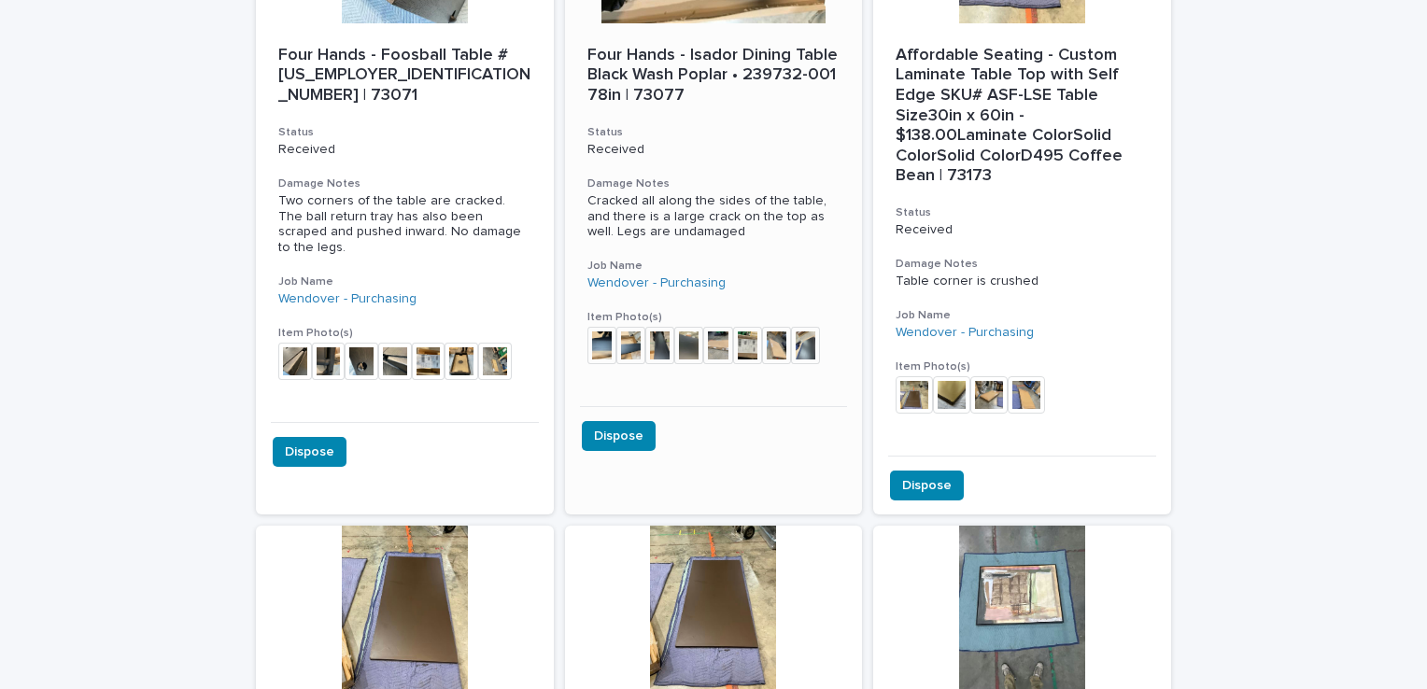
scroll to position [153, 0]
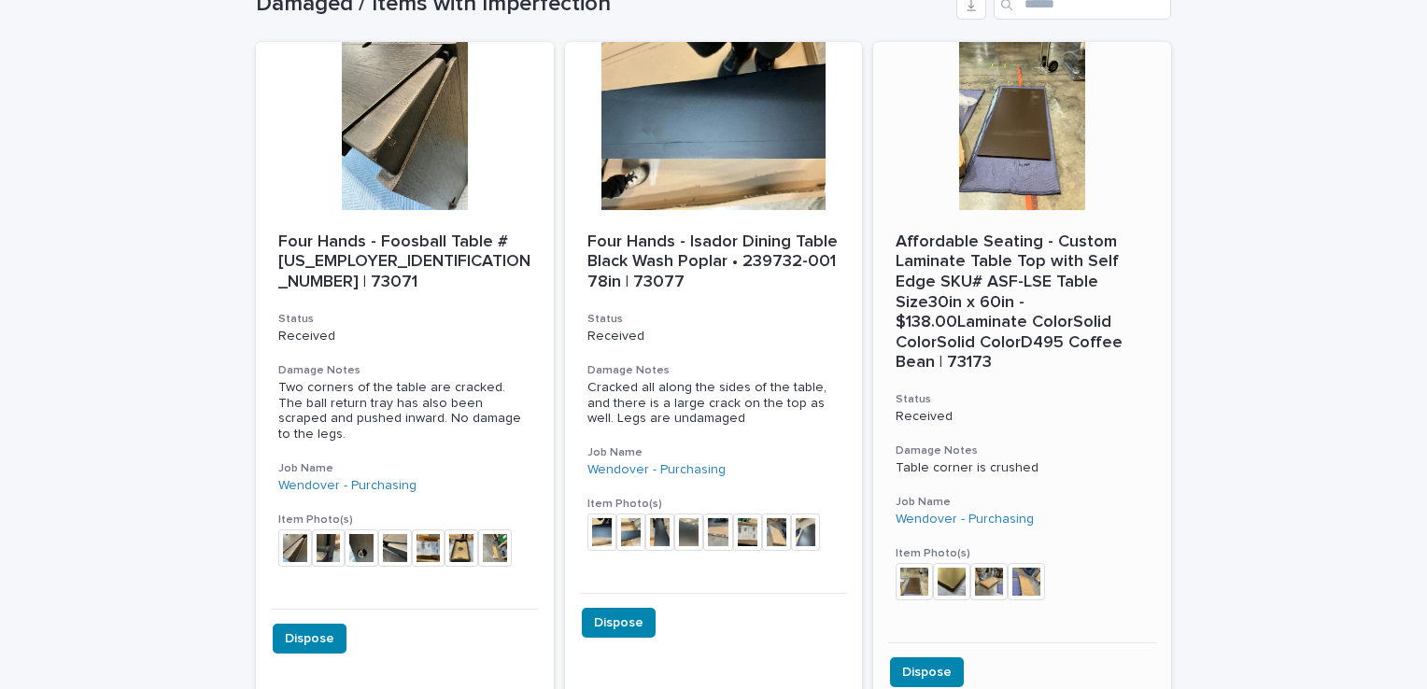
click at [1016, 170] on div at bounding box center [1022, 126] width 298 height 168
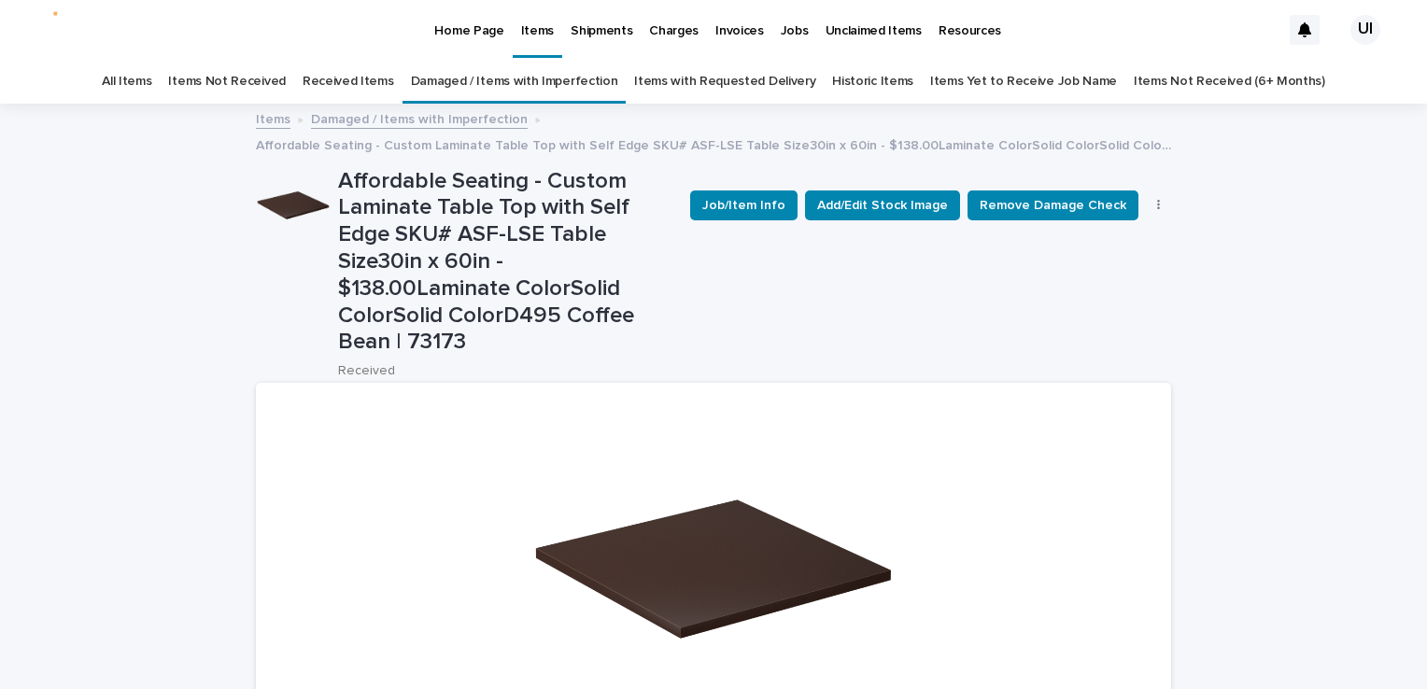
click at [346, 73] on link "Received Items" at bounding box center [349, 82] width 92 height 44
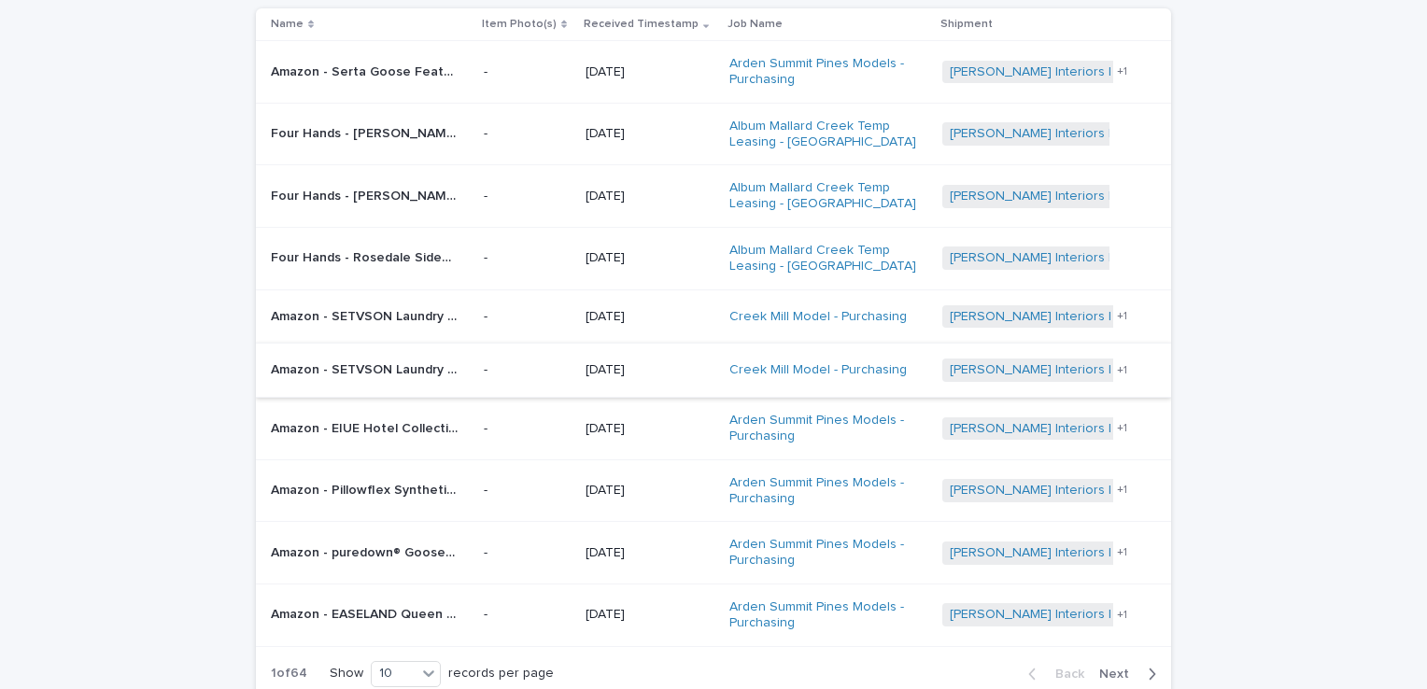
scroll to position [353, 0]
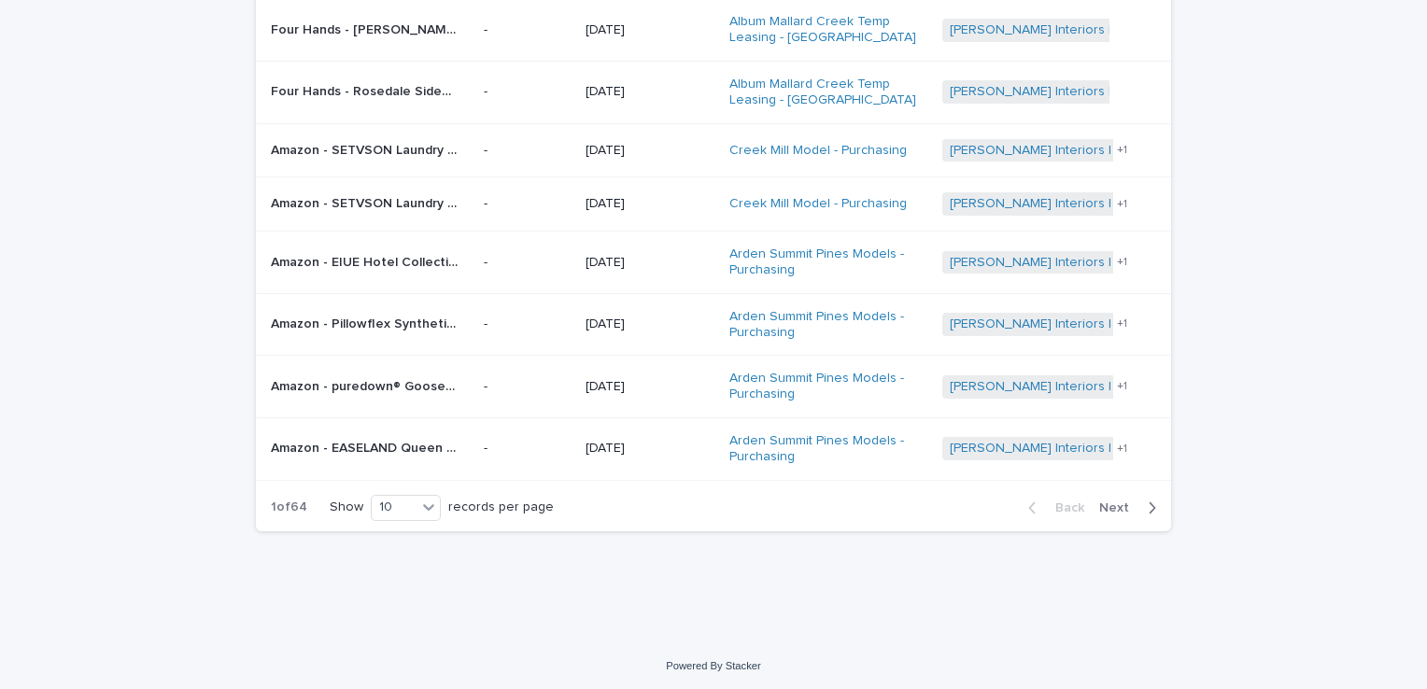
click at [1118, 508] on span "Next" at bounding box center [1119, 507] width 41 height 13
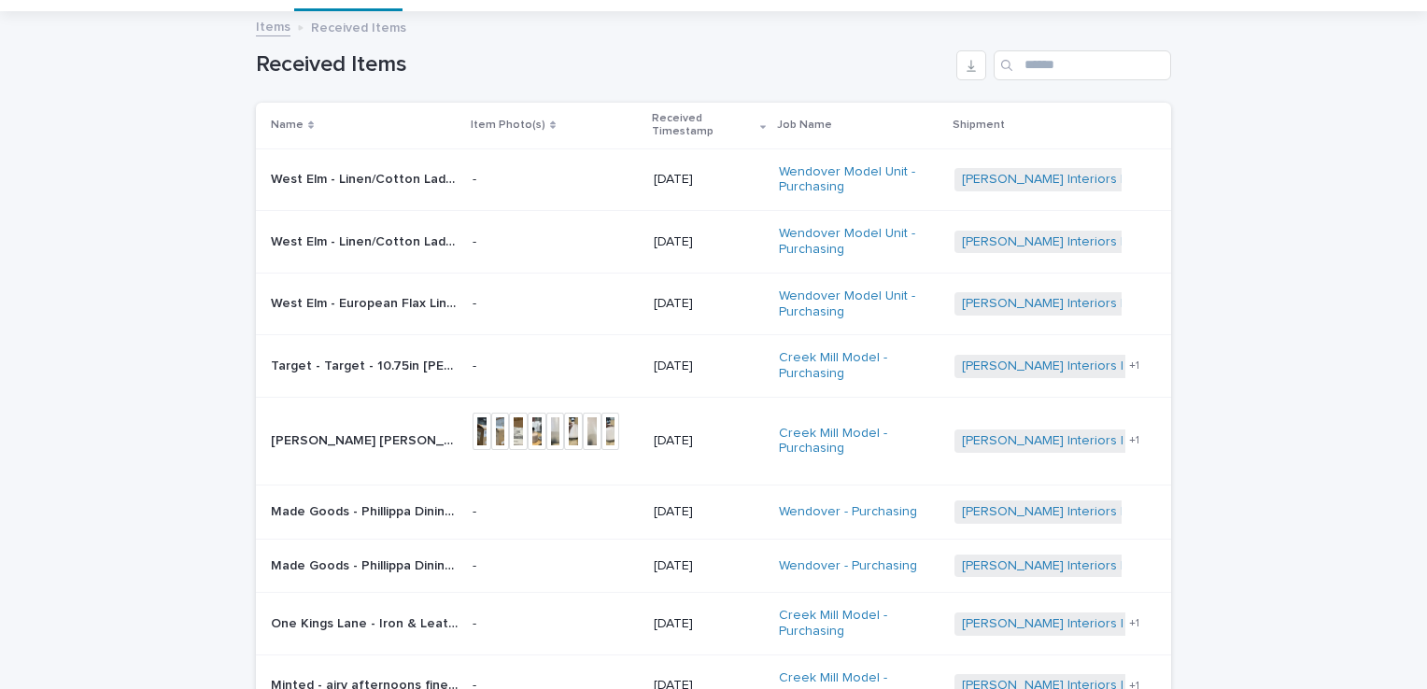
scroll to position [279, 0]
